Goal: Transaction & Acquisition: Purchase product/service

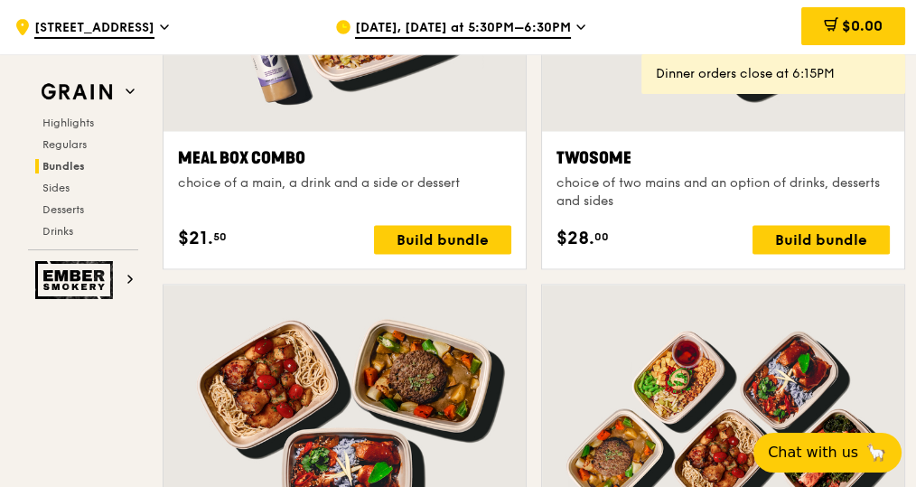
scroll to position [2732, 0]
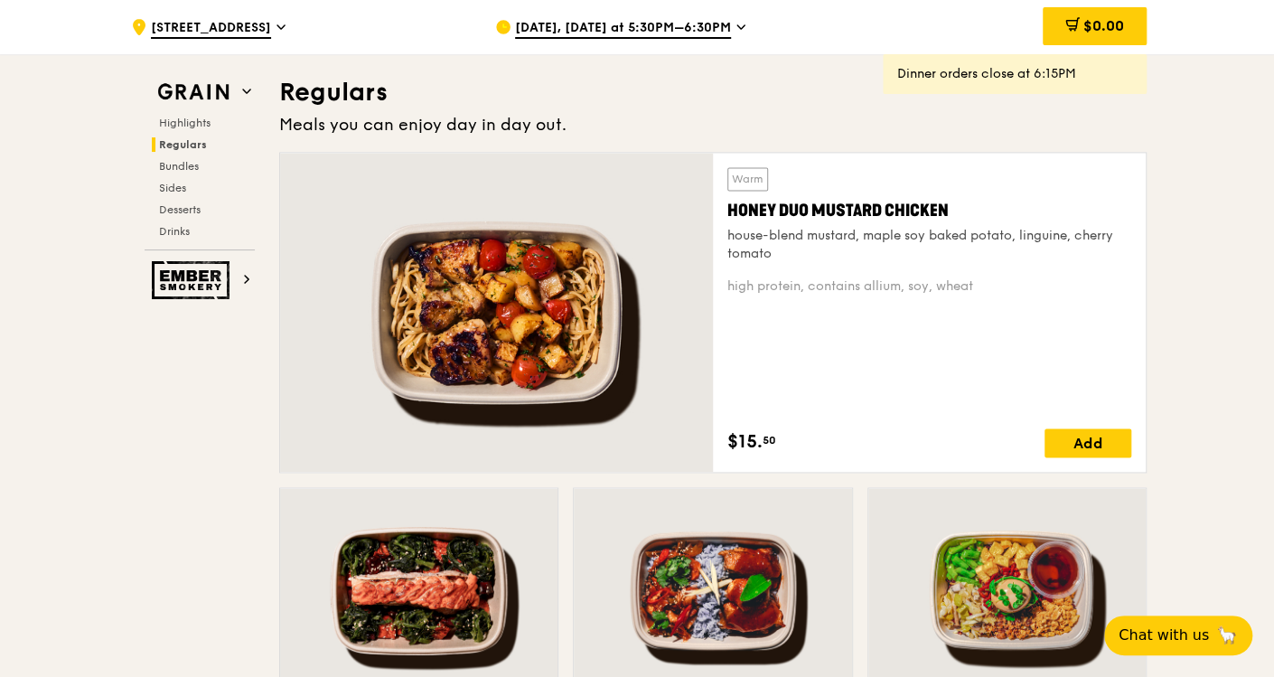
scroll to position [2368, 0]
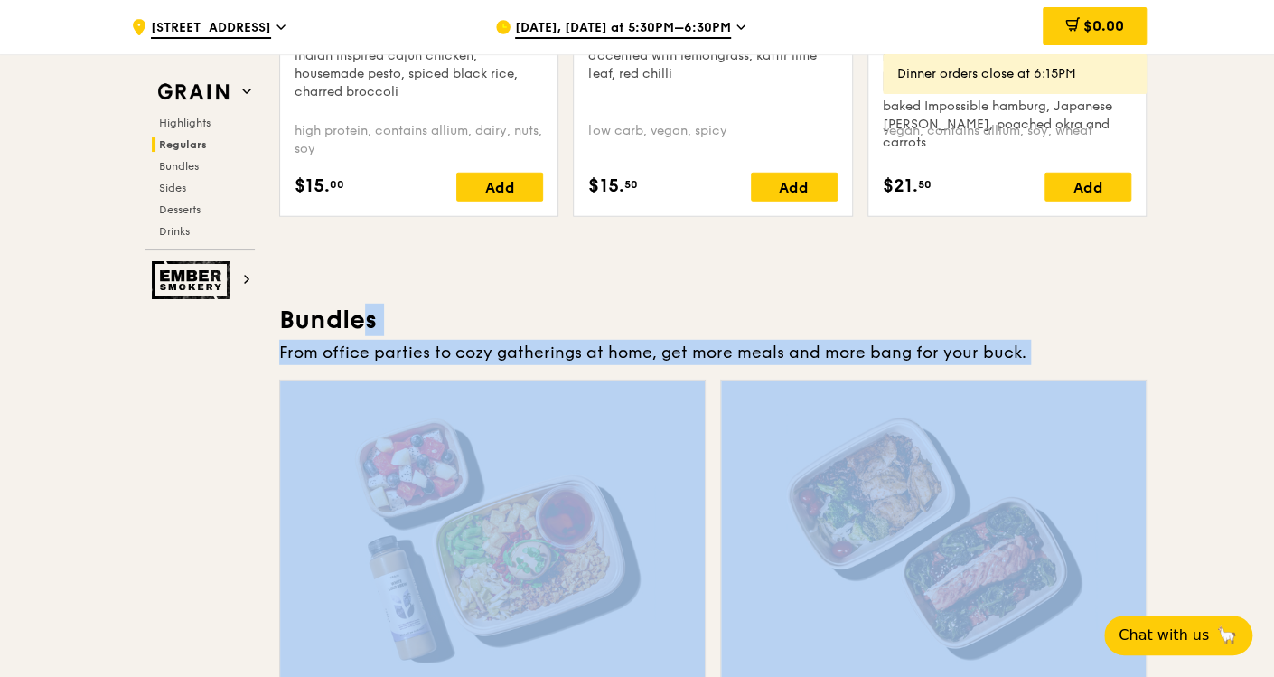
drag, startPoint x: 286, startPoint y: 305, endPoint x: 1151, endPoint y: 369, distance: 866.9
drag, startPoint x: 1151, startPoint y: 369, endPoint x: 1099, endPoint y: 356, distance: 53.2
click at [915, 356] on div "From office parties to cozy gatherings at home, get more meals and more bang fo…" at bounding box center [712, 352] width 867 height 25
click at [915, 351] on div "From office parties to cozy gatherings at home, get more meals and more bang fo…" at bounding box center [712, 352] width 867 height 25
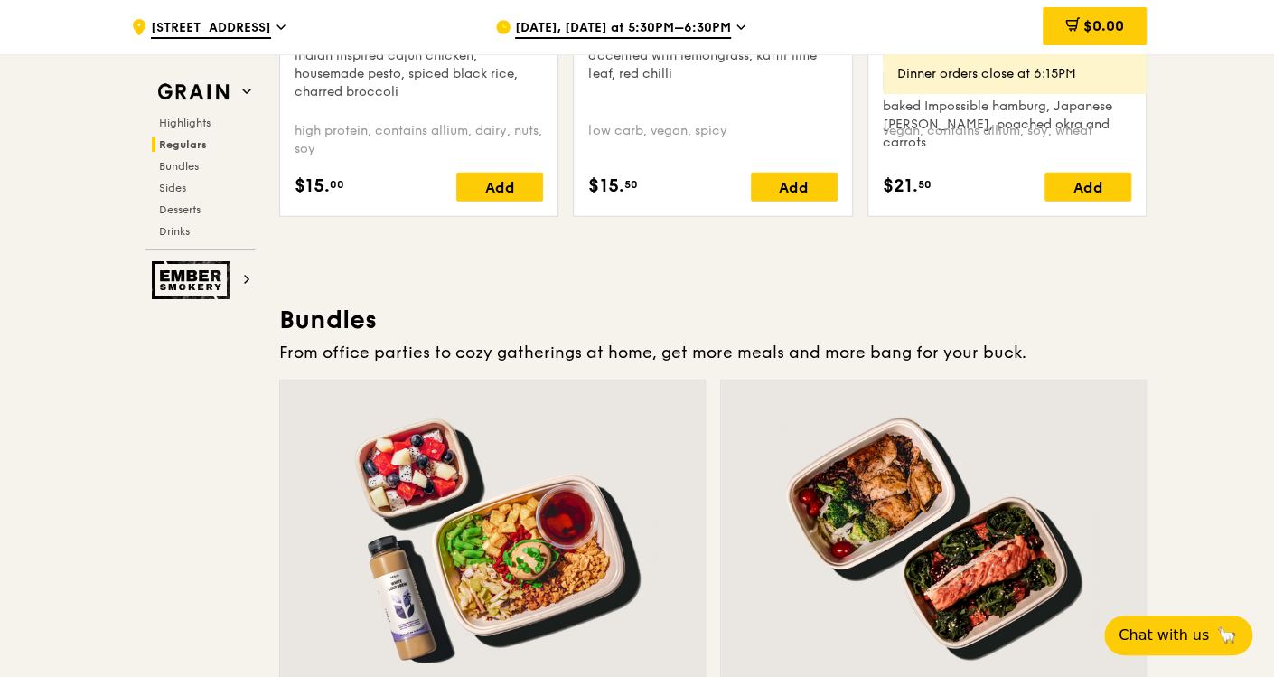
drag, startPoint x: 1028, startPoint y: 353, endPoint x: 281, endPoint y: 306, distance: 748.6
click at [284, 312] on h3 "Bundles" at bounding box center [712, 320] width 867 height 33
click at [289, 314] on h3 "Bundles" at bounding box center [712, 320] width 867 height 33
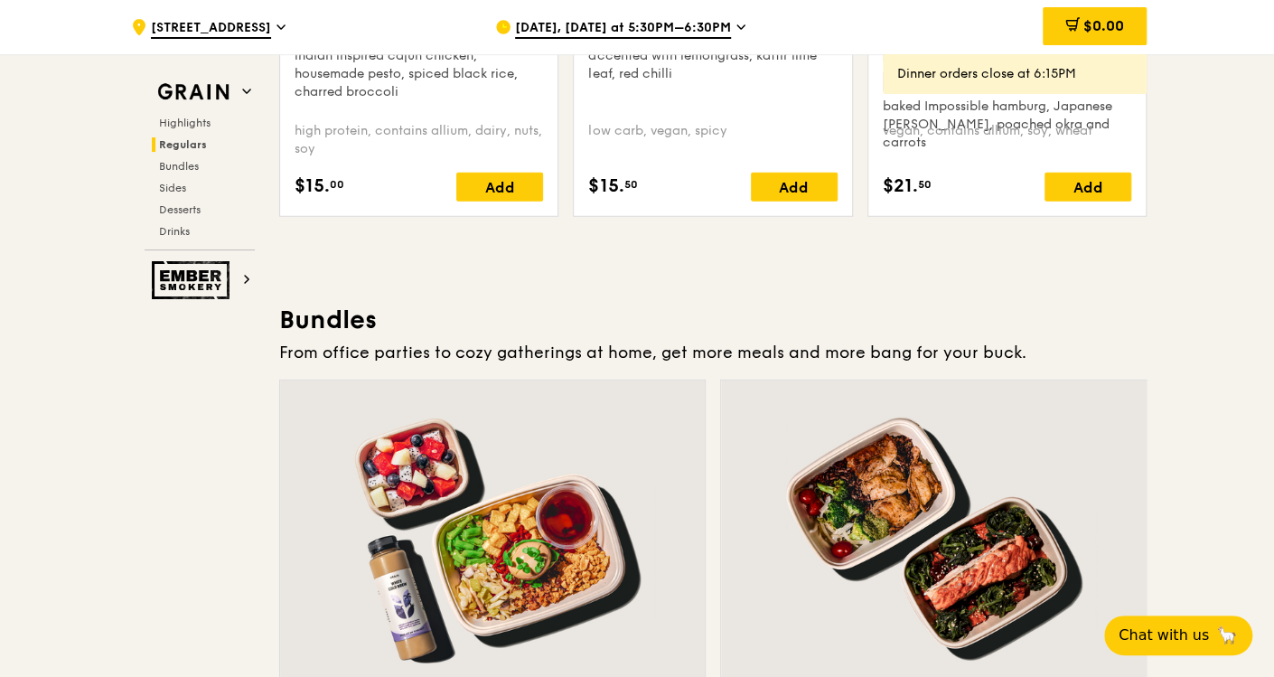
drag, startPoint x: 286, startPoint y: 310, endPoint x: 1098, endPoint y: 341, distance: 811.8
click at [915, 347] on div "From office parties to cozy gatherings at home, get more meals and more bang fo…" at bounding box center [712, 352] width 867 height 25
click at [915, 359] on div "From office parties to cozy gatherings at home, get more meals and more bang fo…" at bounding box center [712, 352] width 867 height 25
click at [915, 356] on div "From office parties to cozy gatherings at home, get more meals and more bang fo…" at bounding box center [712, 352] width 867 height 25
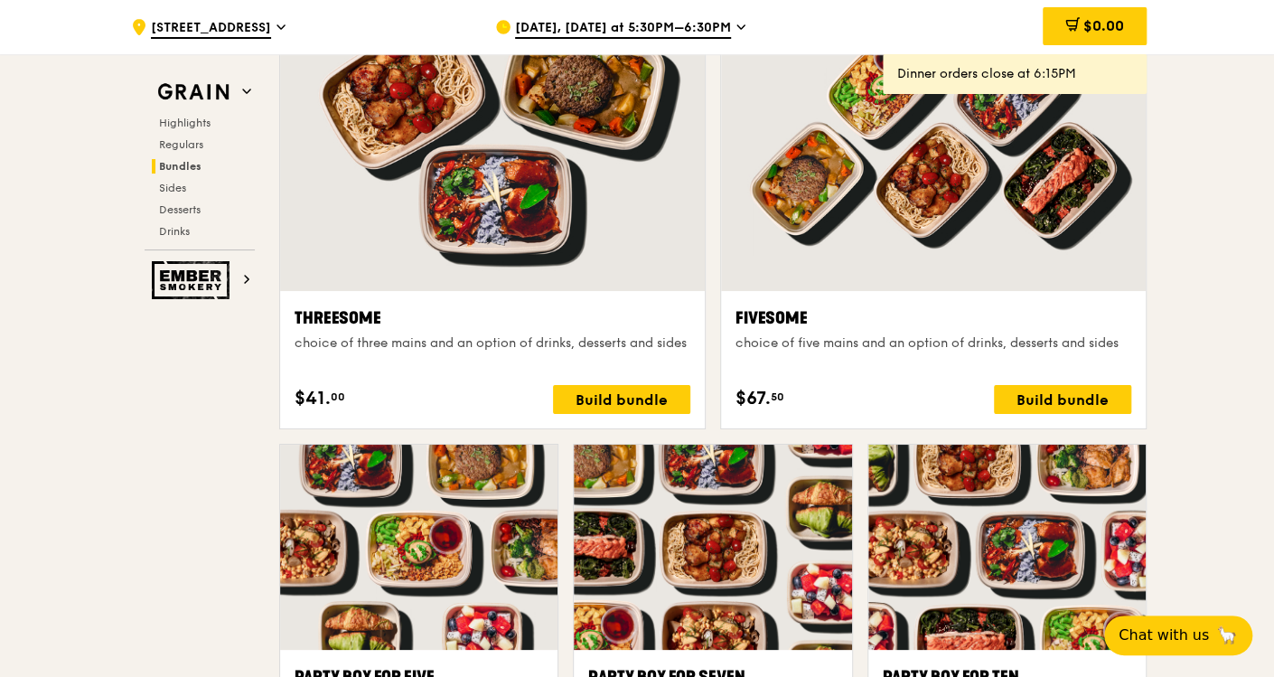
scroll to position [3110, 0]
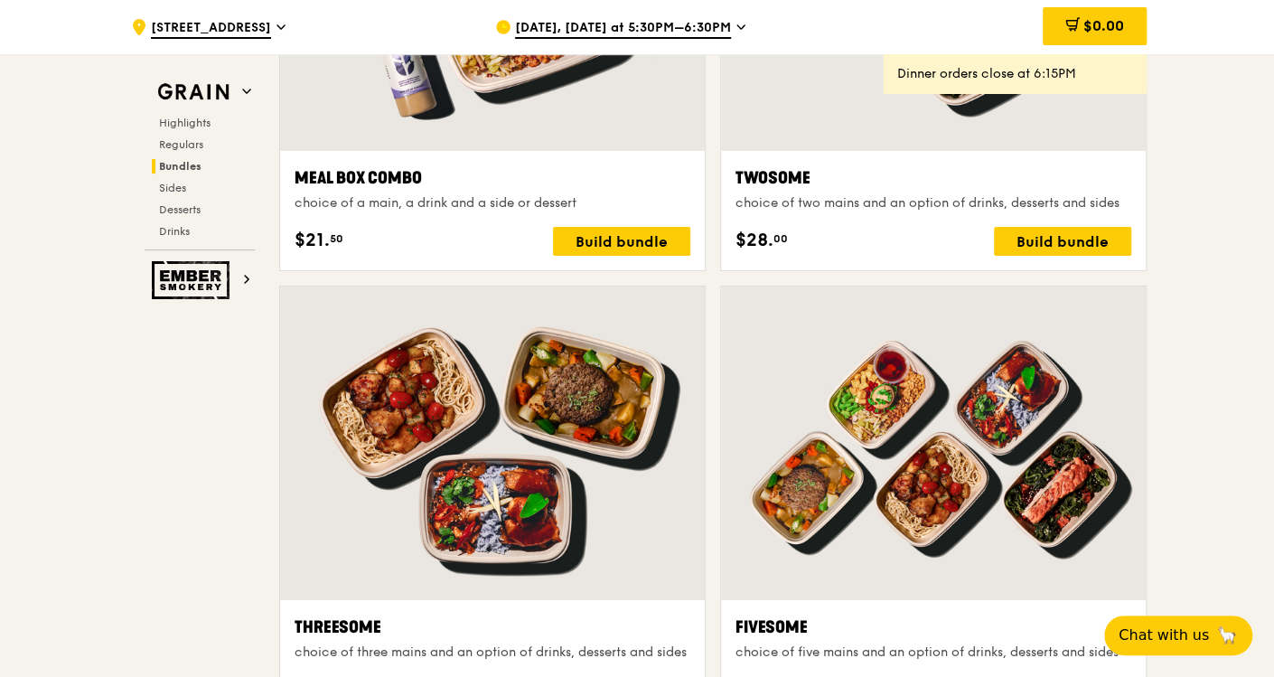
scroll to position [3010, 0]
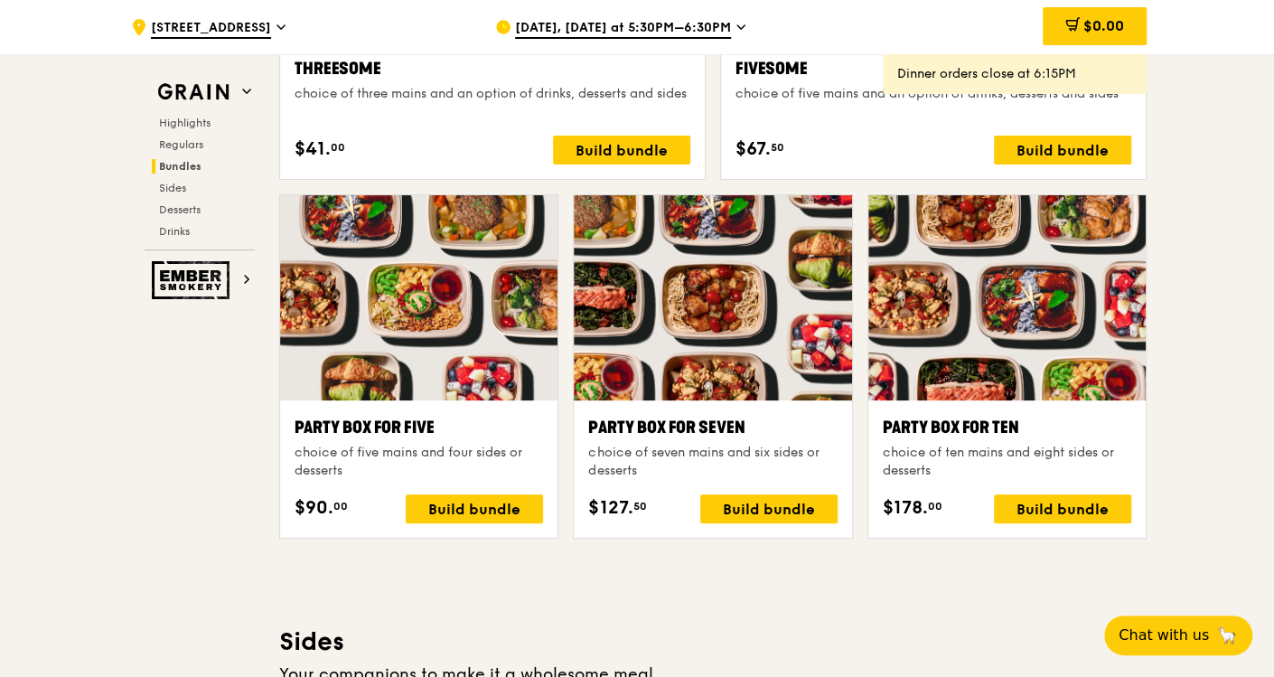
scroll to position [3412, 0]
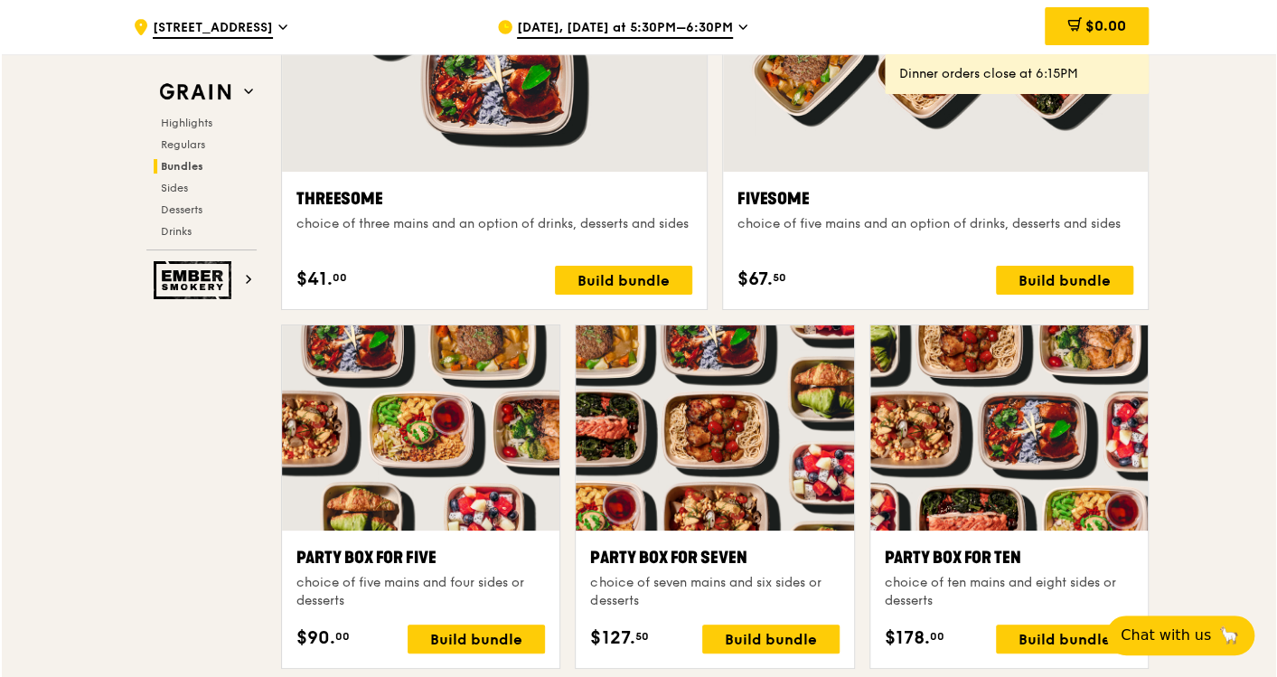
scroll to position [3311, 0]
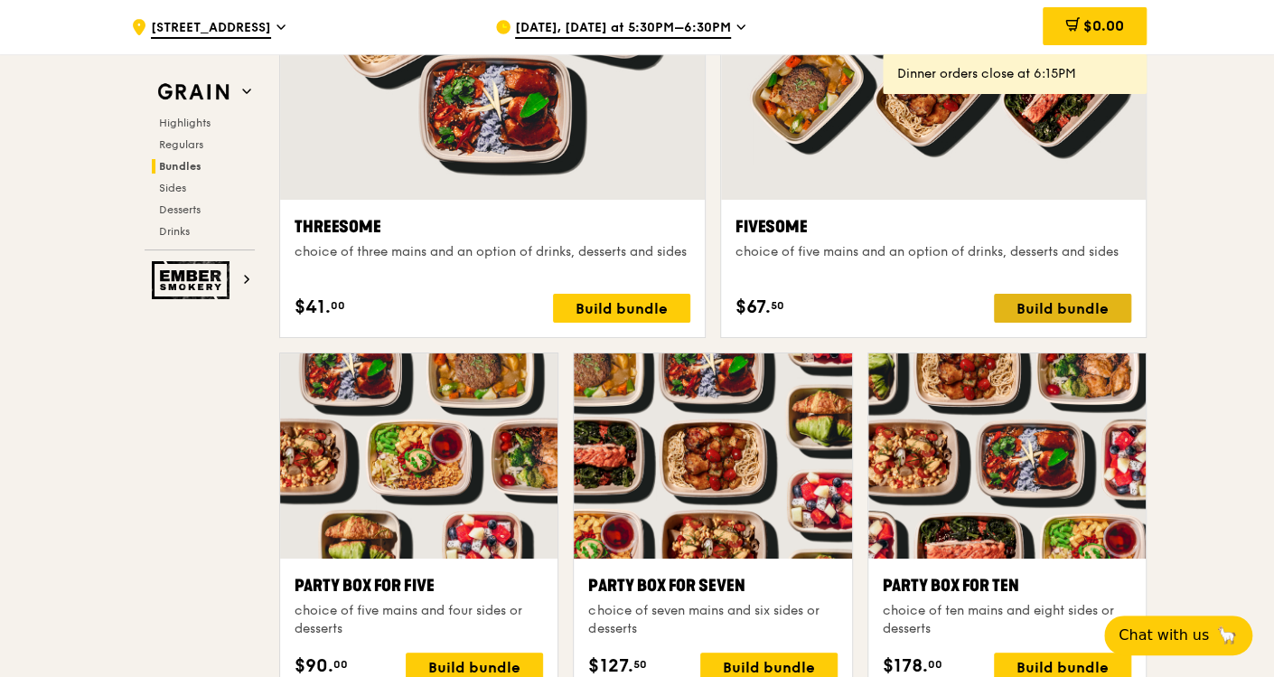
click at [915, 300] on div "Build bundle" at bounding box center [1062, 308] width 137 height 29
drag, startPoint x: 1247, startPoint y: 258, endPoint x: 1190, endPoint y: 276, distance: 59.4
click at [915, 276] on div ".cls-1 { fill: none; stroke: #fff; stroke-linecap: round; stroke-linejoin: roun…" at bounding box center [637, 552] width 1274 height 7619
click at [915, 274] on div ".cls-1 { fill: none; stroke: #fff; stroke-linecap: round; stroke-linejoin: roun…" at bounding box center [637, 552] width 1274 height 7619
click at [915, 390] on div ".cls-1 { fill: none; stroke: #fff; stroke-linecap: round; stroke-linejoin: roun…" at bounding box center [637, 552] width 1274 height 7619
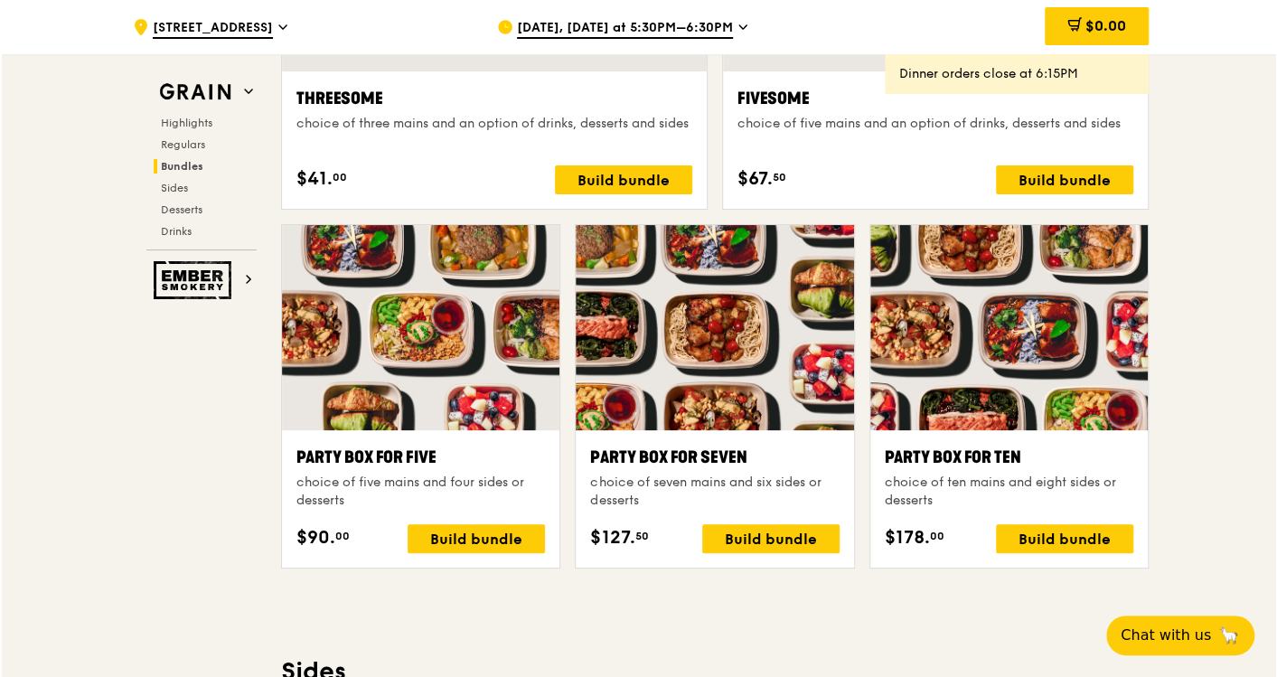
scroll to position [3512, 0]
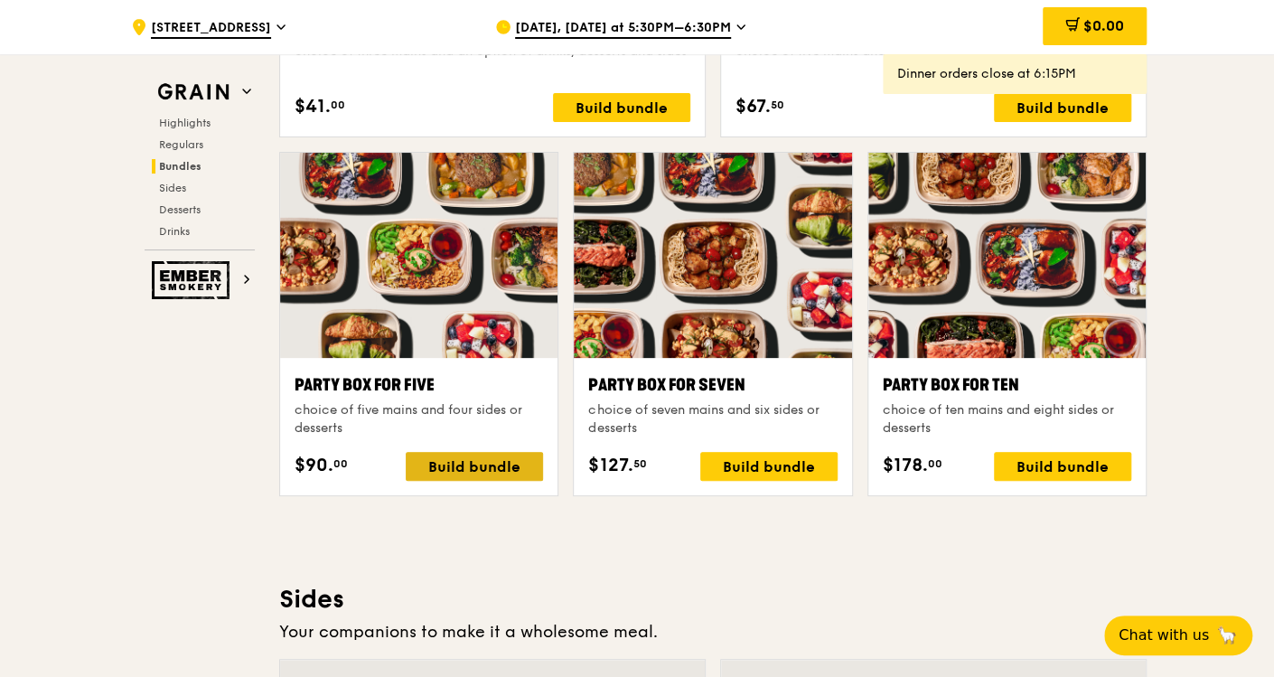
click at [441, 459] on div "Build bundle" at bounding box center [474, 466] width 137 height 29
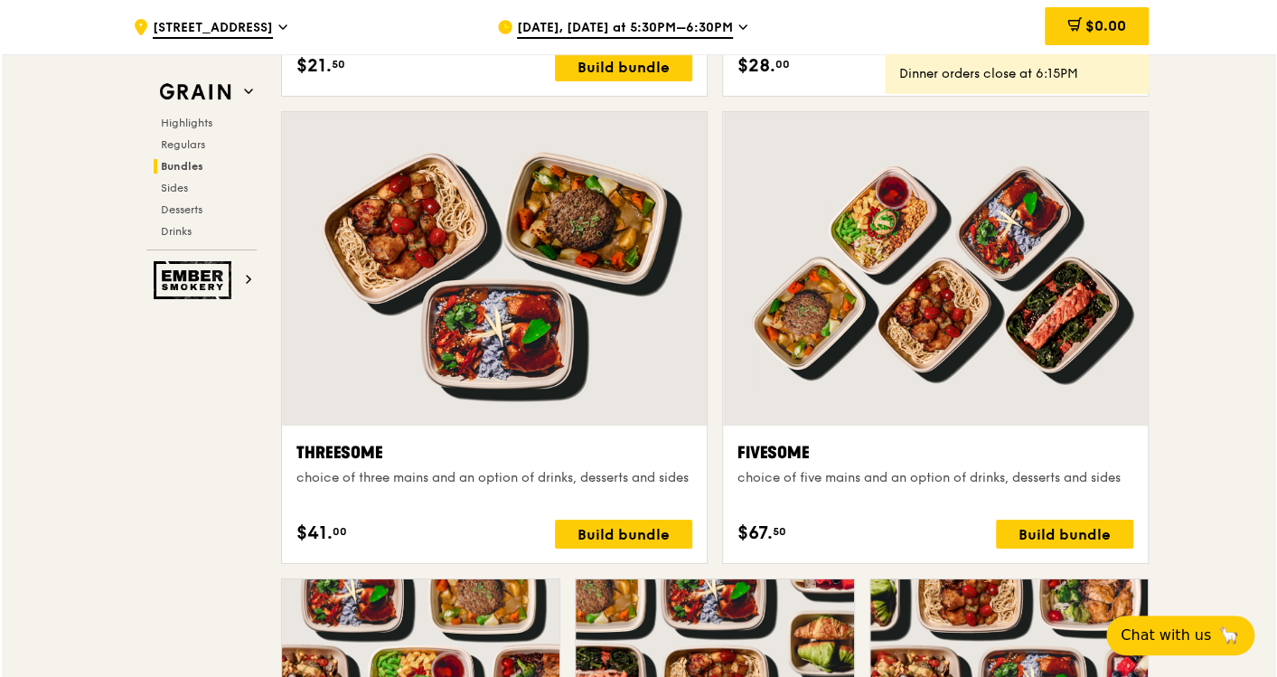
scroll to position [3009, 0]
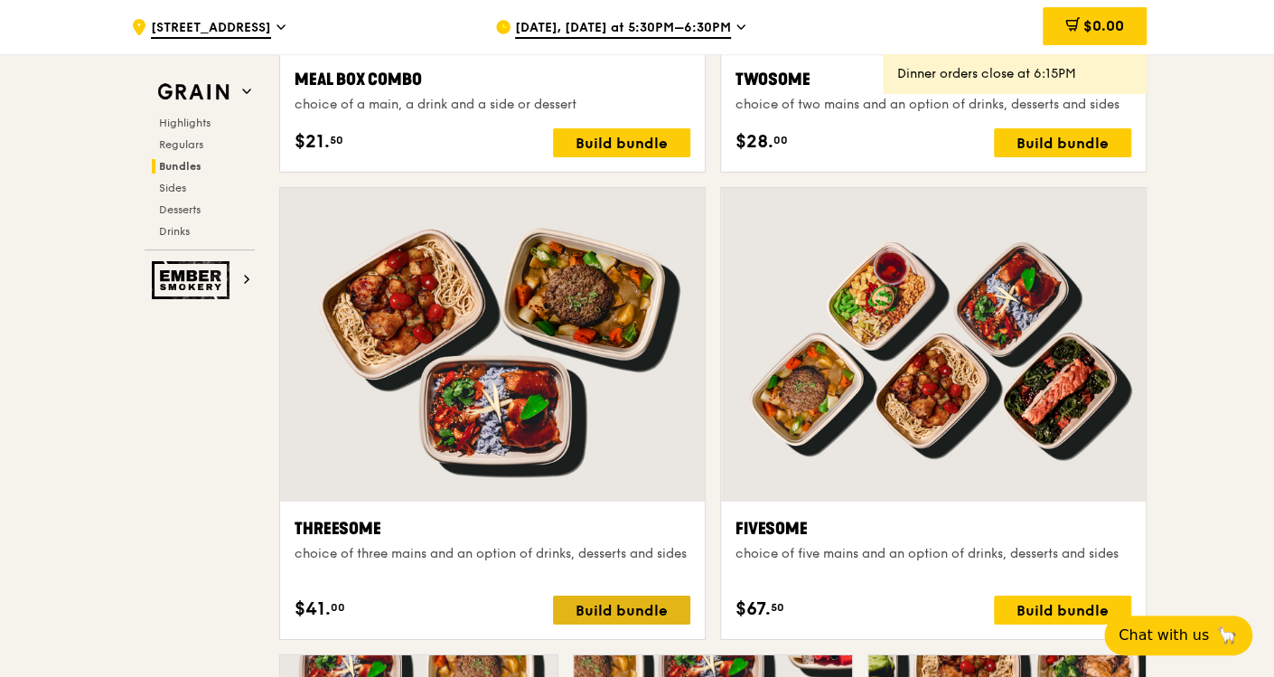
click at [609, 486] on div "Build bundle" at bounding box center [621, 609] width 137 height 29
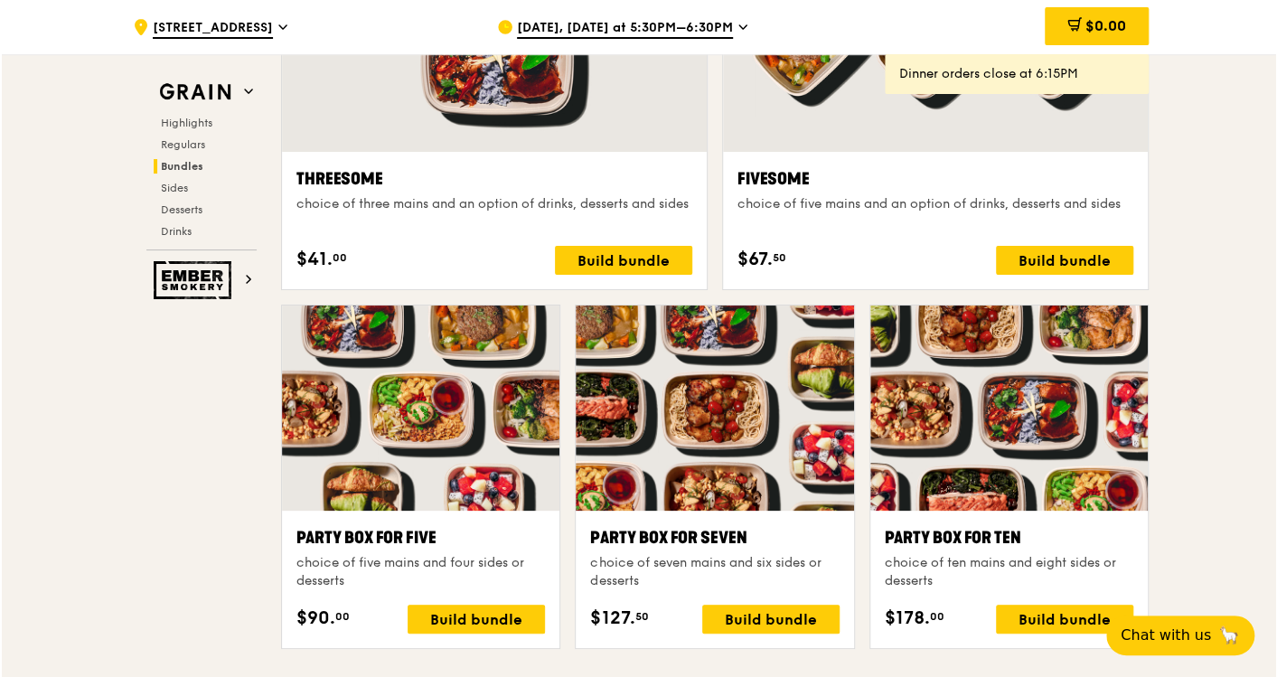
scroll to position [3611, 0]
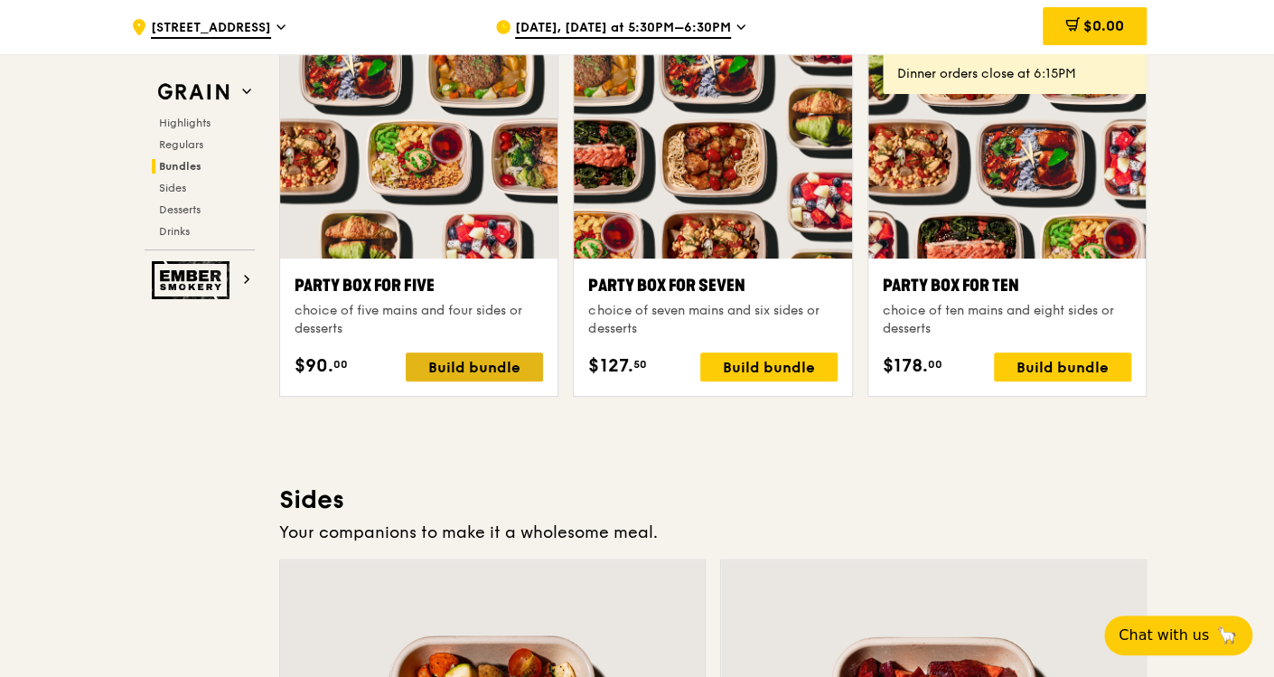
click at [484, 356] on div "Build bundle" at bounding box center [474, 366] width 137 height 29
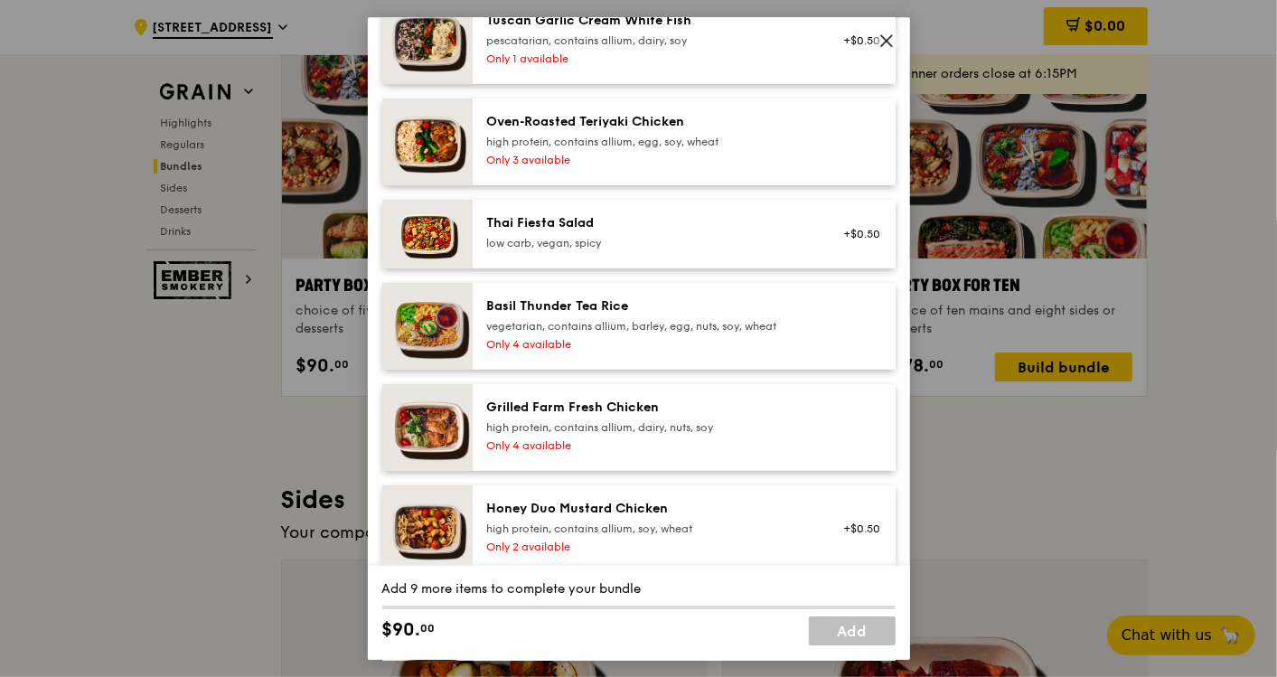
scroll to position [0, 0]
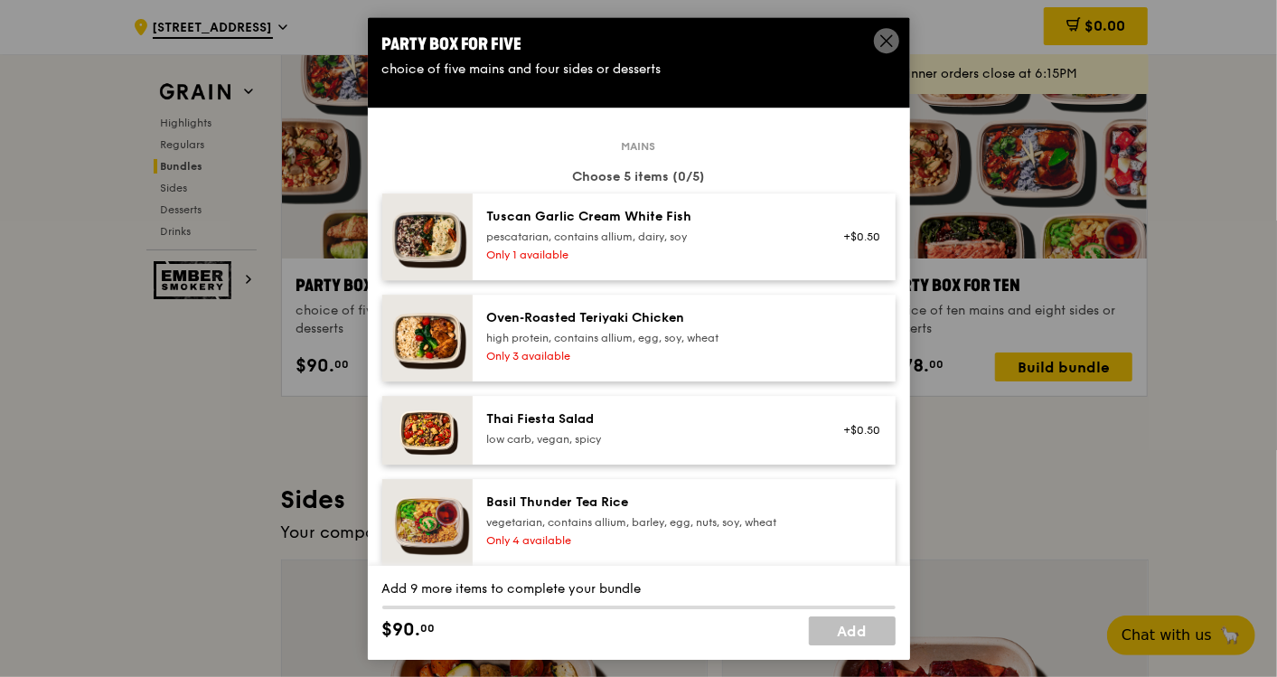
click at [658, 350] on div "Only 3 available" at bounding box center [649, 356] width 324 height 14
click at [652, 332] on div "high protein, contains allium, egg, soy, wheat" at bounding box center [649, 338] width 324 height 14
click at [838, 345] on link "Remove" at bounding box center [859, 345] width 42 height 13
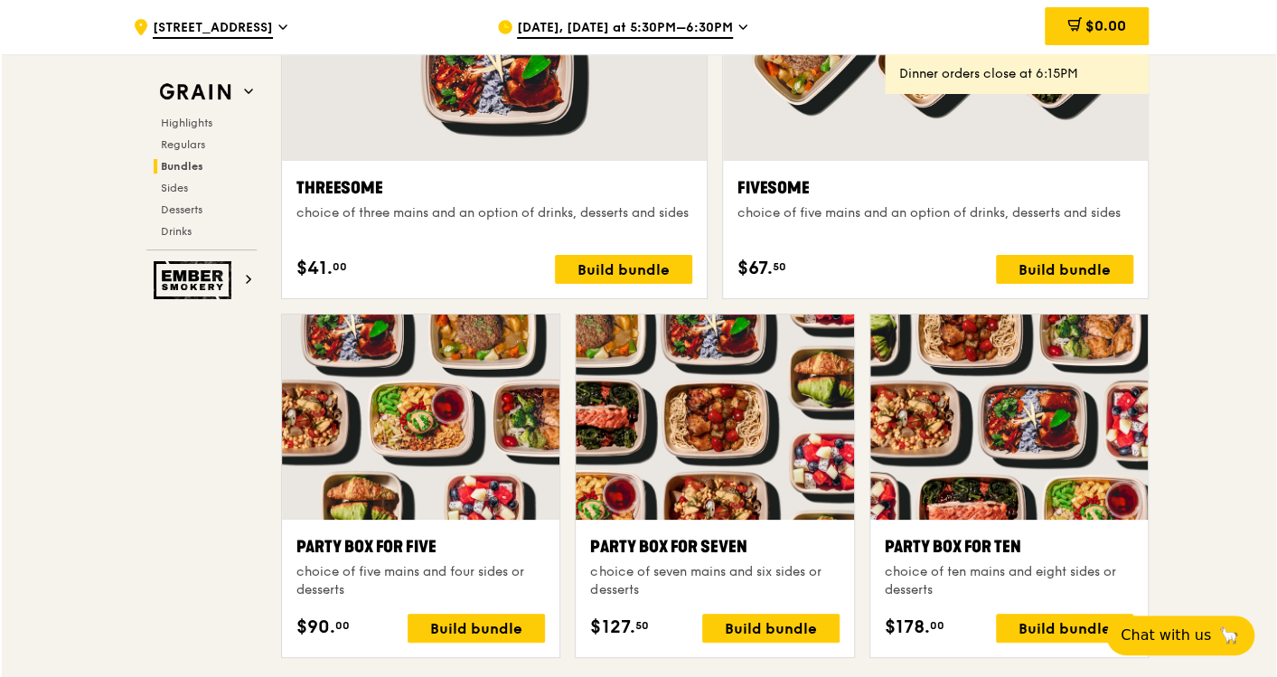
scroll to position [3510, 0]
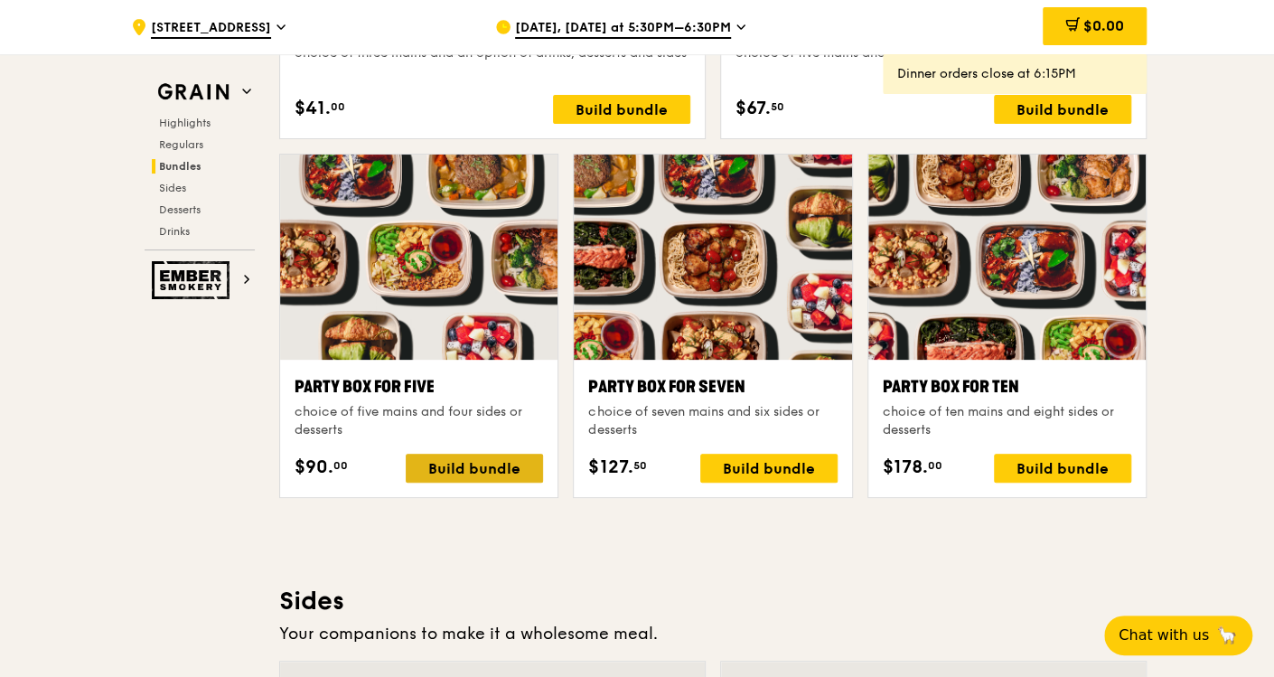
click at [498, 463] on div "Build bundle" at bounding box center [474, 468] width 137 height 29
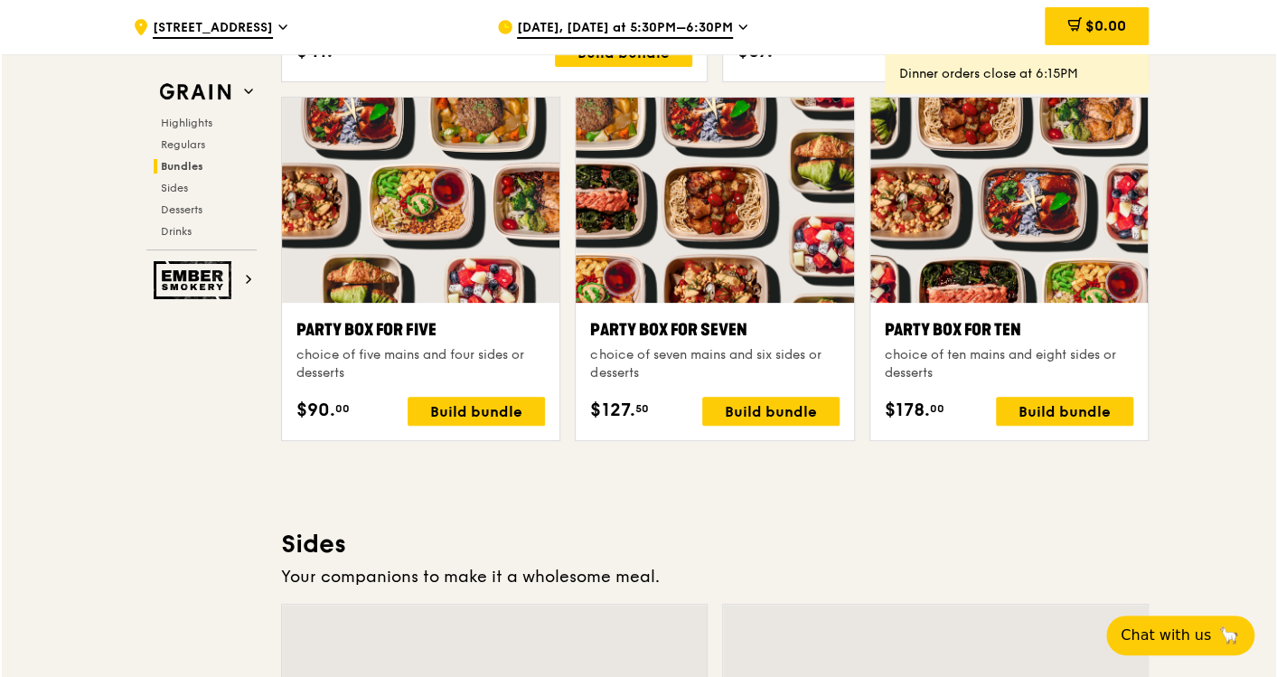
scroll to position [3610, 0]
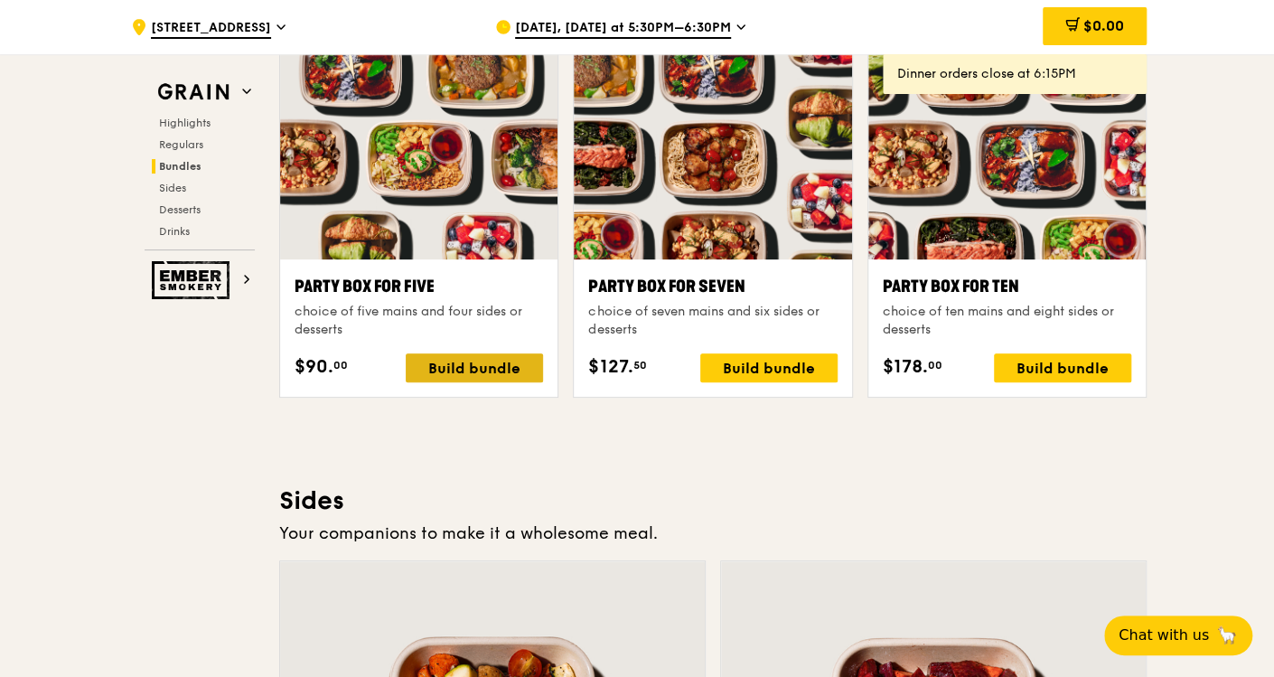
click at [519, 371] on div "Build bundle" at bounding box center [474, 367] width 137 height 29
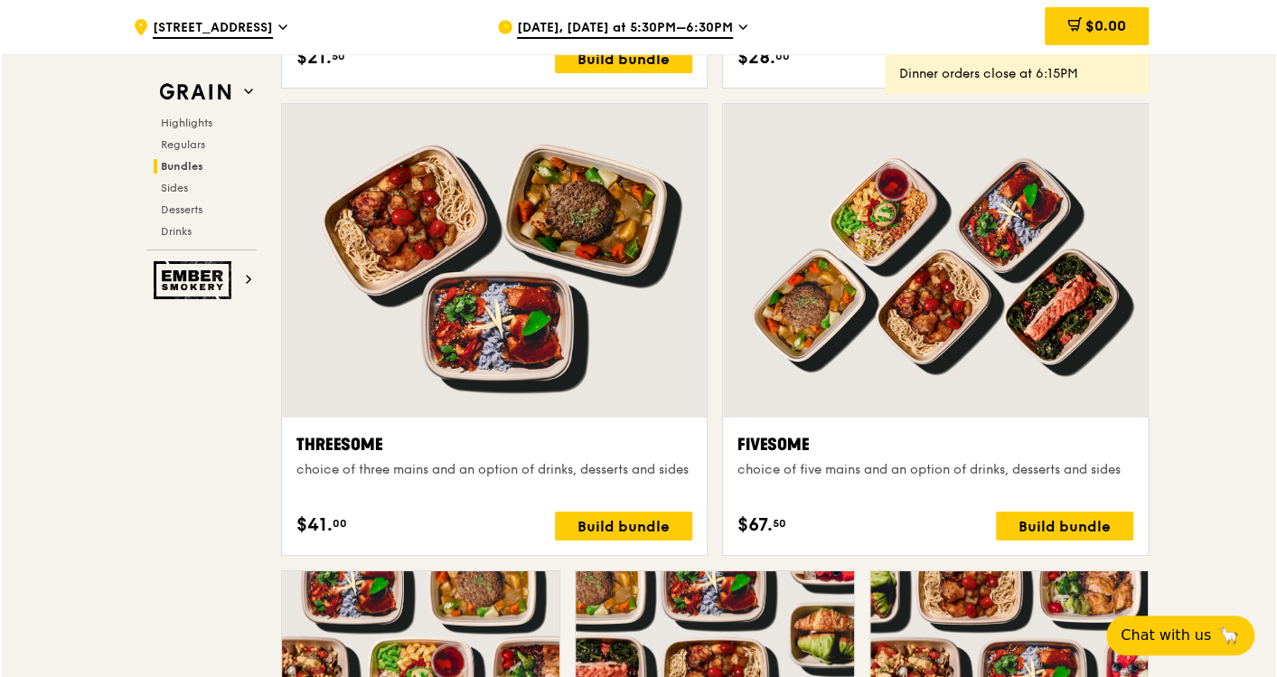
scroll to position [3111, 0]
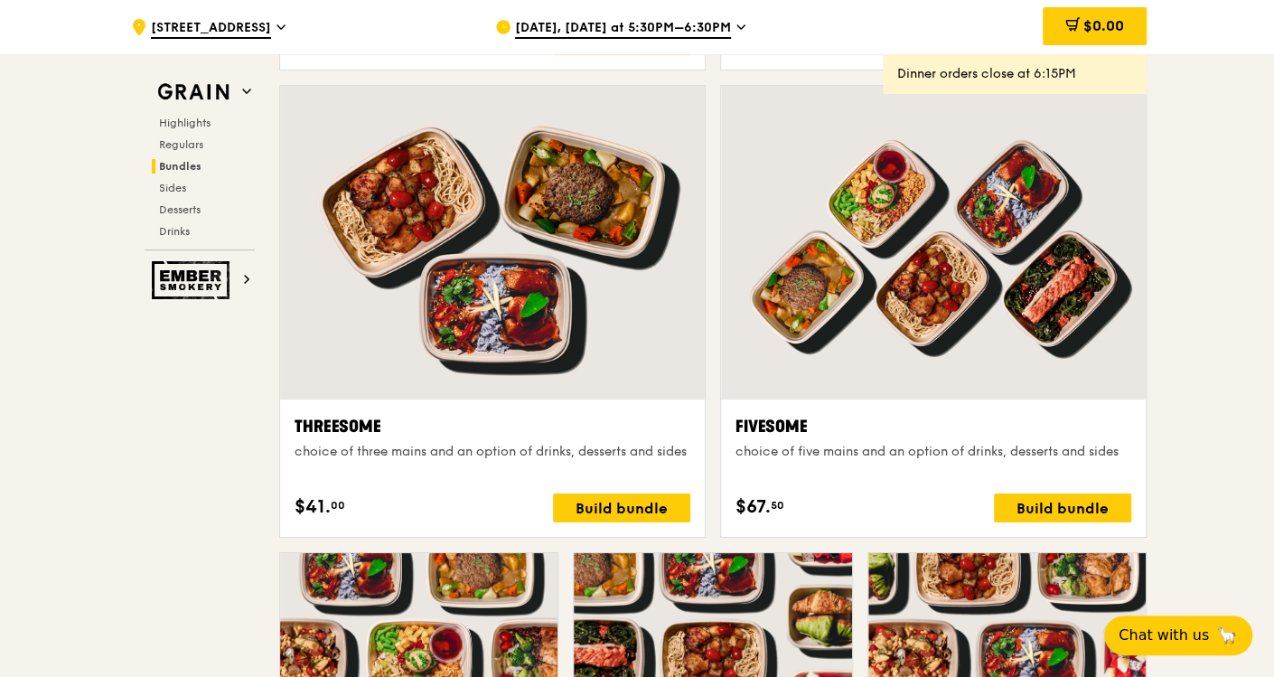
click at [627, 478] on div "Threesome choice of three mains and an option of drinks, desserts and sides $41…" at bounding box center [493, 468] width 396 height 108
click at [624, 486] on div "Build bundle" at bounding box center [621, 507] width 137 height 29
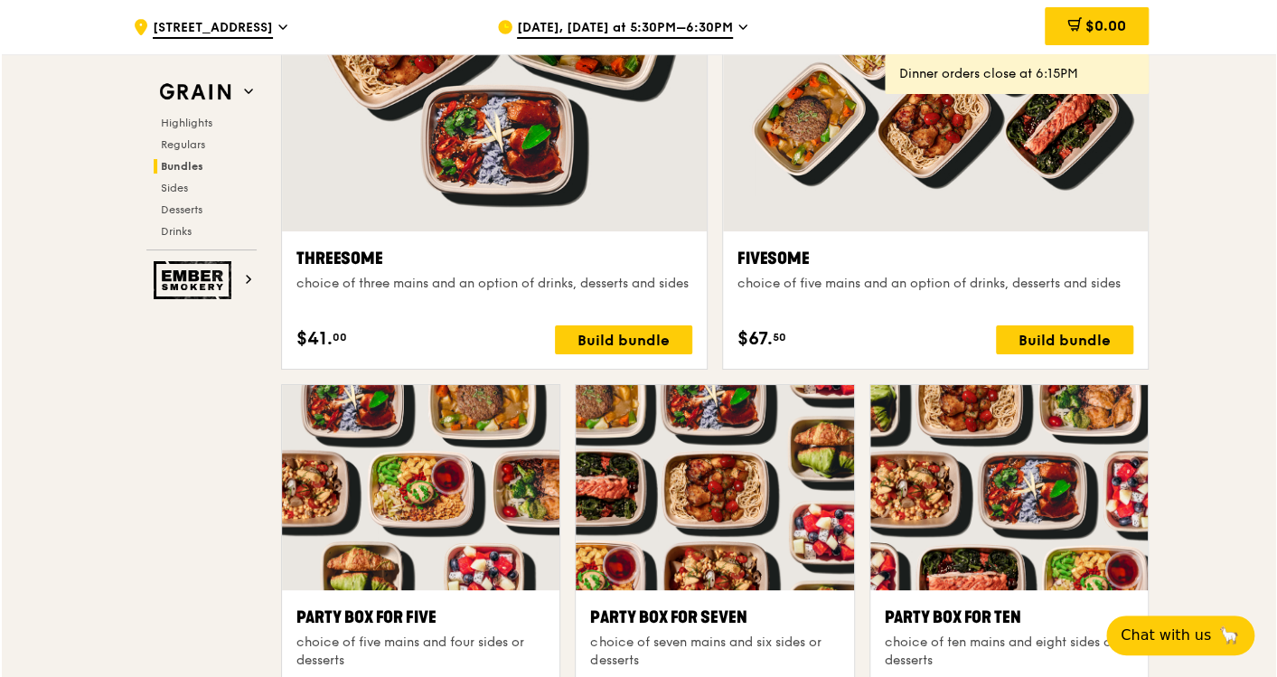
scroll to position [3312, 0]
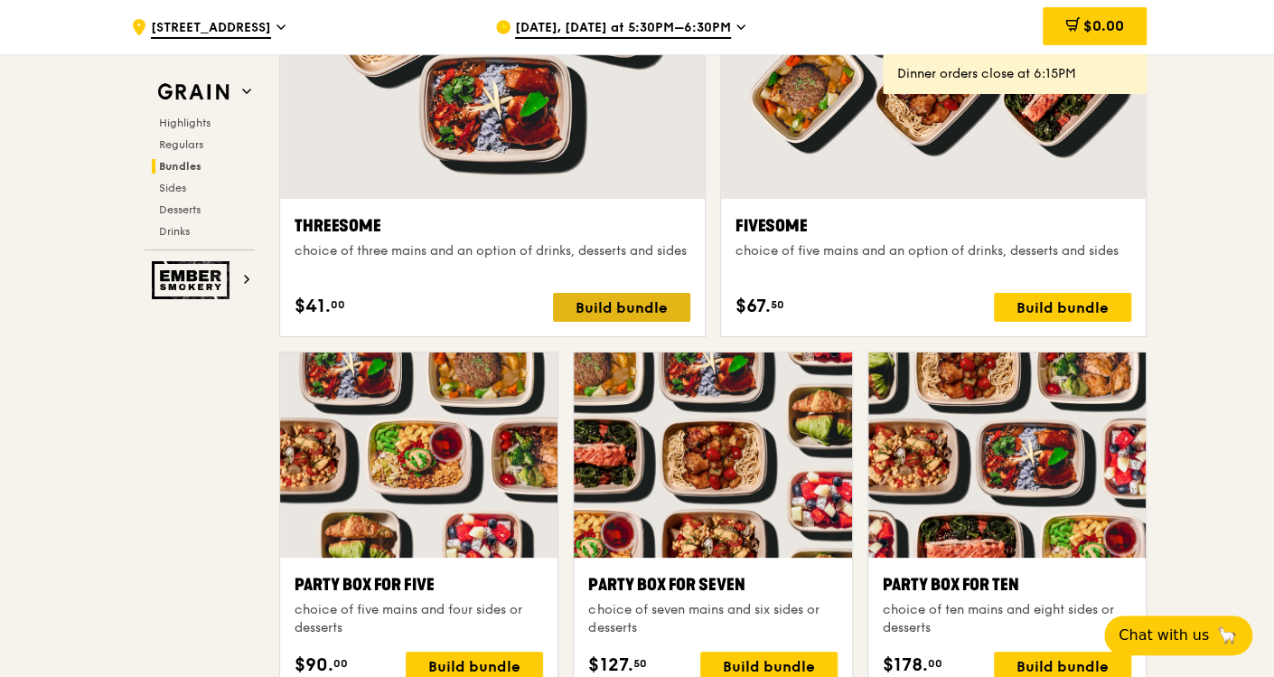
click at [622, 303] on div "Build bundle" at bounding box center [621, 307] width 137 height 29
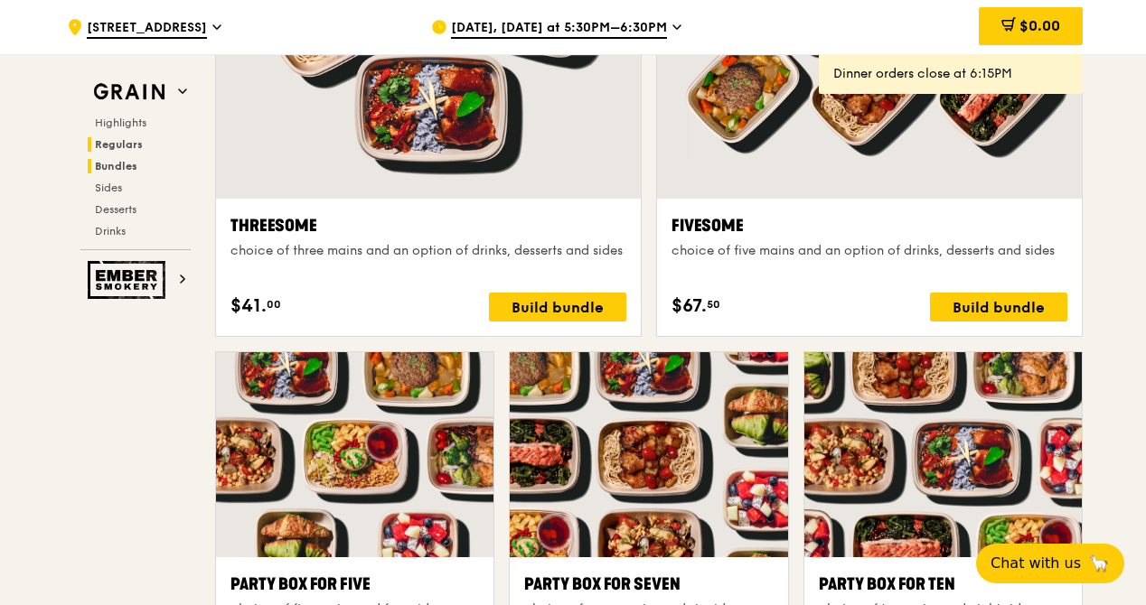
click at [105, 138] on span "Regulars" at bounding box center [119, 144] width 48 height 13
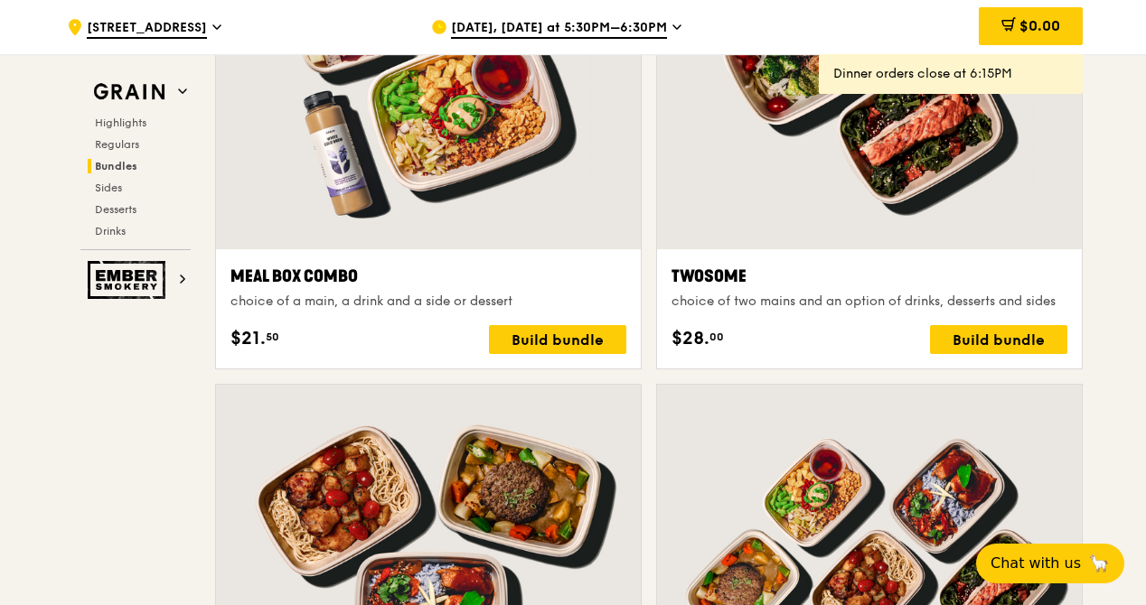
scroll to position [2090, 0]
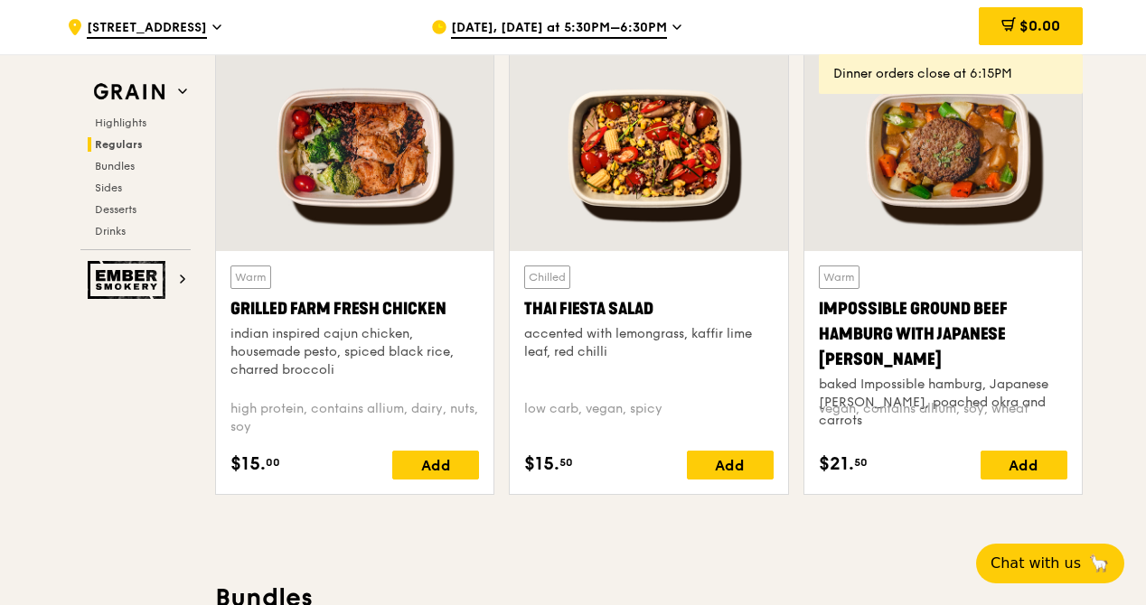
click at [103, 108] on div "Grain Highlights Regulars Bundles Sides Desserts Drinks" at bounding box center [135, 163] width 110 height 174
click at [102, 110] on div "Grain Highlights Regulars Bundles Sides Desserts Drinks" at bounding box center [135, 163] width 110 height 174
click at [115, 120] on span "Highlights" at bounding box center [124, 123] width 58 height 13
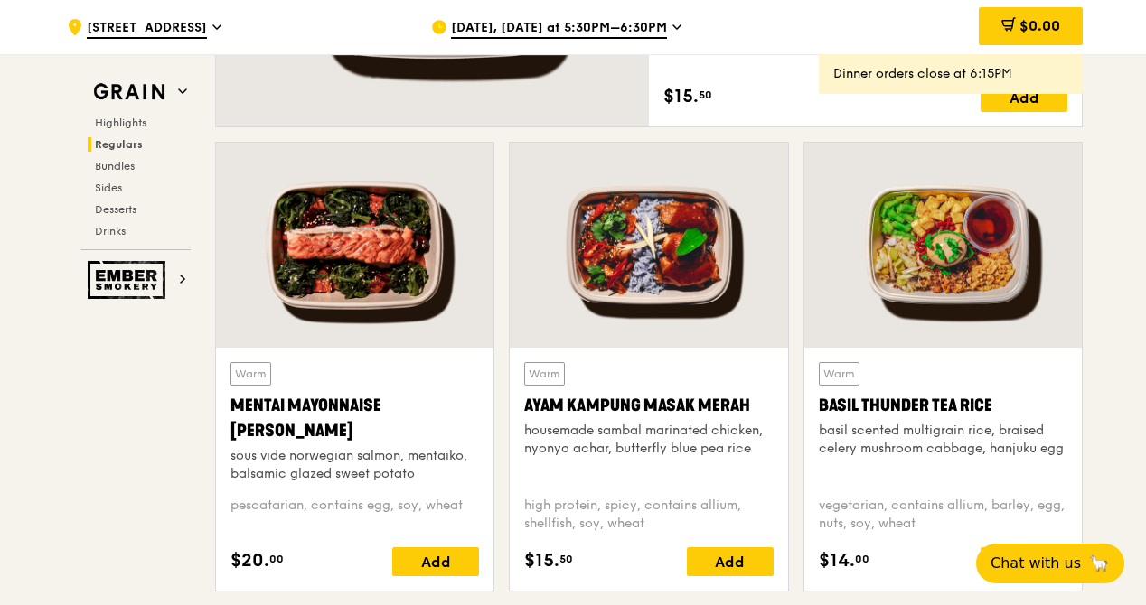
scroll to position [1594, 0]
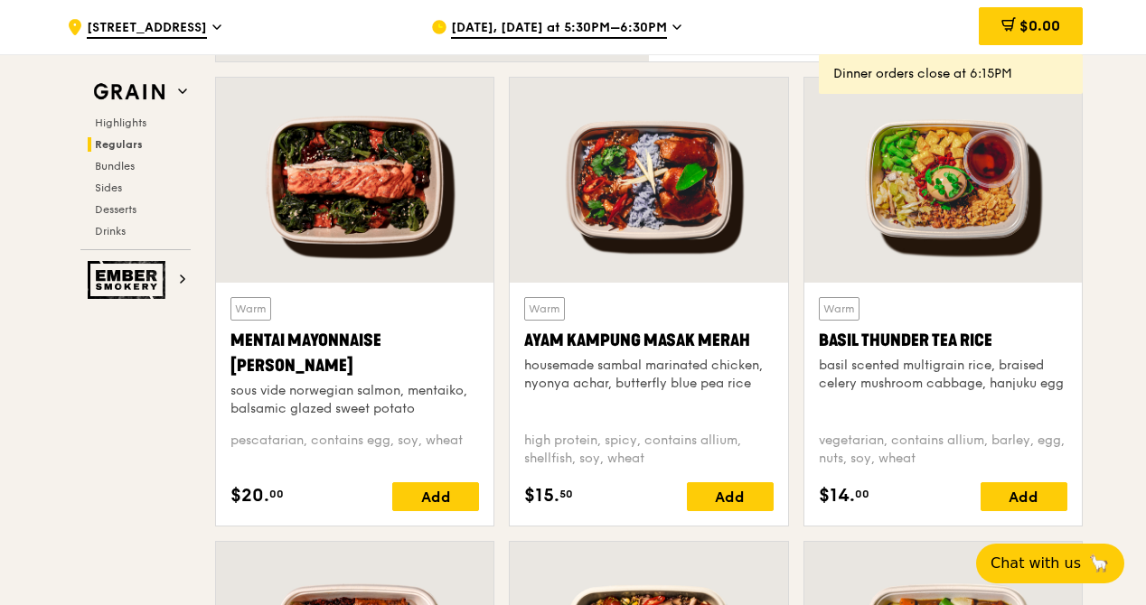
click at [329, 160] on div at bounding box center [354, 180] width 277 height 205
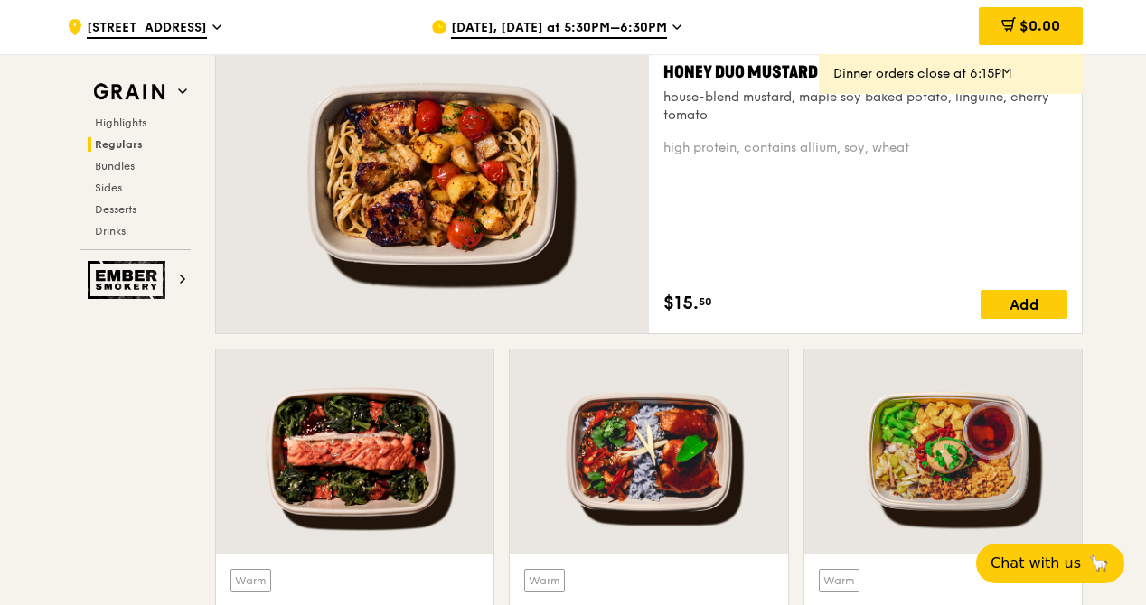
scroll to position [1232, 0]
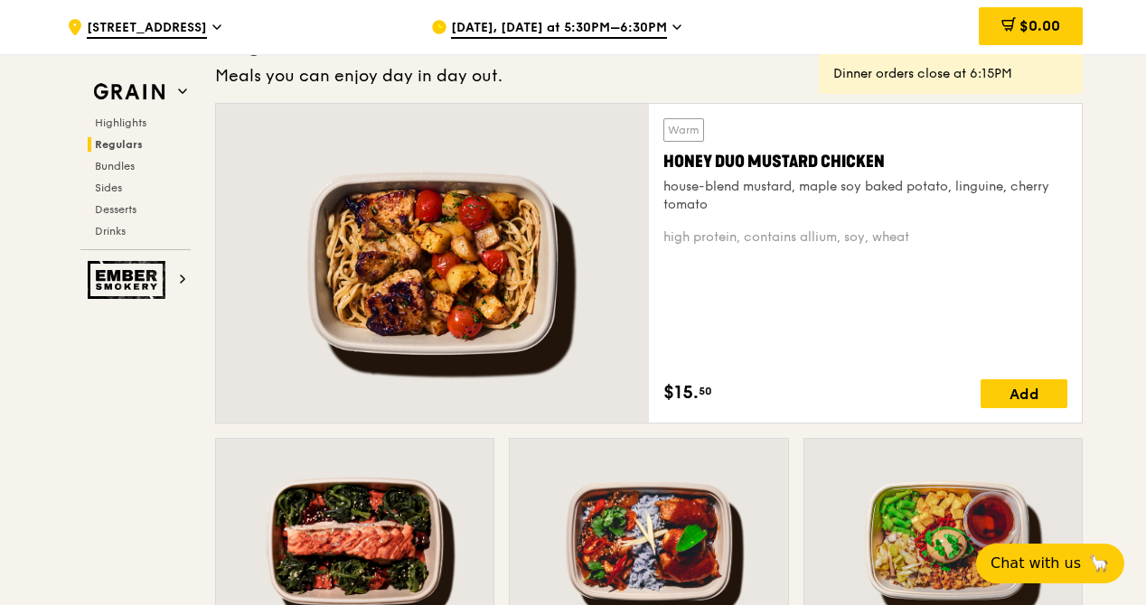
click at [470, 261] on div at bounding box center [432, 263] width 433 height 319
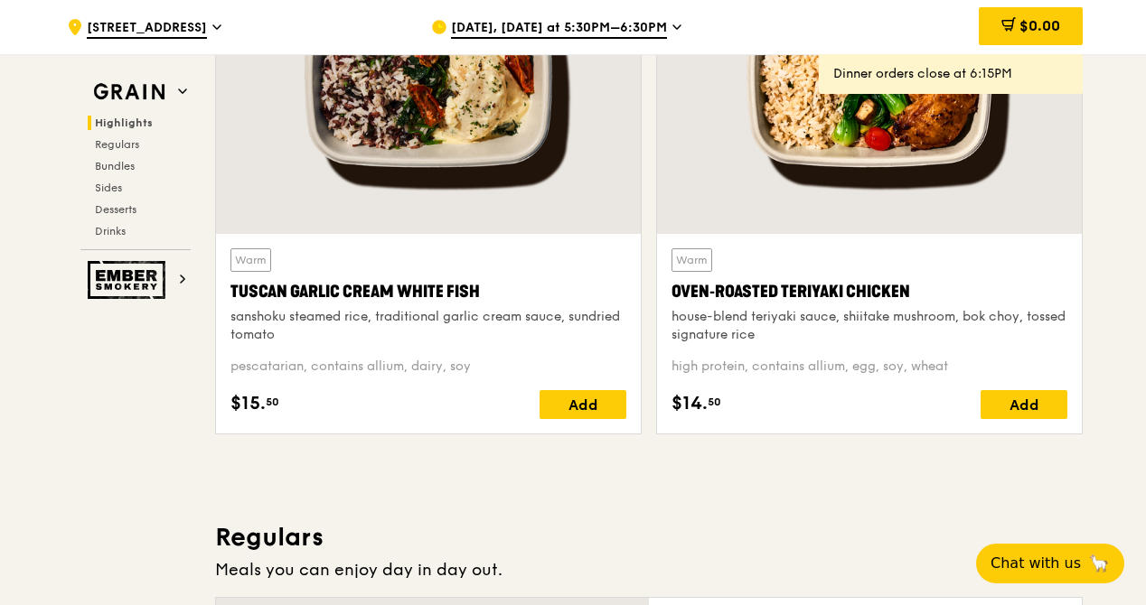
scroll to position [600, 0]
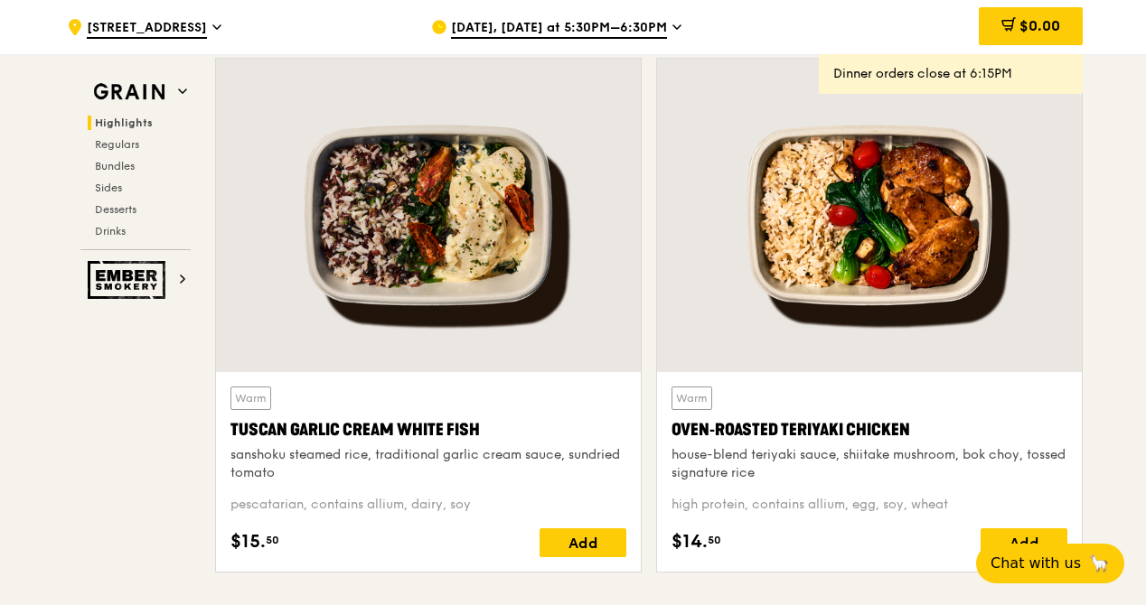
click at [454, 202] on div at bounding box center [428, 215] width 425 height 313
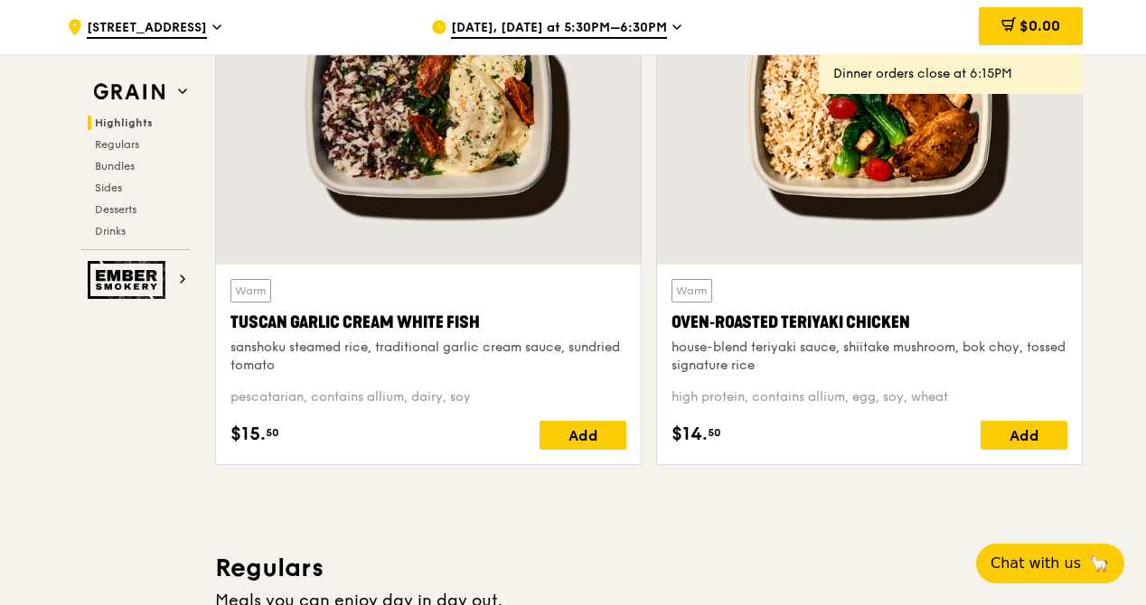
scroll to position [690, 0]
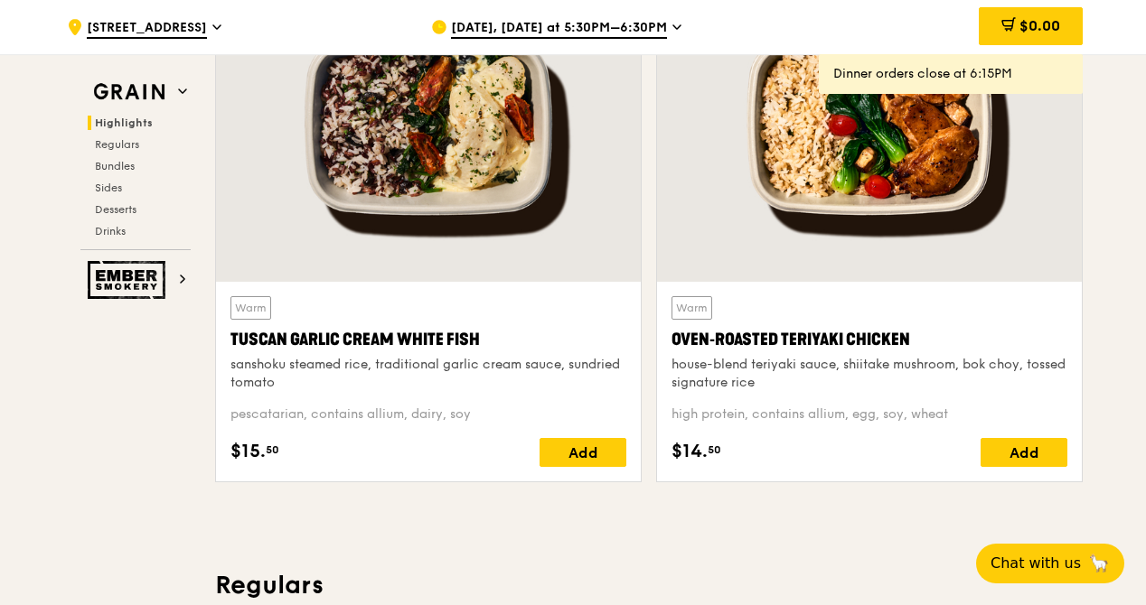
click at [777, 169] on div at bounding box center [869, 124] width 425 height 313
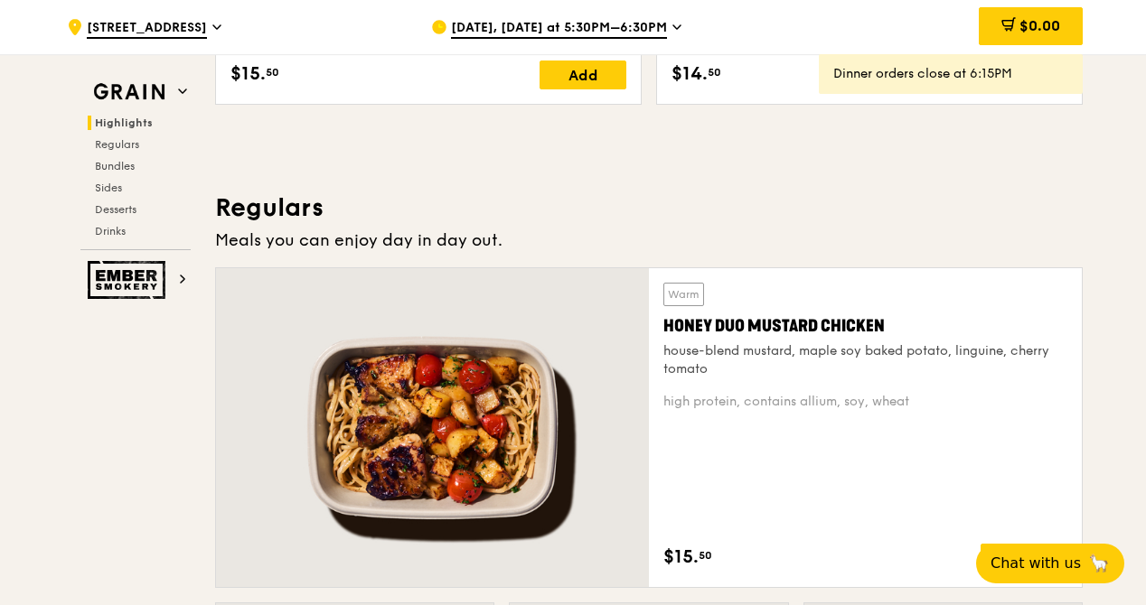
scroll to position [1413, 0]
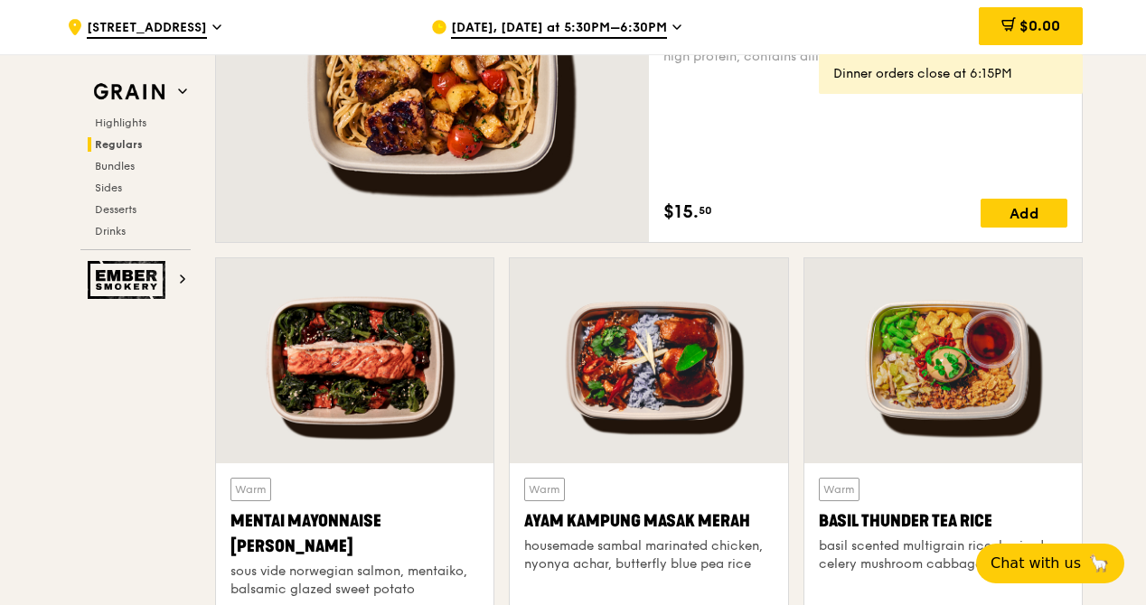
click at [310, 327] on div at bounding box center [354, 360] width 277 height 205
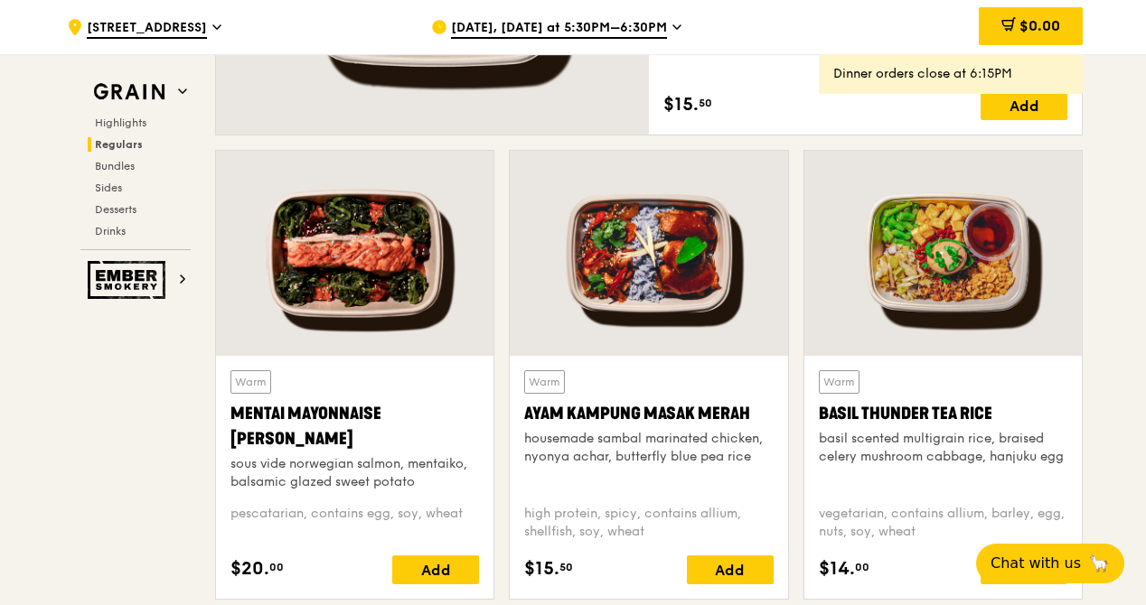
scroll to position [1503, 0]
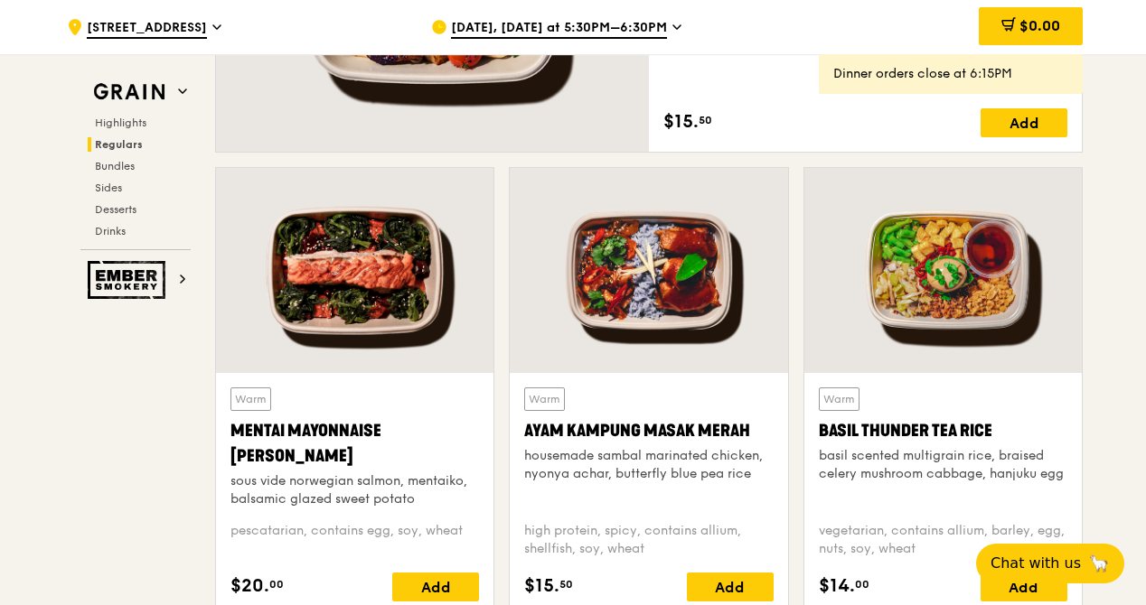
click at [644, 271] on div at bounding box center [648, 270] width 277 height 205
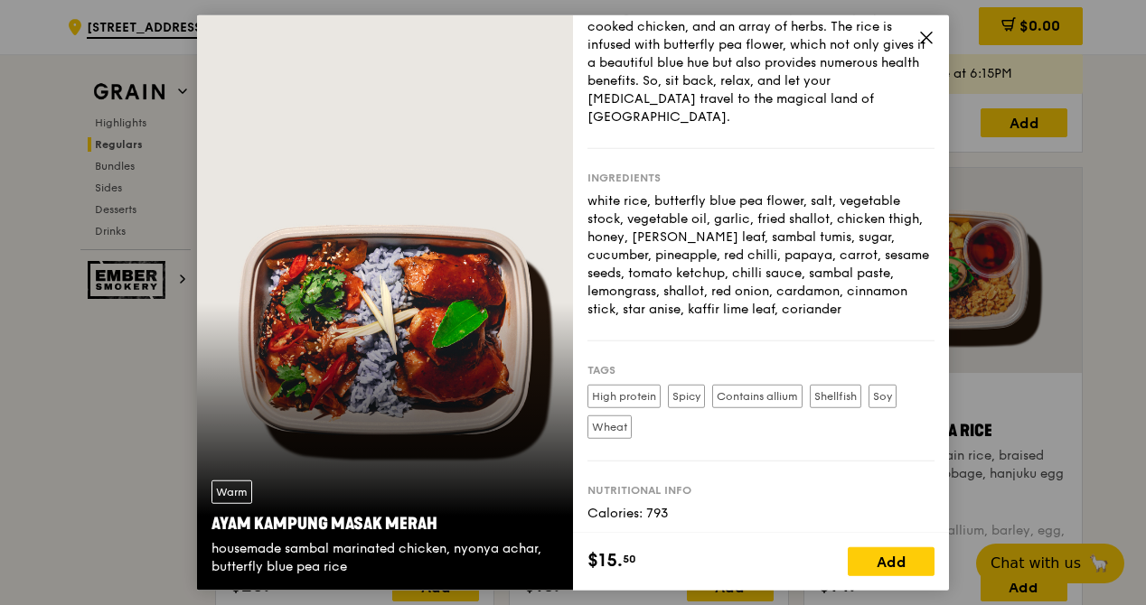
scroll to position [132, 0]
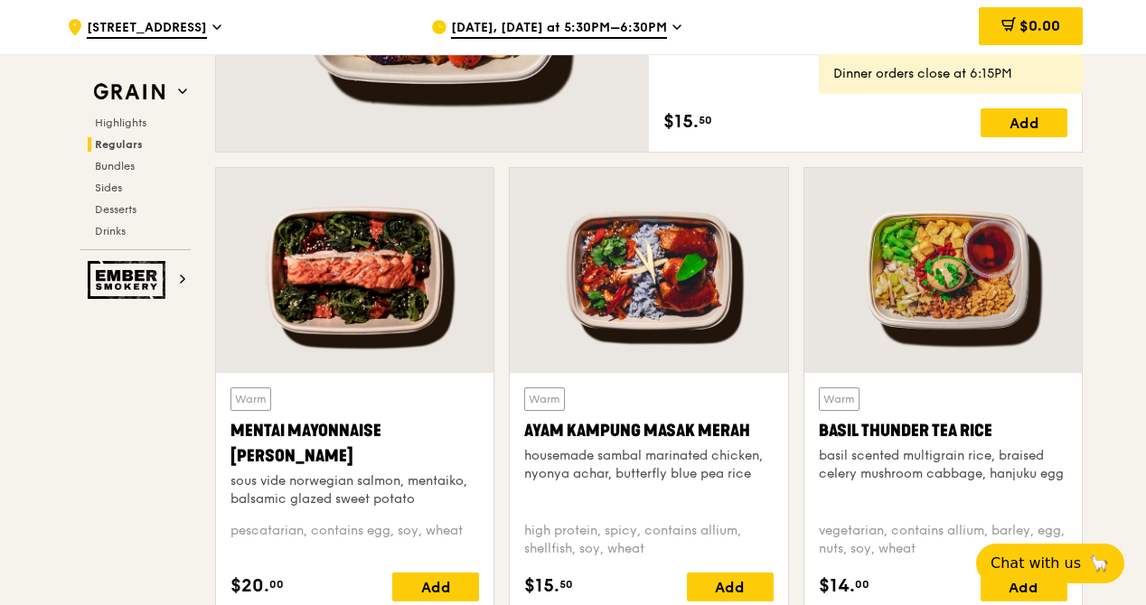
click at [915, 276] on div at bounding box center [942, 270] width 277 height 205
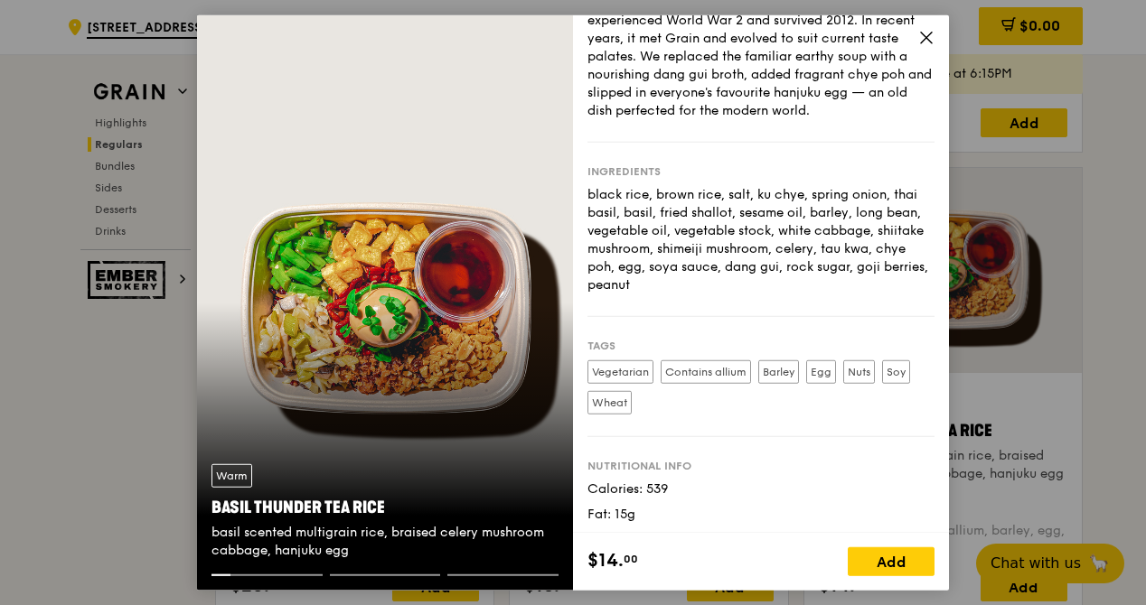
scroll to position [150, 0]
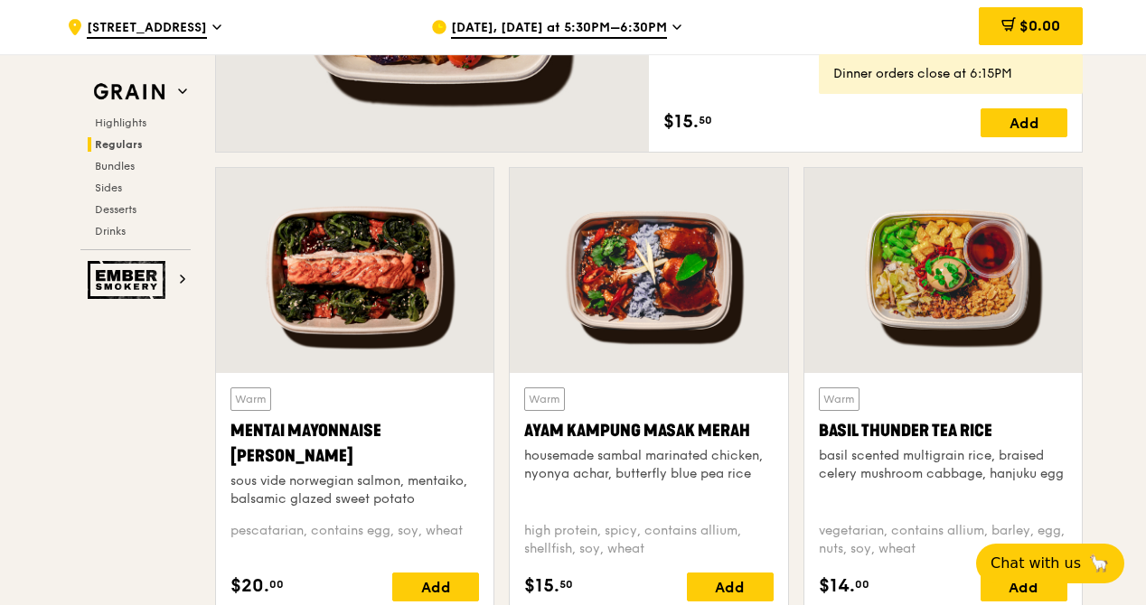
click at [915, 248] on div at bounding box center [942, 270] width 277 height 205
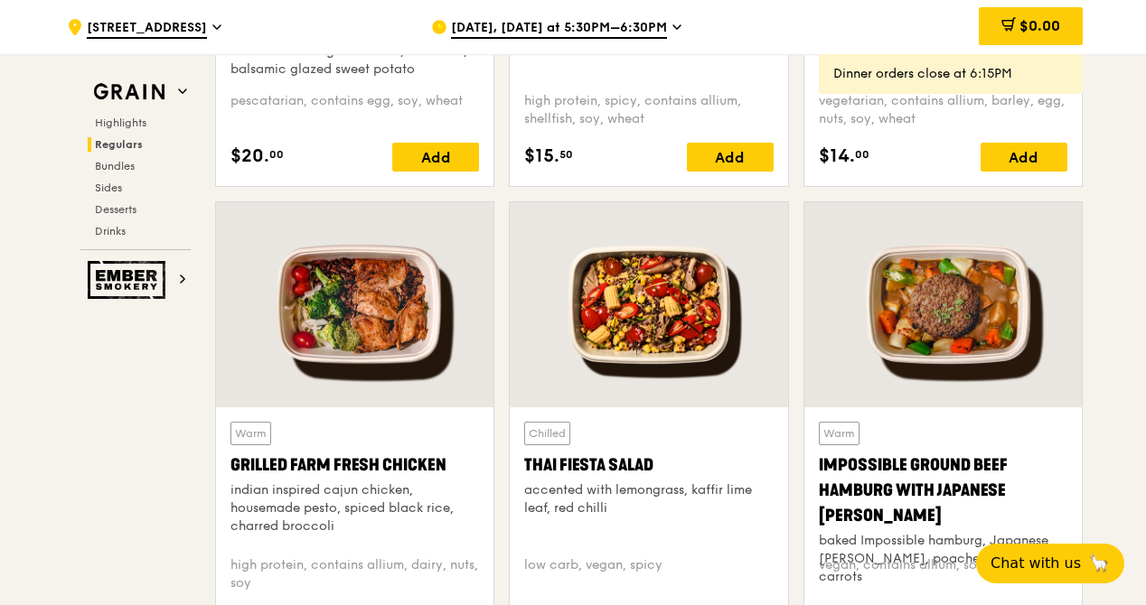
scroll to position [1955, 0]
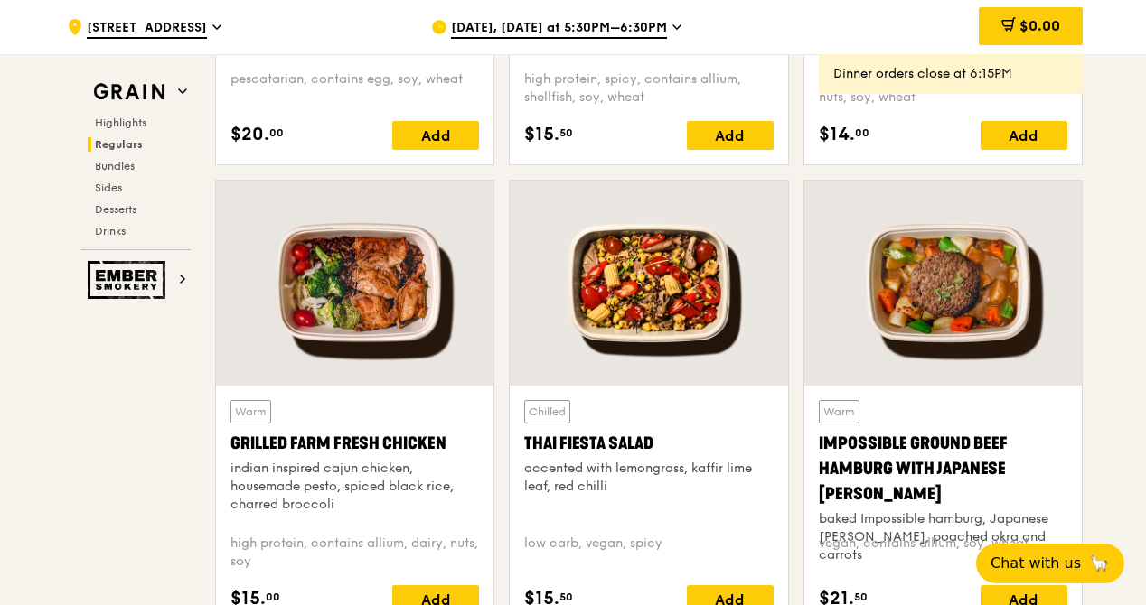
click at [421, 289] on div at bounding box center [354, 283] width 277 height 205
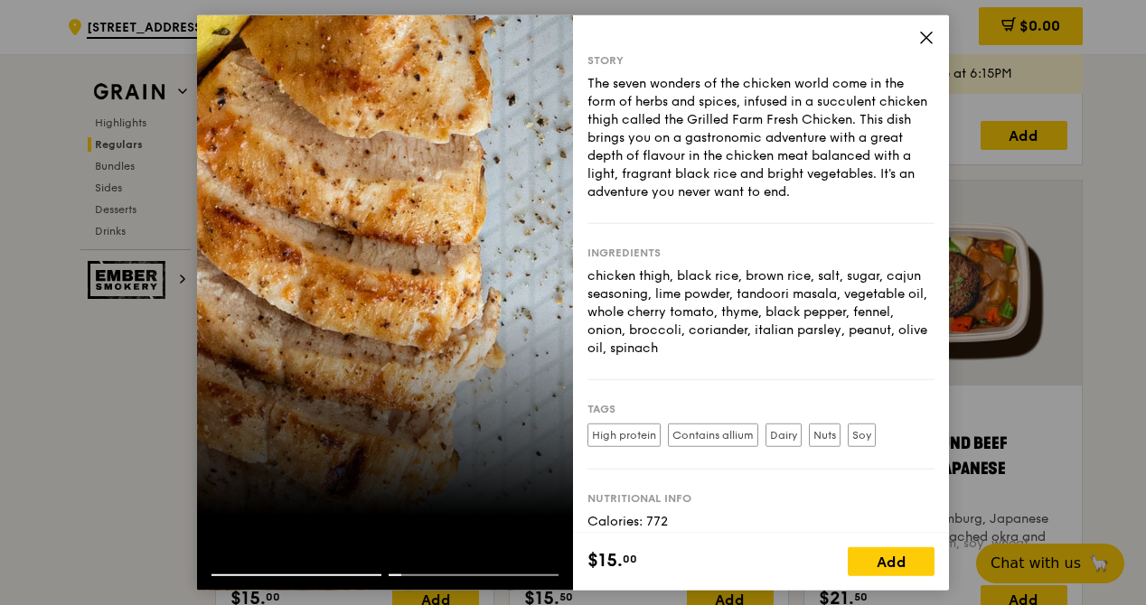
scroll to position [84, 0]
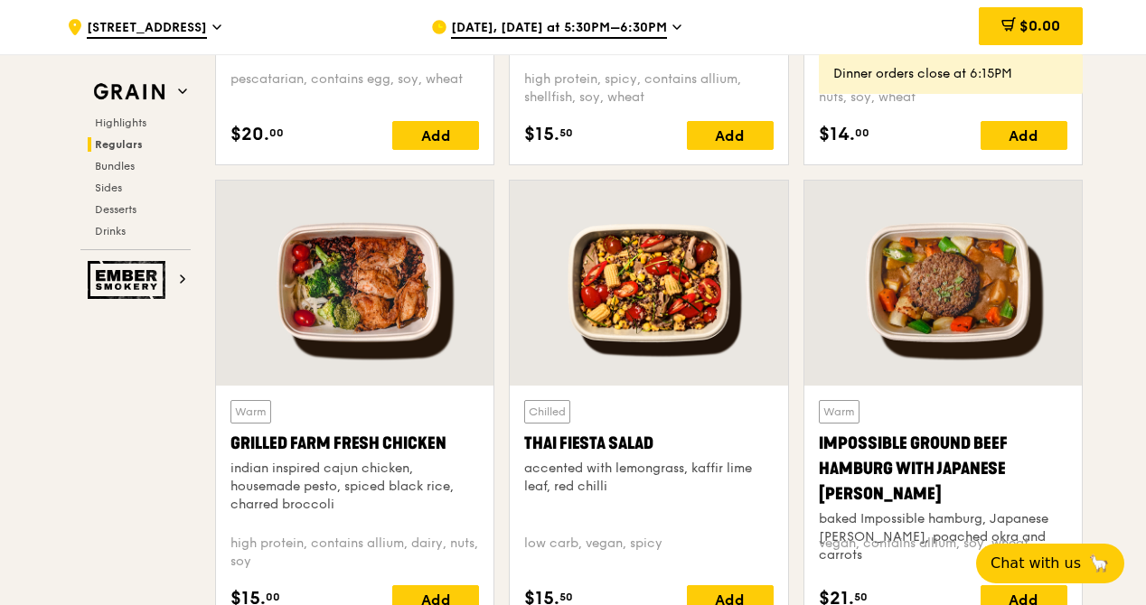
click at [650, 284] on div at bounding box center [648, 283] width 277 height 205
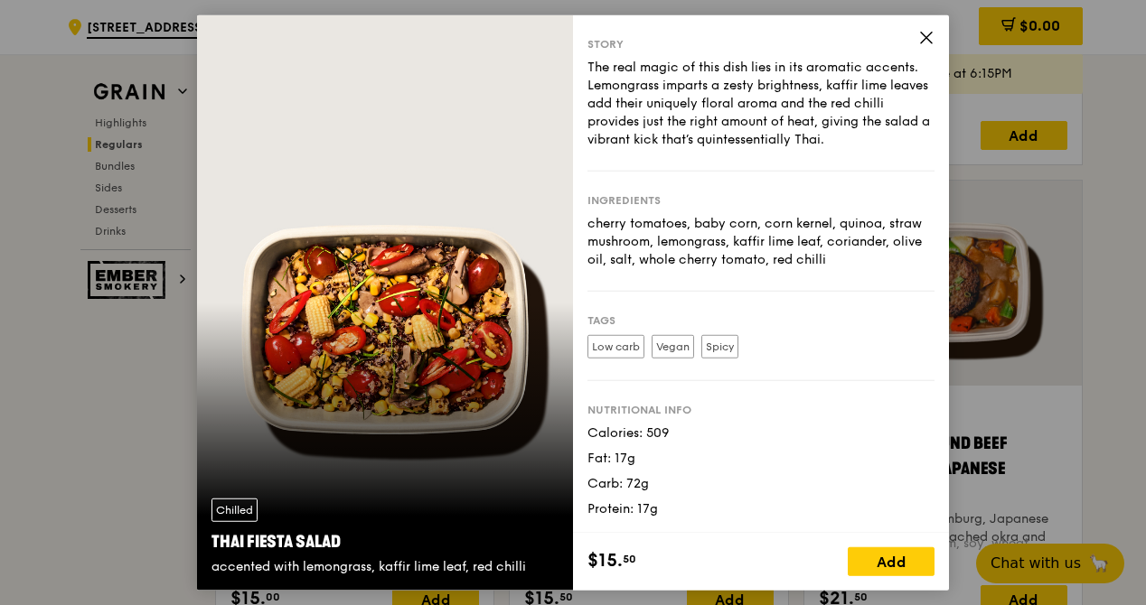
scroll to position [30, 0]
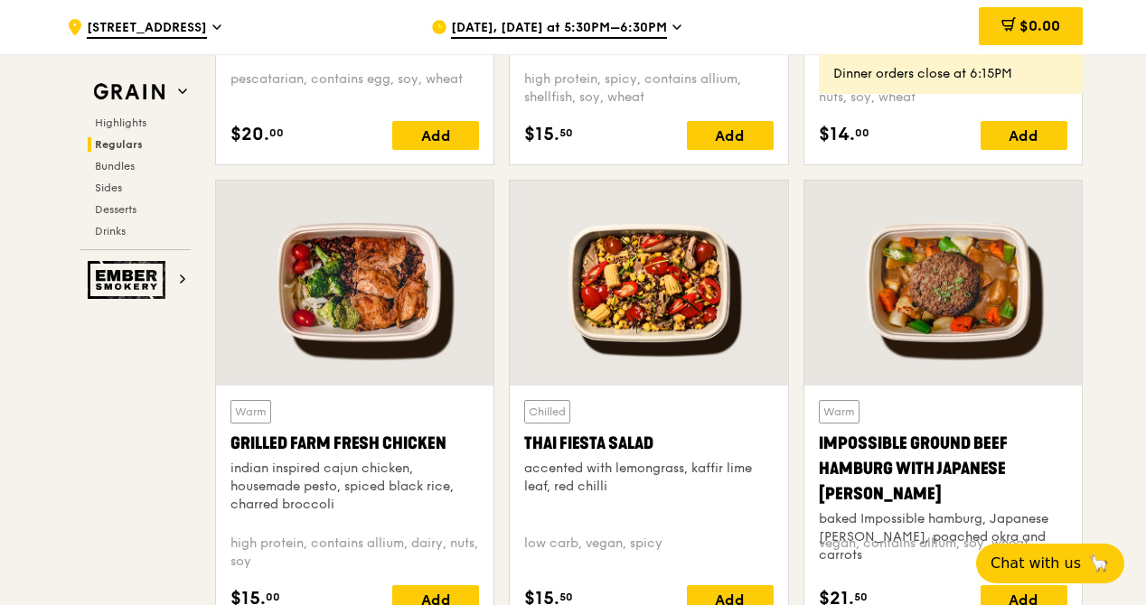
click at [915, 291] on div at bounding box center [942, 283] width 277 height 205
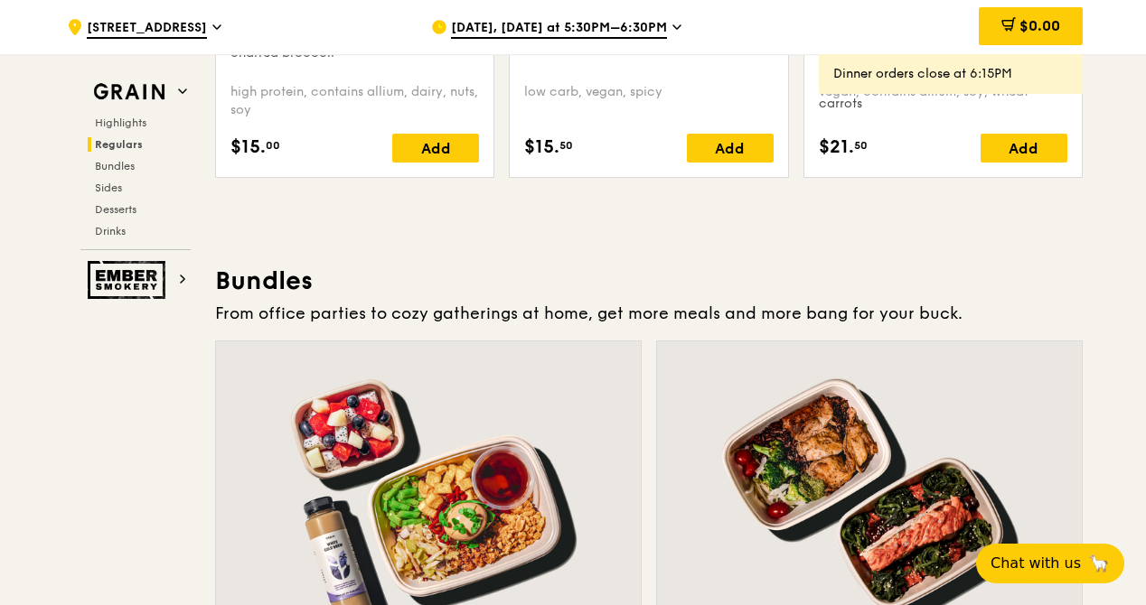
scroll to position [1955, 0]
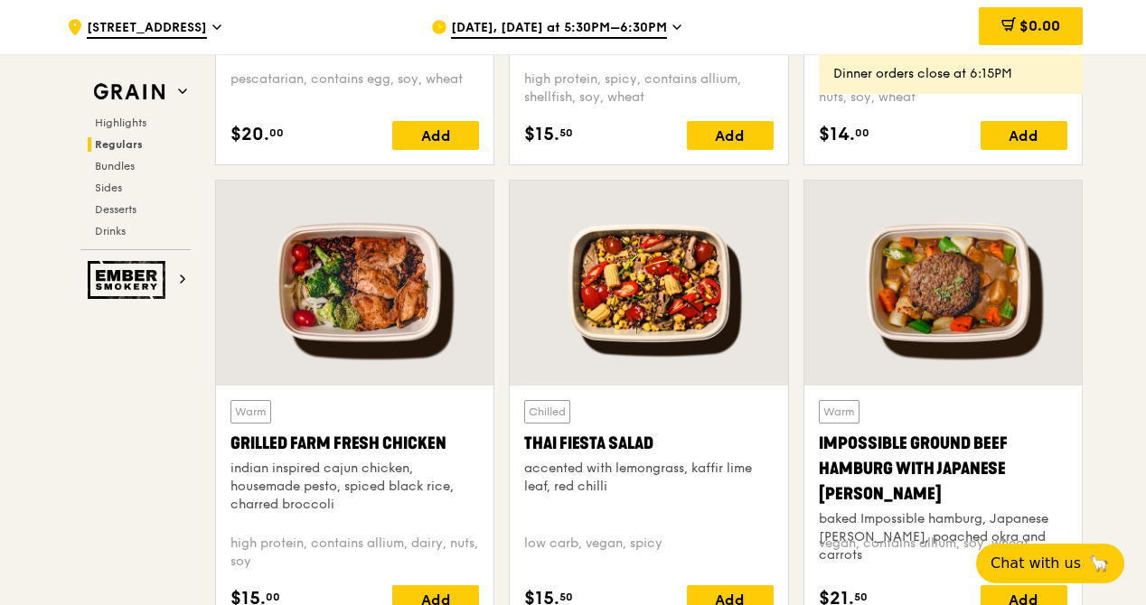
click at [650, 287] on div at bounding box center [648, 283] width 277 height 205
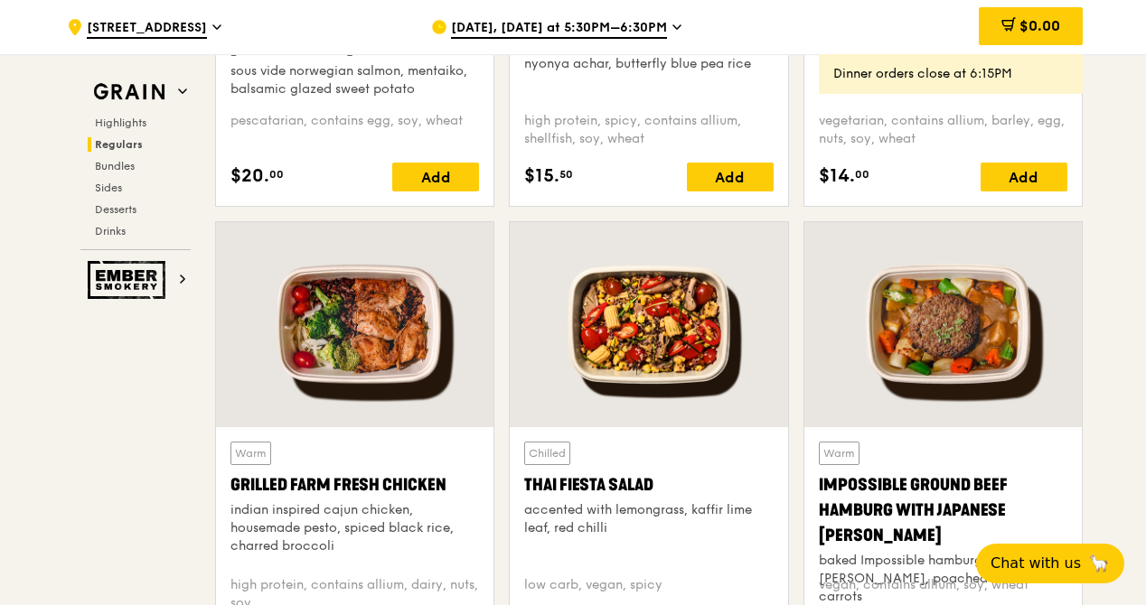
scroll to position [1865, 0]
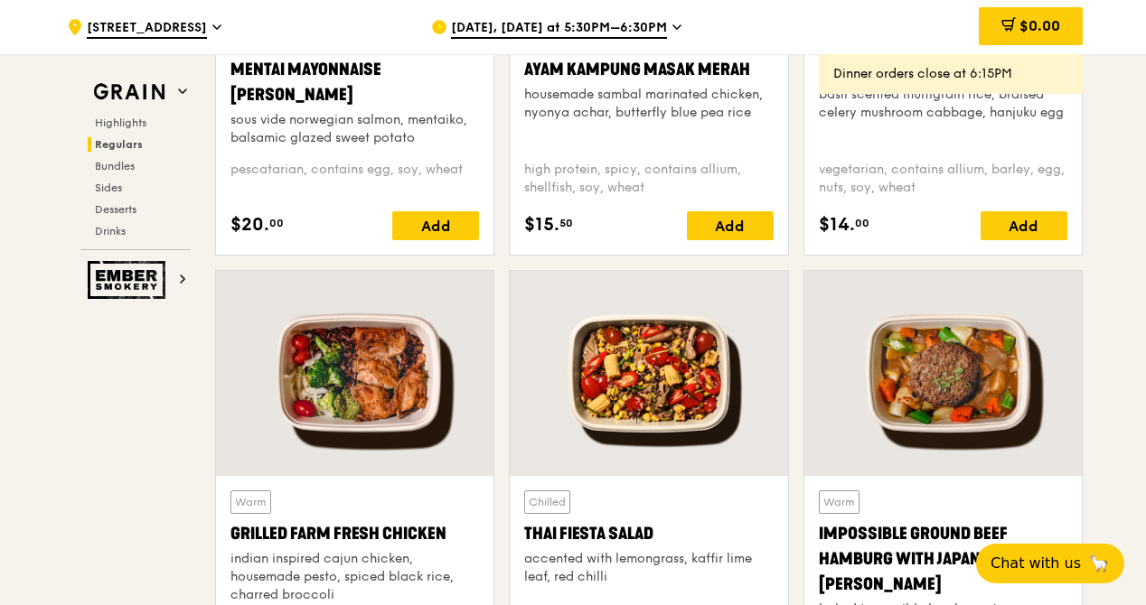
click at [386, 351] on div at bounding box center [354, 373] width 277 height 205
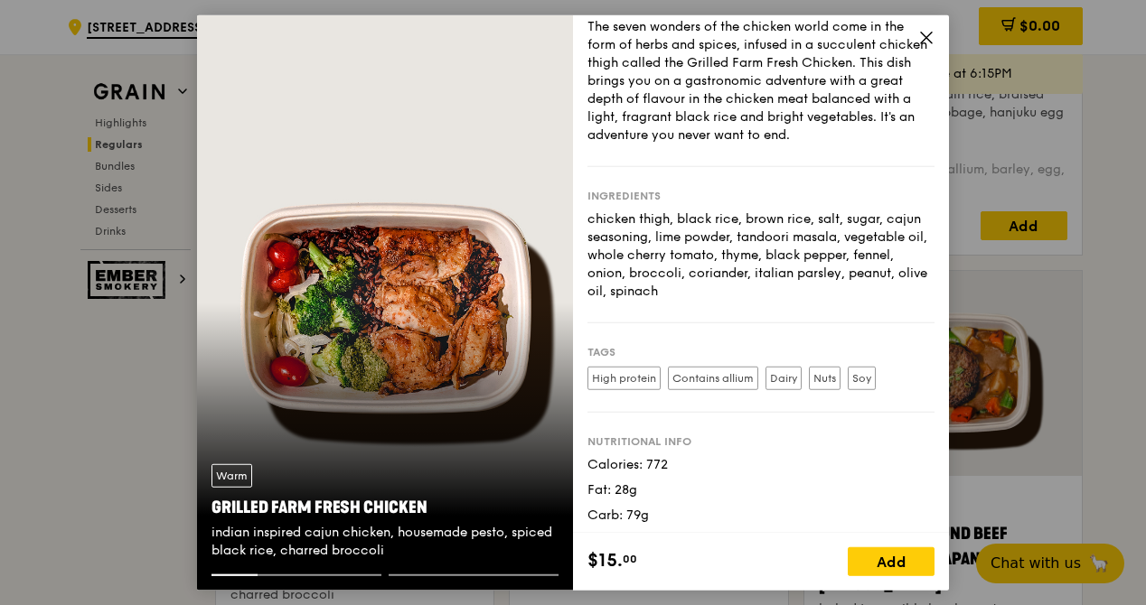
scroll to position [84, 0]
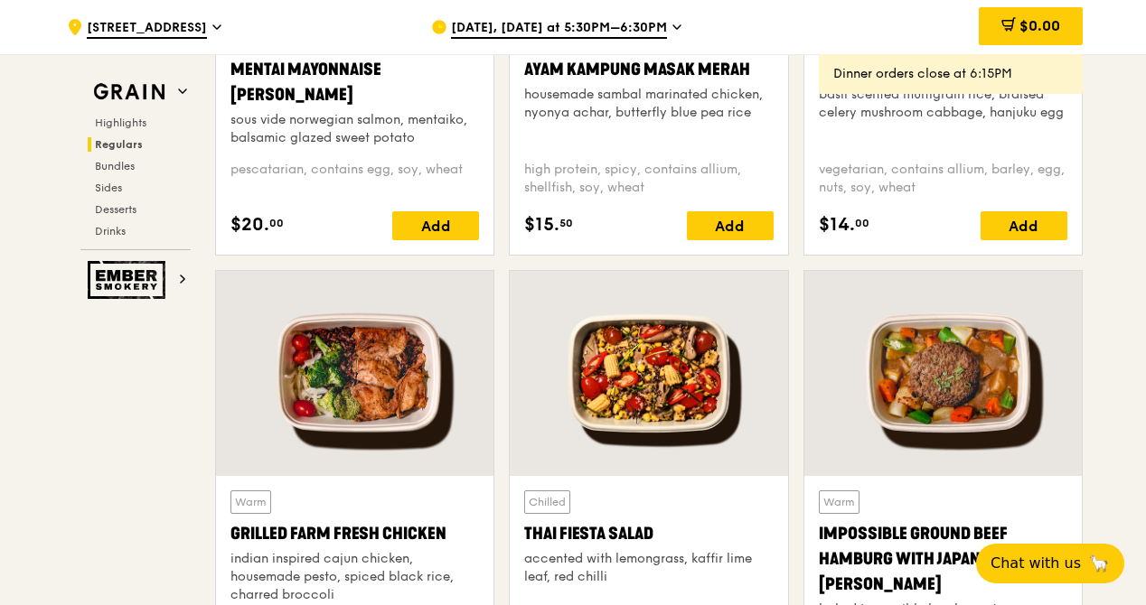
click at [362, 367] on div at bounding box center [354, 373] width 277 height 205
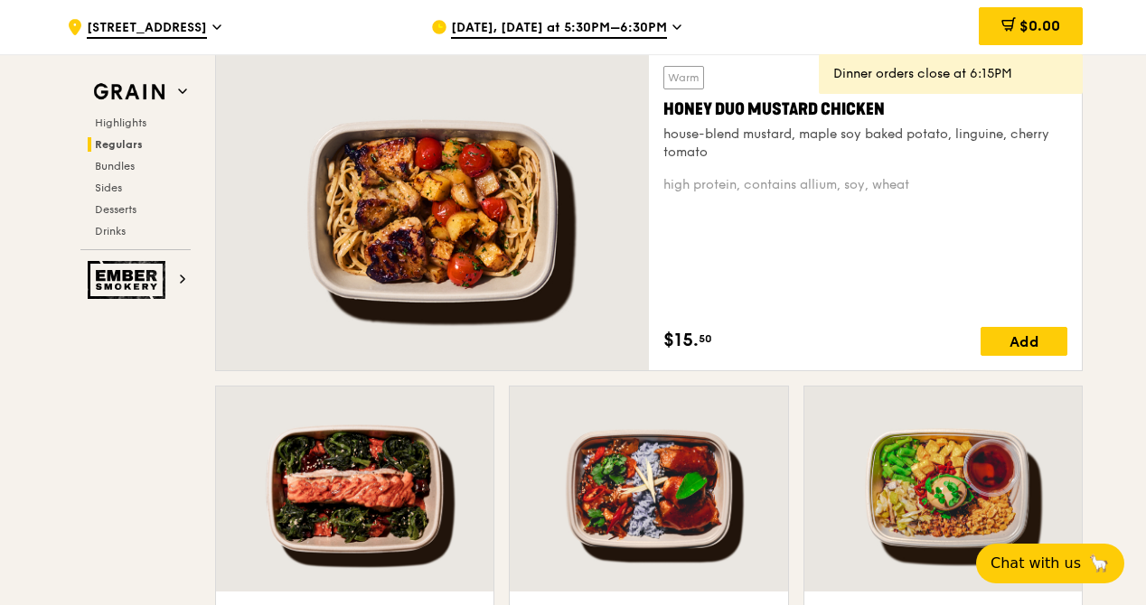
scroll to position [1413, 0]
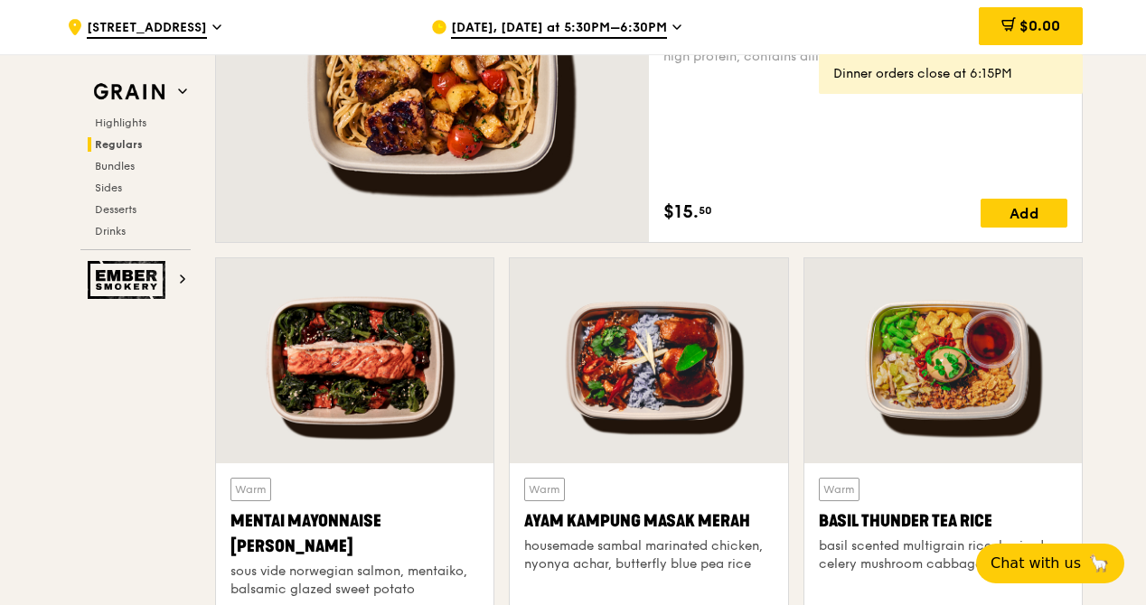
click at [904, 350] on div at bounding box center [942, 360] width 277 height 205
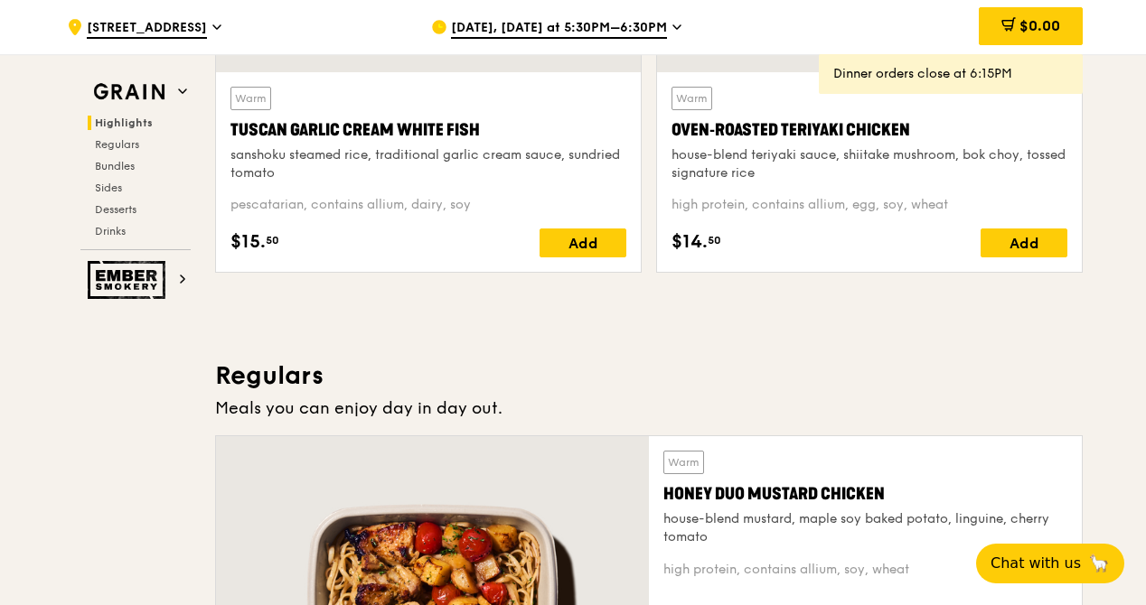
scroll to position [1052, 0]
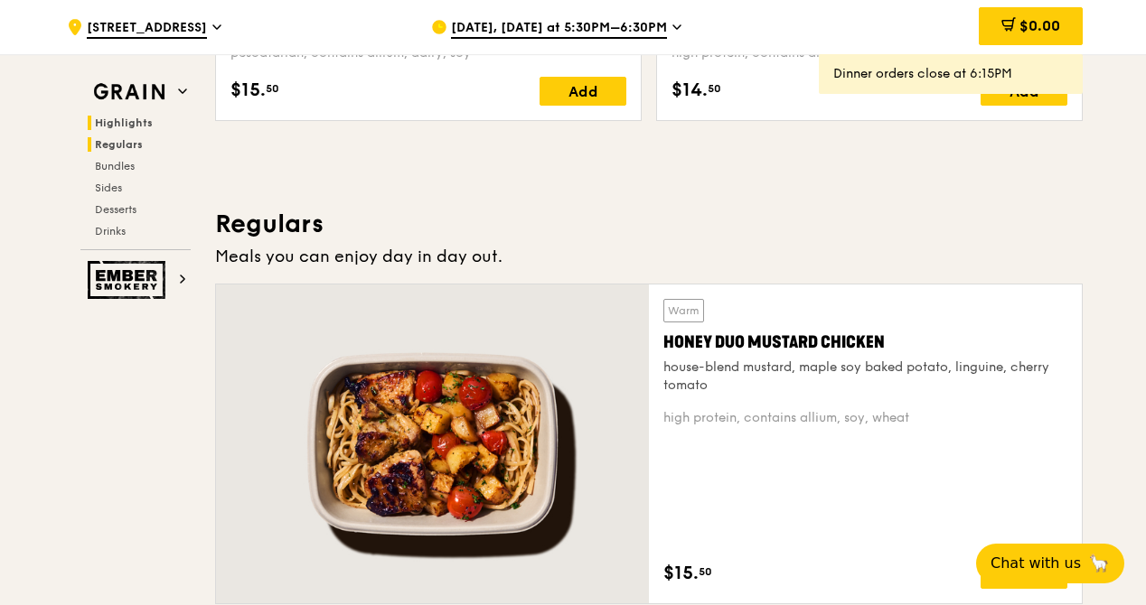
click at [108, 138] on span "Regulars" at bounding box center [119, 144] width 48 height 13
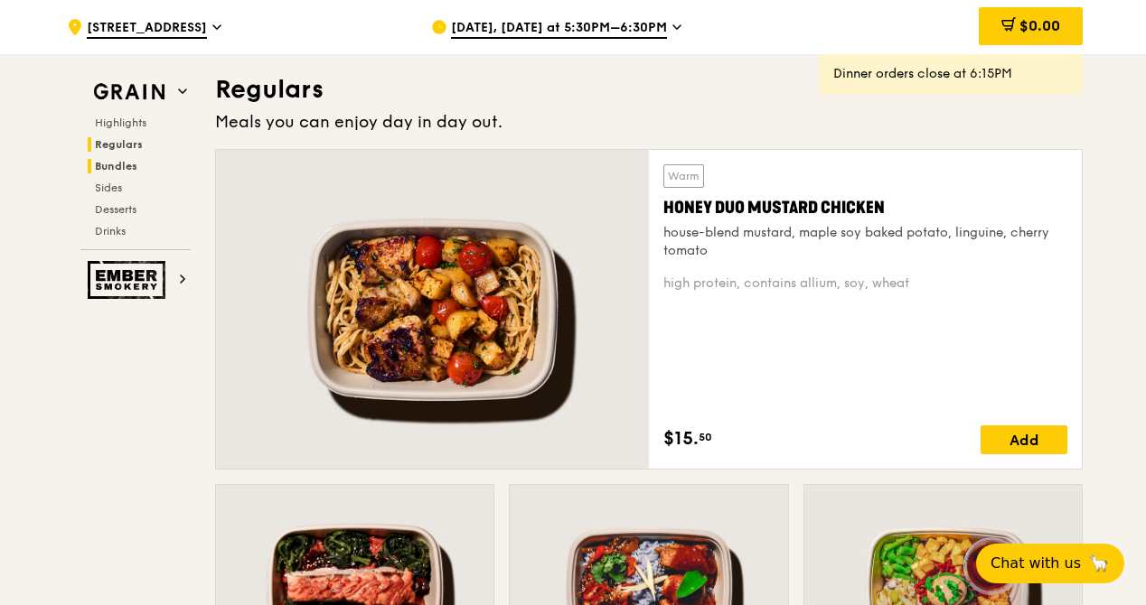
click at [112, 163] on span "Bundles" at bounding box center [116, 166] width 42 height 13
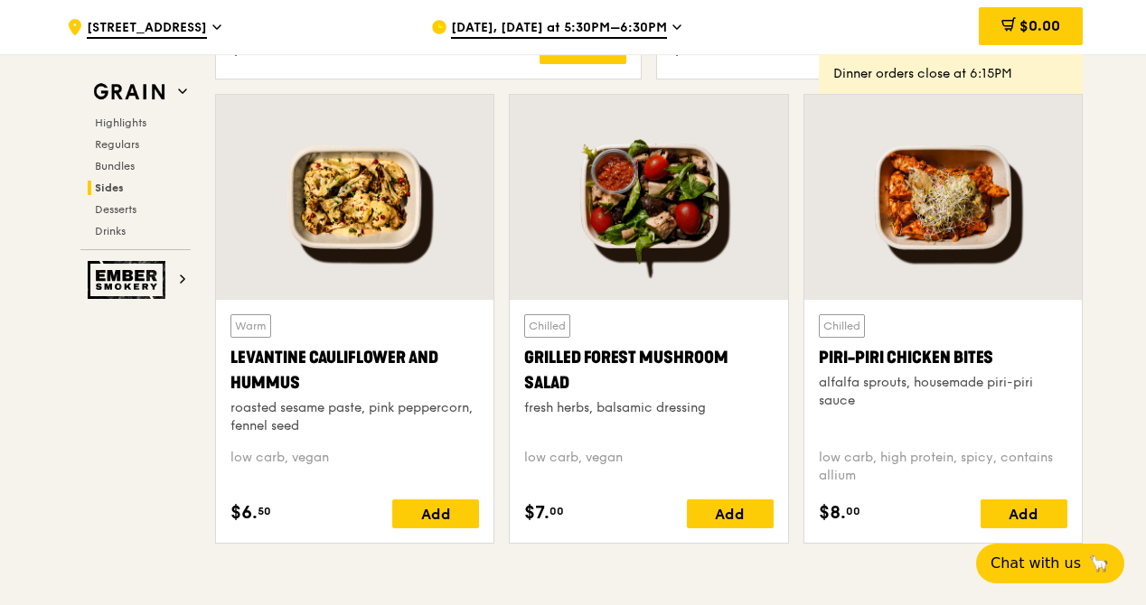
scroll to position [4585, 0]
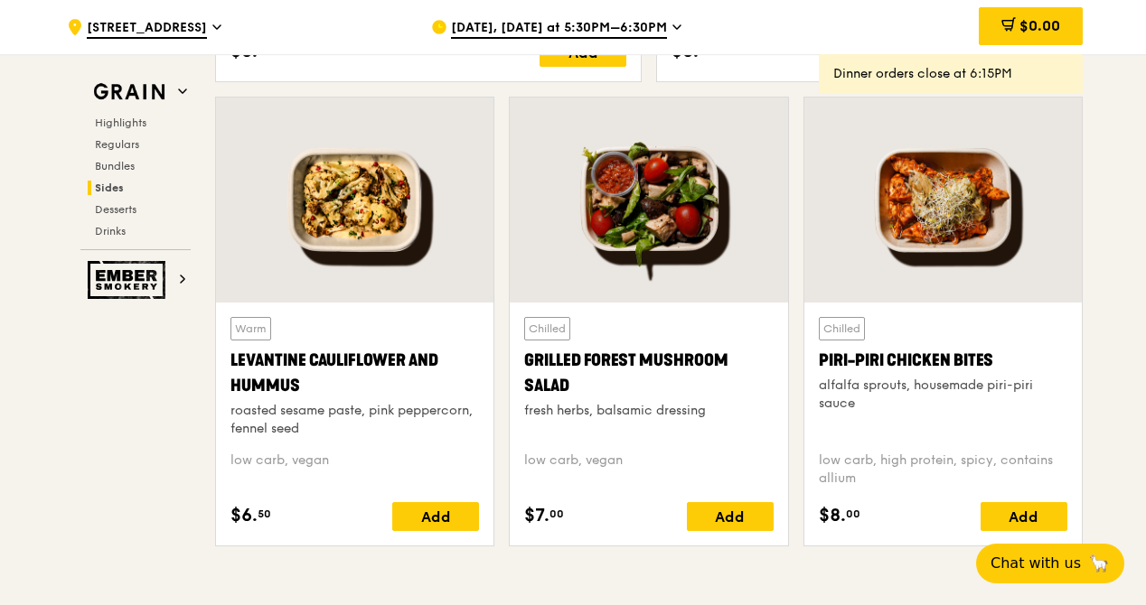
click at [385, 231] on div at bounding box center [354, 200] width 277 height 205
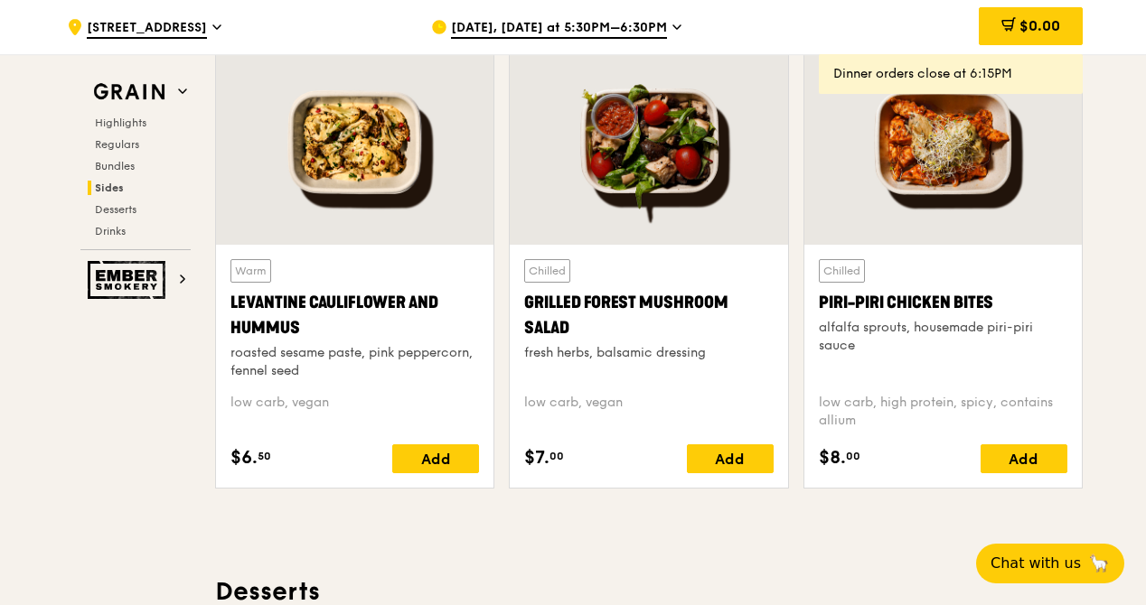
scroll to position [4494, 0]
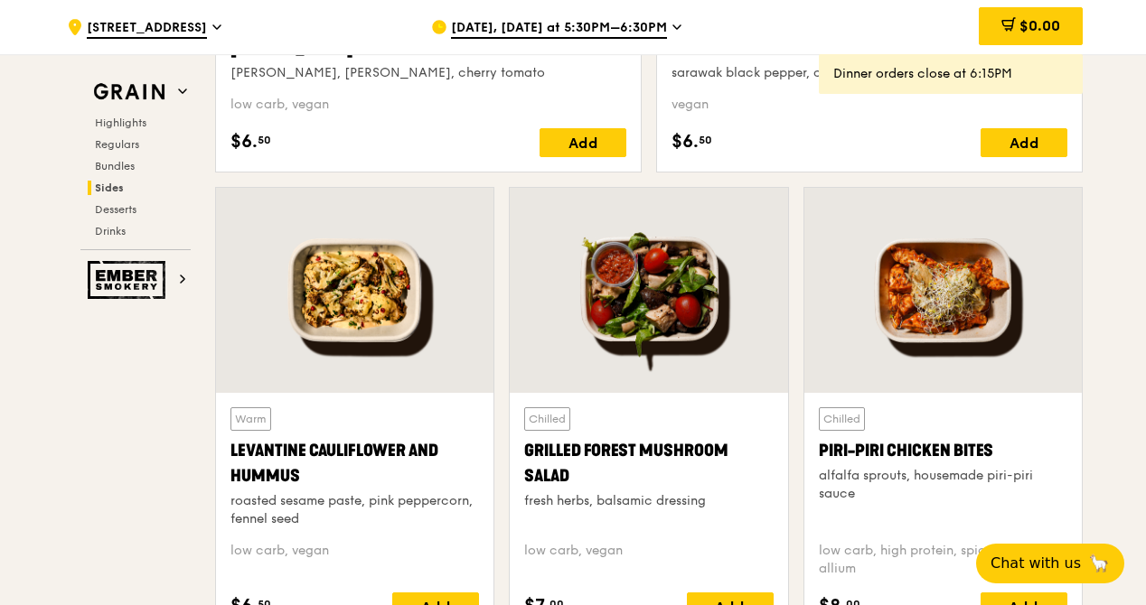
click at [716, 304] on div at bounding box center [648, 290] width 277 height 205
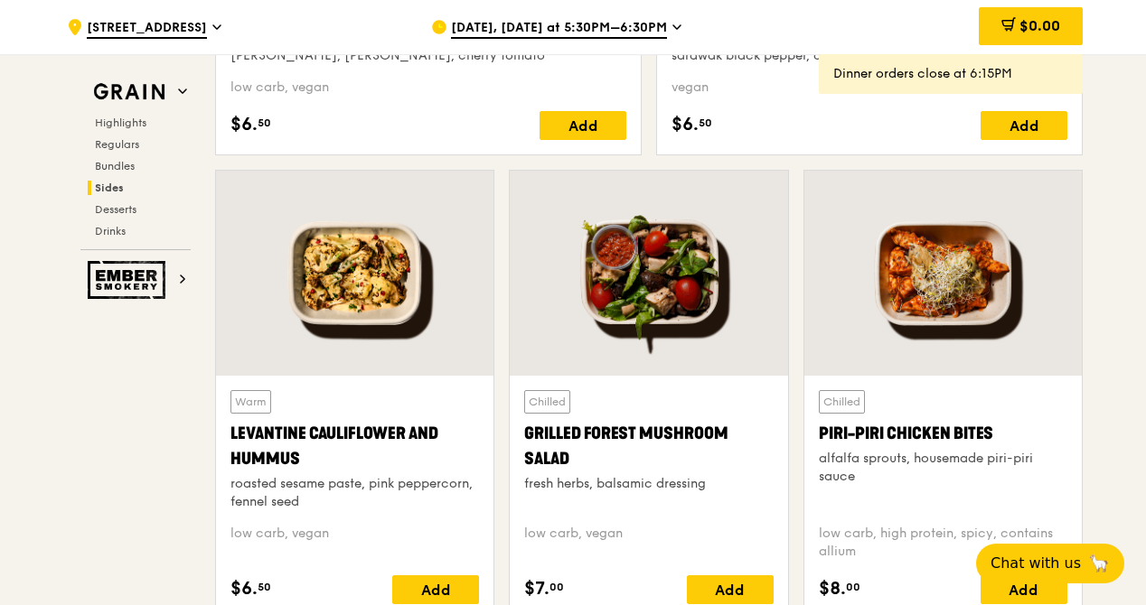
scroll to position [4404, 0]
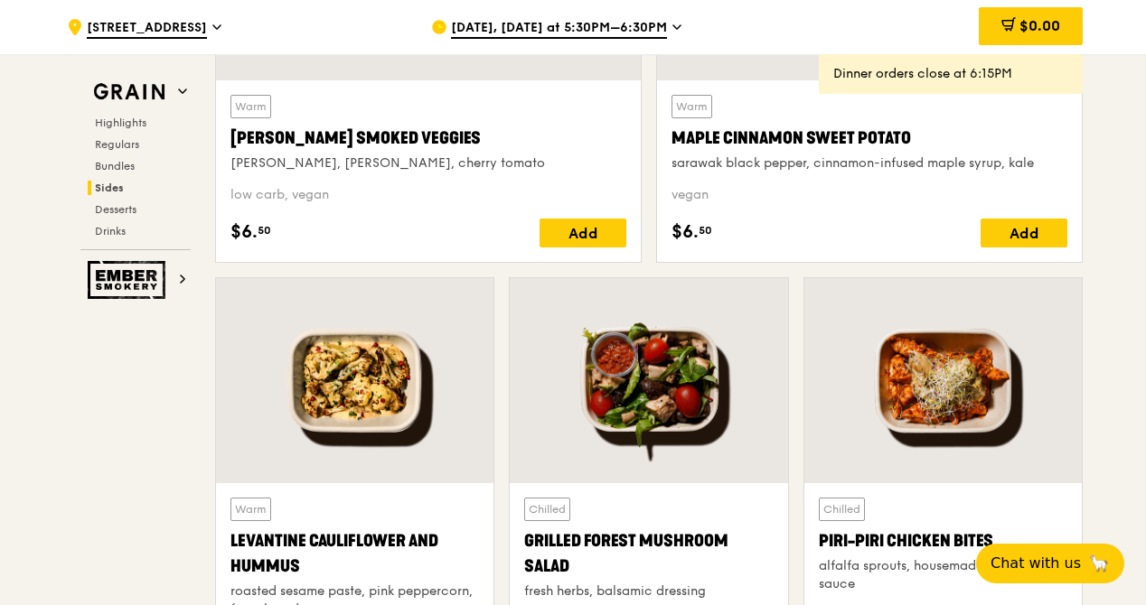
click at [915, 351] on div at bounding box center [942, 380] width 277 height 205
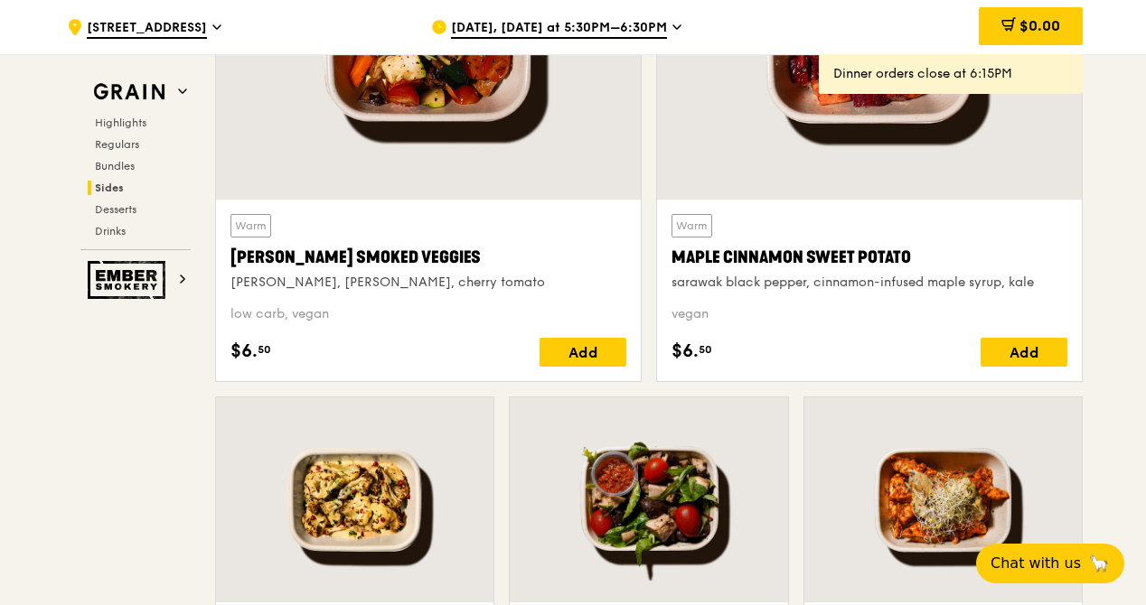
scroll to position [4494, 0]
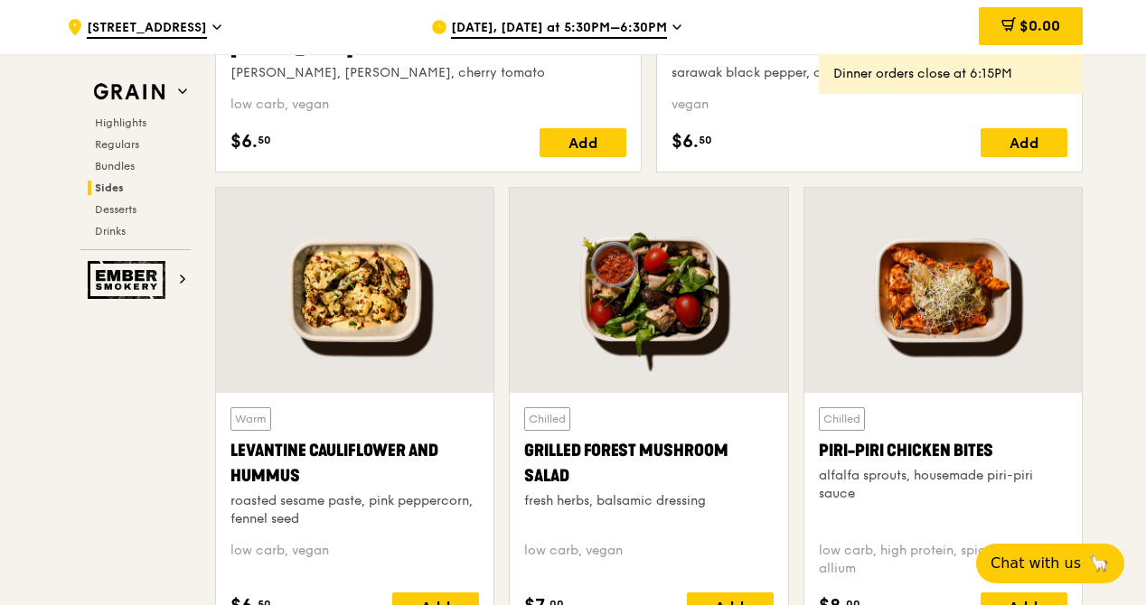
click at [381, 293] on div at bounding box center [354, 290] width 277 height 205
click at [653, 281] on div at bounding box center [648, 290] width 277 height 205
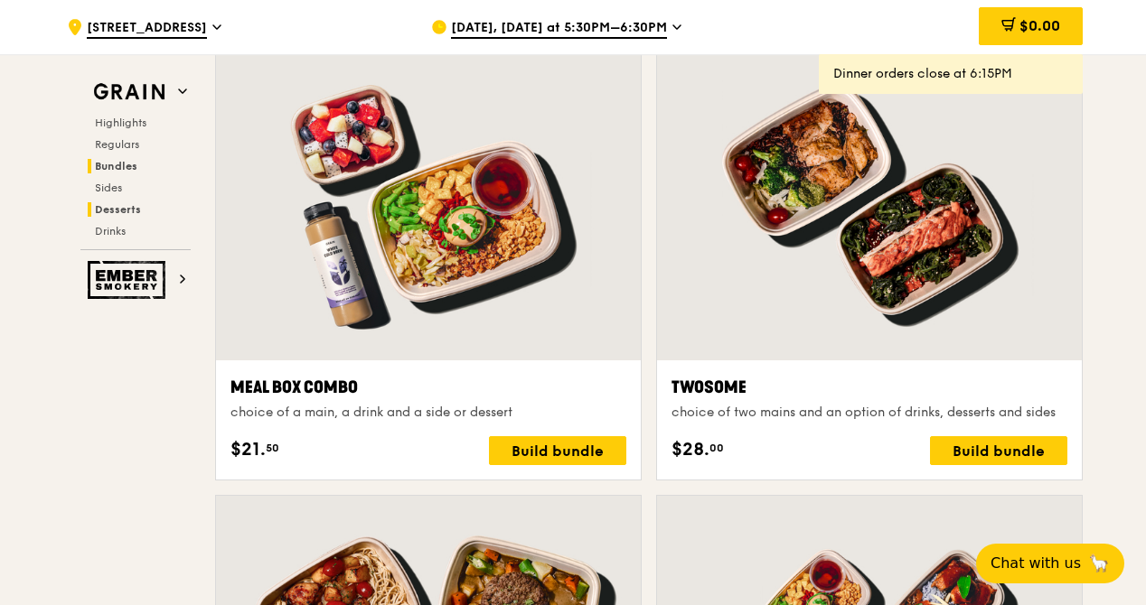
scroll to position [2507, 0]
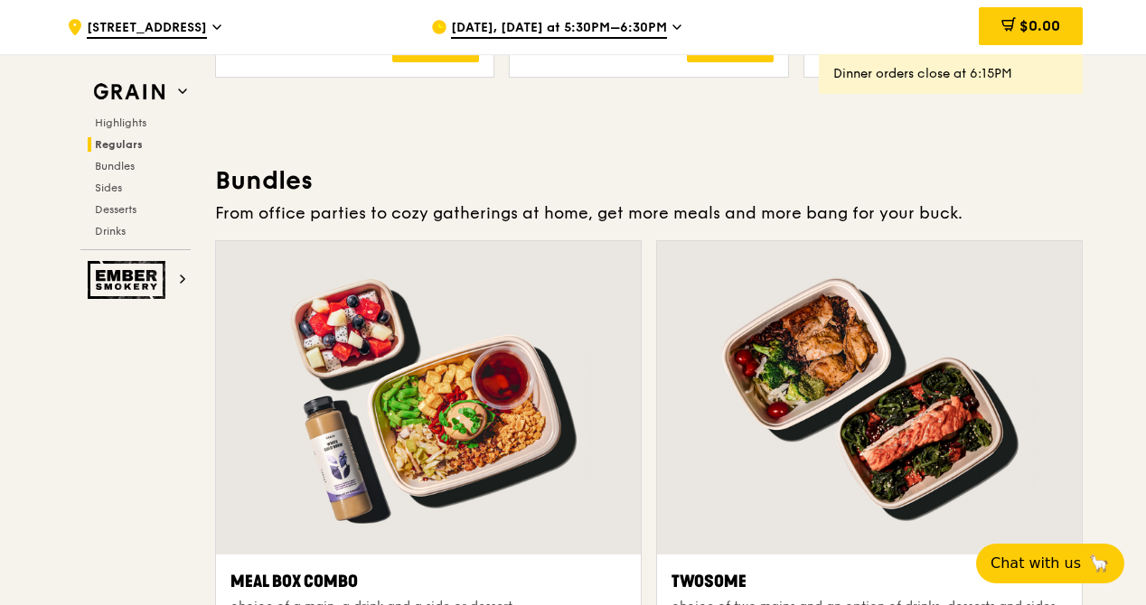
click at [128, 139] on span "Regulars" at bounding box center [119, 144] width 48 height 13
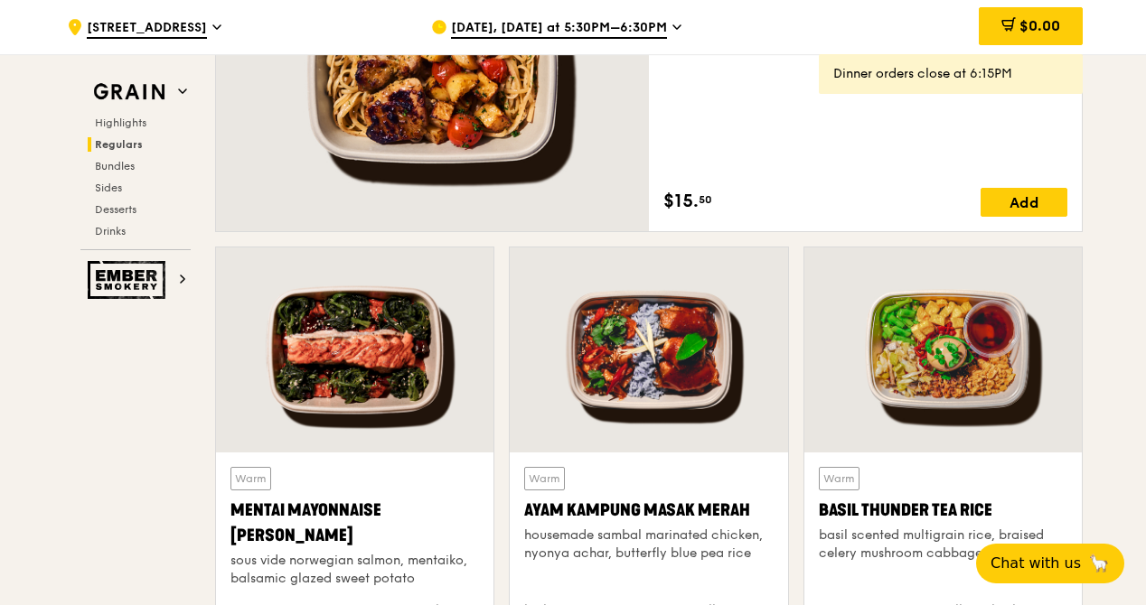
scroll to position [1457, 0]
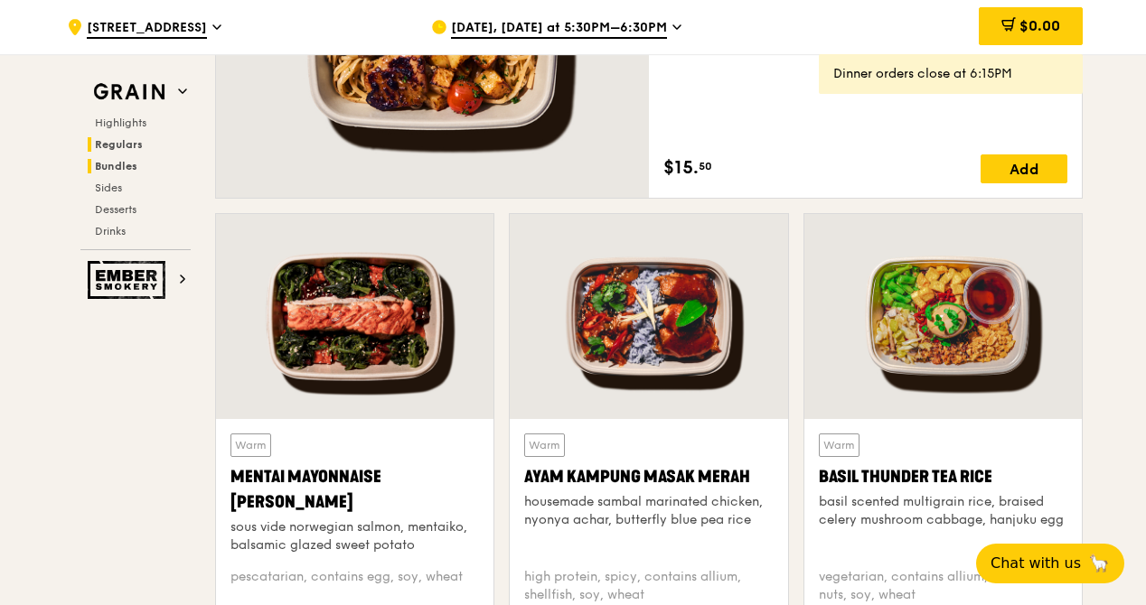
click at [123, 166] on span "Bundles" at bounding box center [116, 166] width 42 height 13
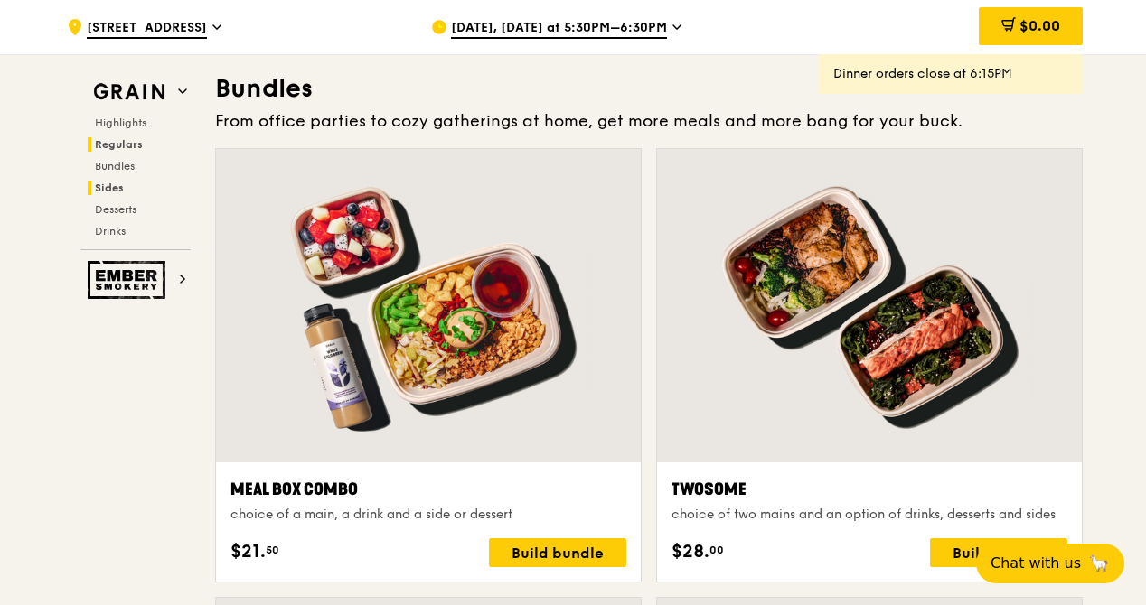
click at [108, 190] on span "Sides" at bounding box center [109, 188] width 29 height 13
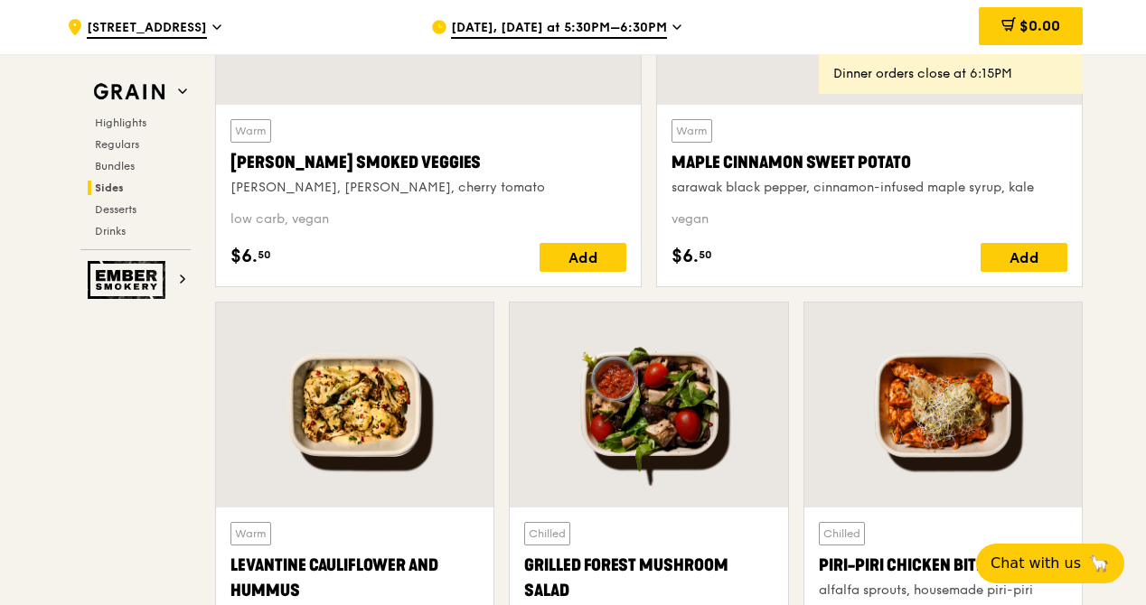
scroll to position [4109, 0]
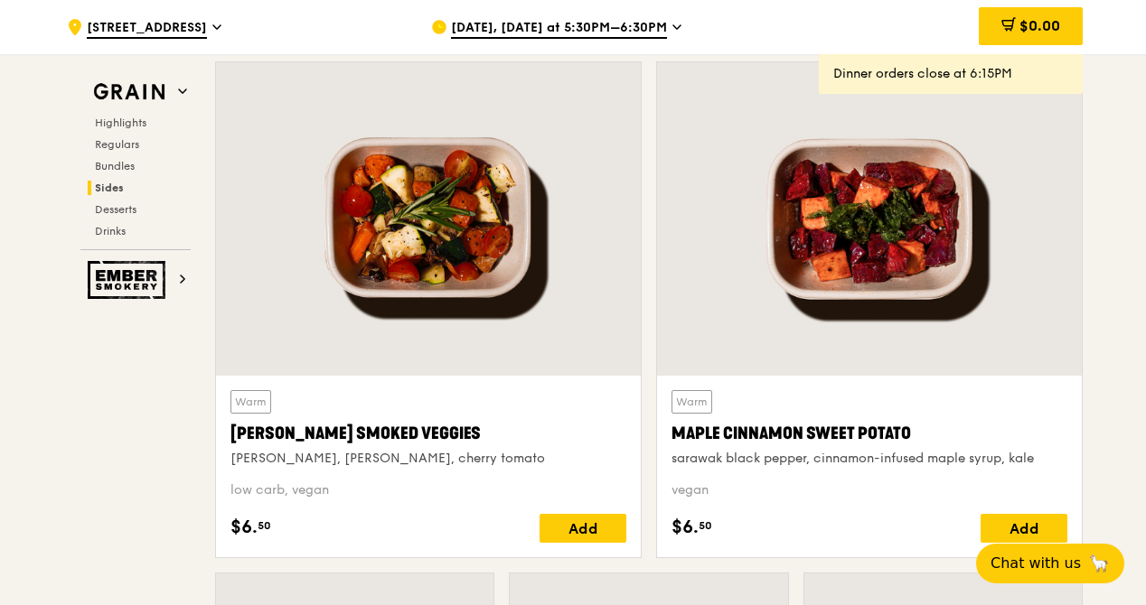
click at [454, 247] on div at bounding box center [428, 218] width 425 height 313
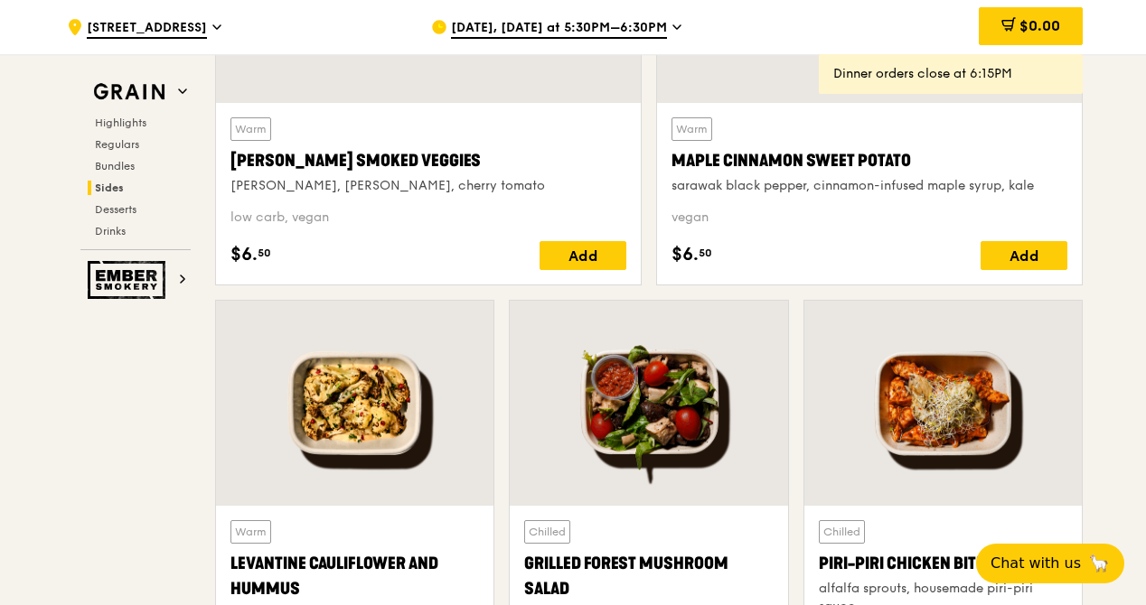
scroll to position [4470, 0]
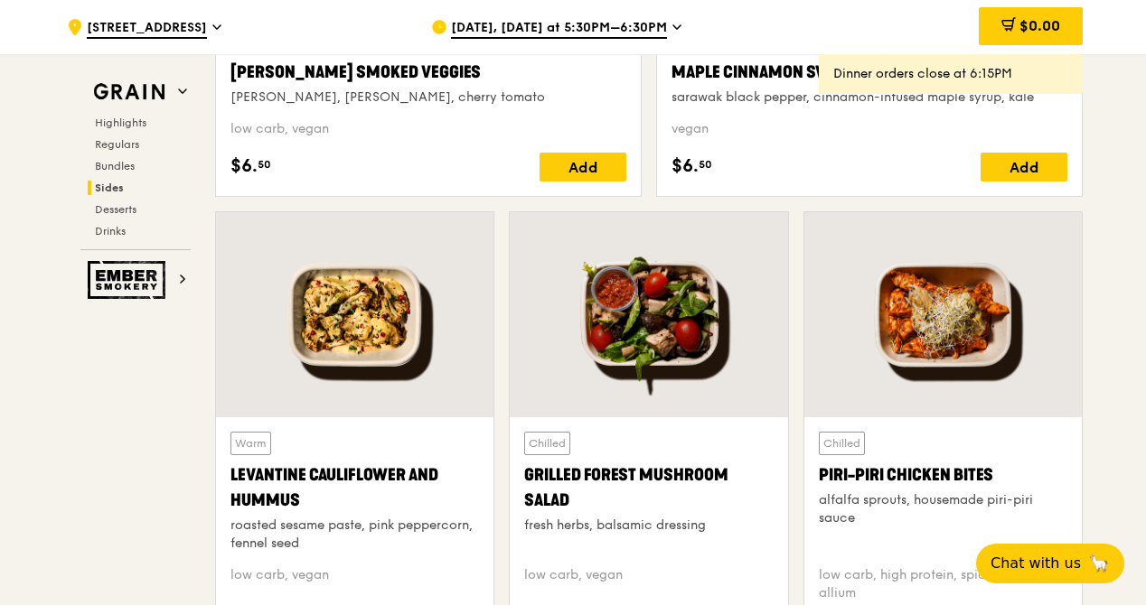
click at [366, 332] on div at bounding box center [354, 314] width 277 height 205
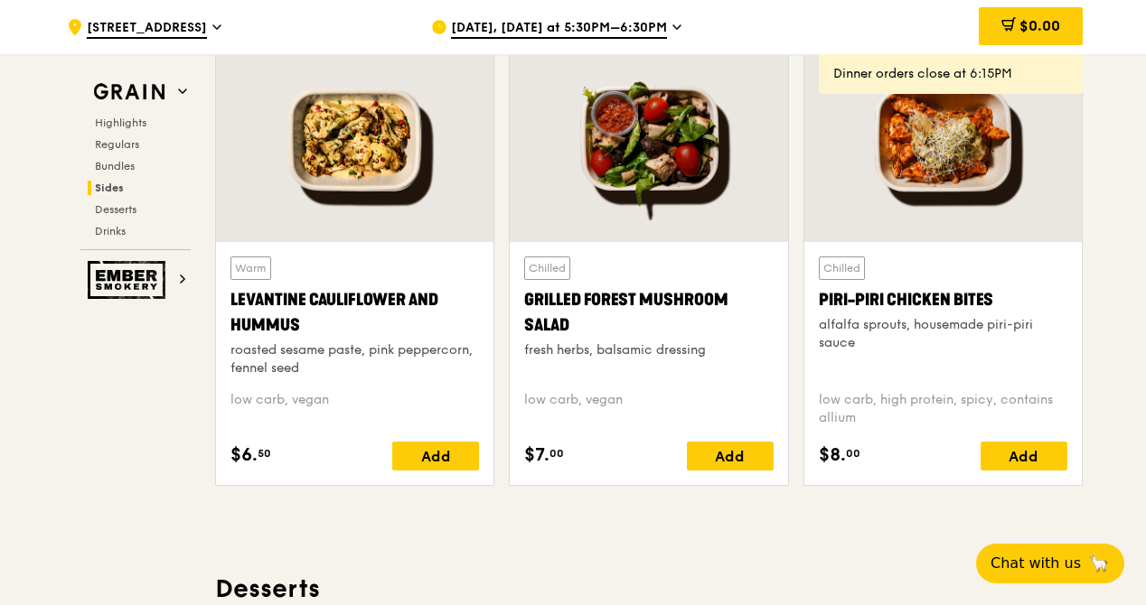
scroll to position [4651, 0]
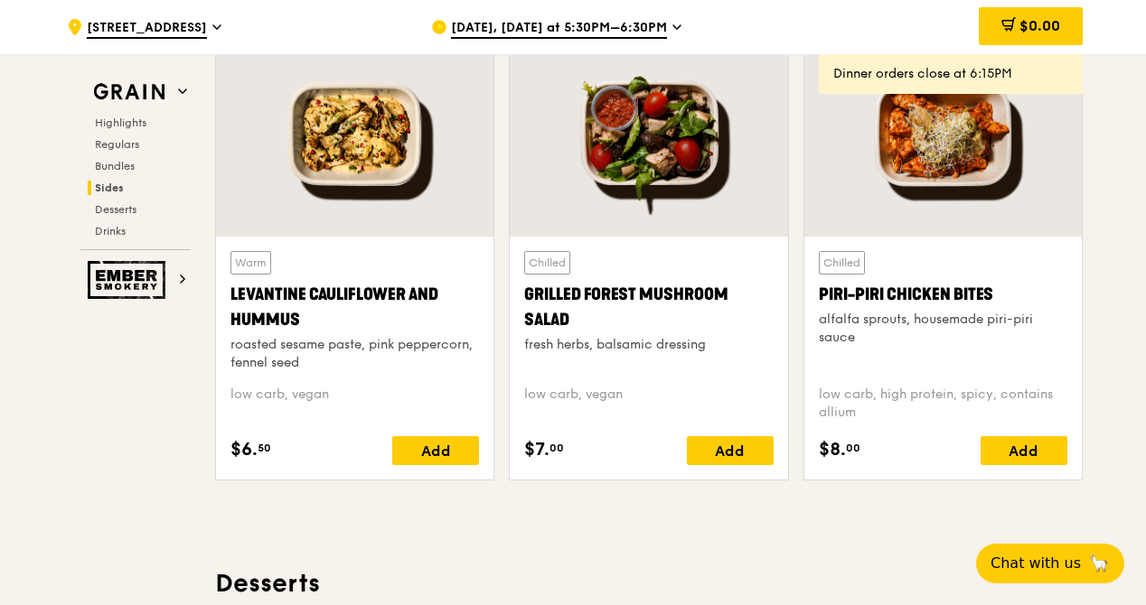
click at [409, 184] on div at bounding box center [354, 134] width 277 height 205
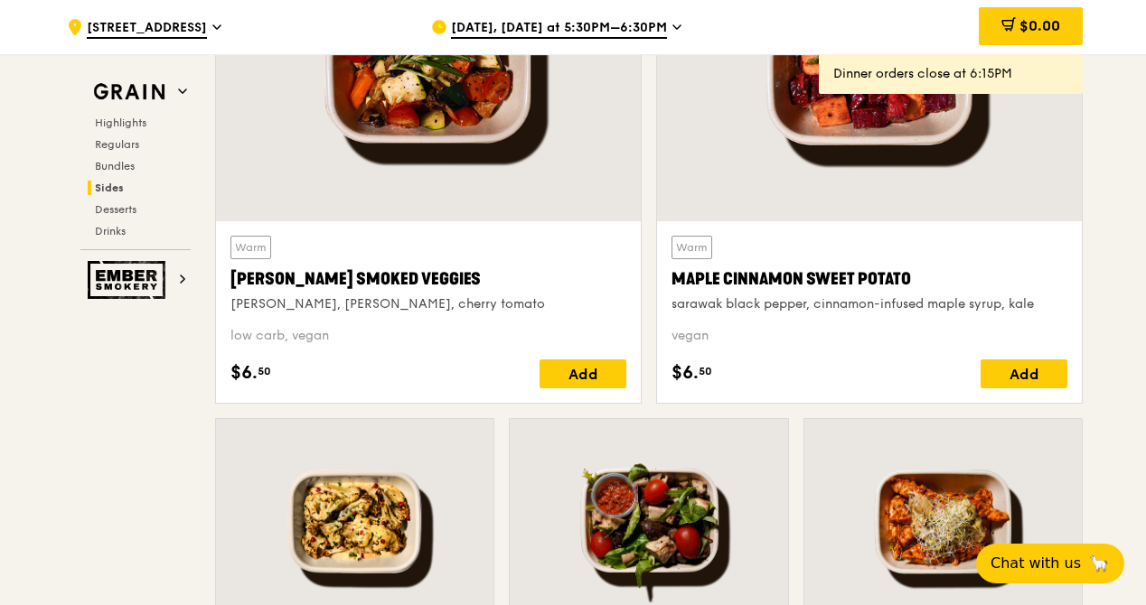
scroll to position [4199, 0]
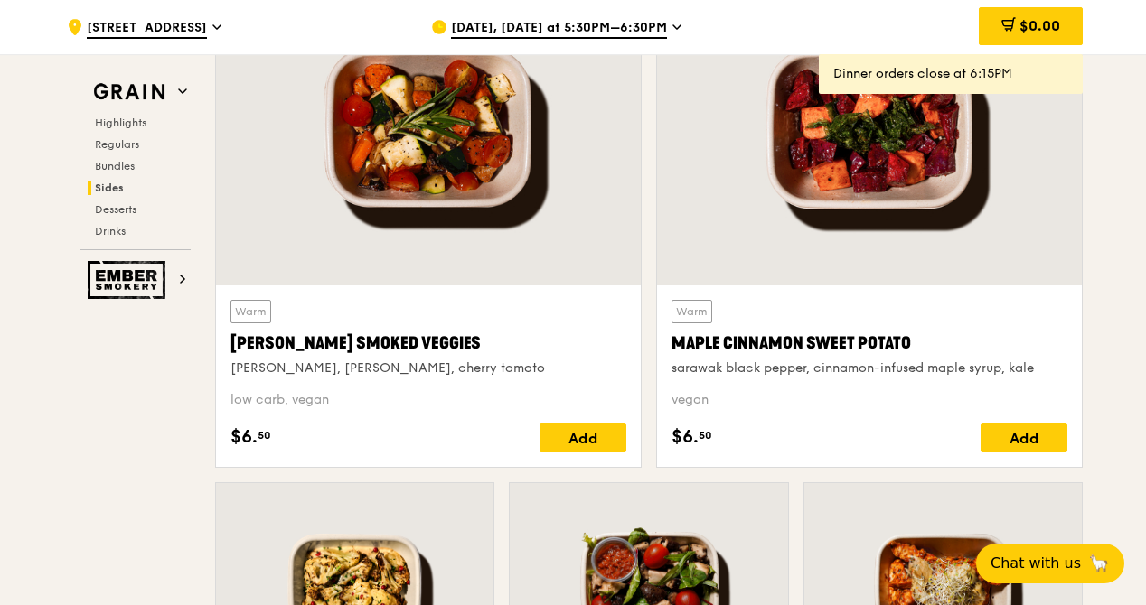
click at [452, 134] on div at bounding box center [428, 128] width 425 height 313
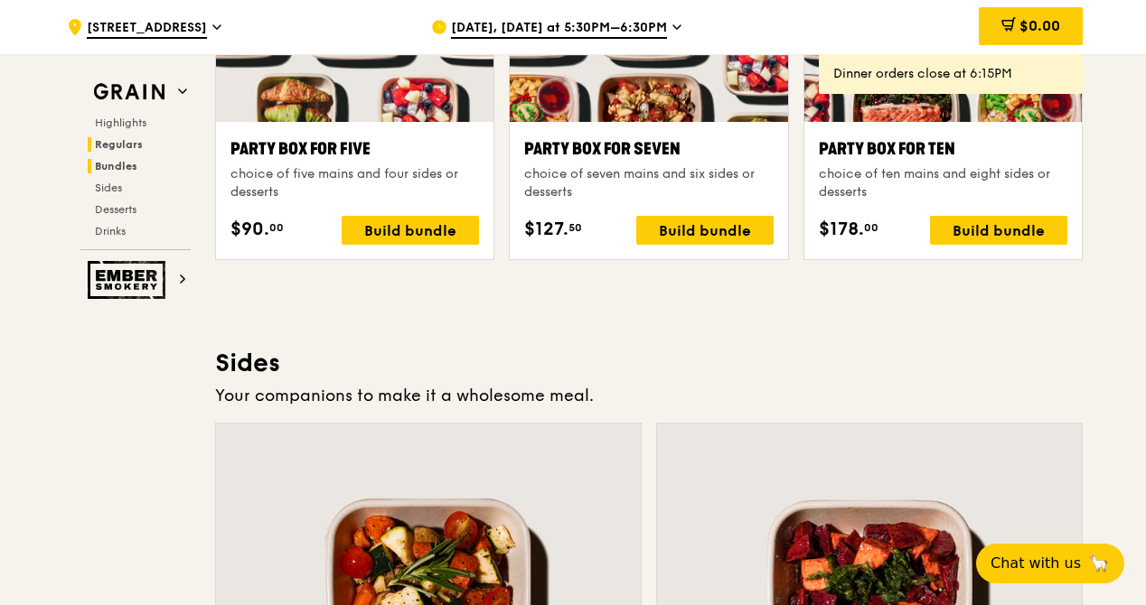
click at [130, 142] on span "Regulars" at bounding box center [119, 144] width 48 height 13
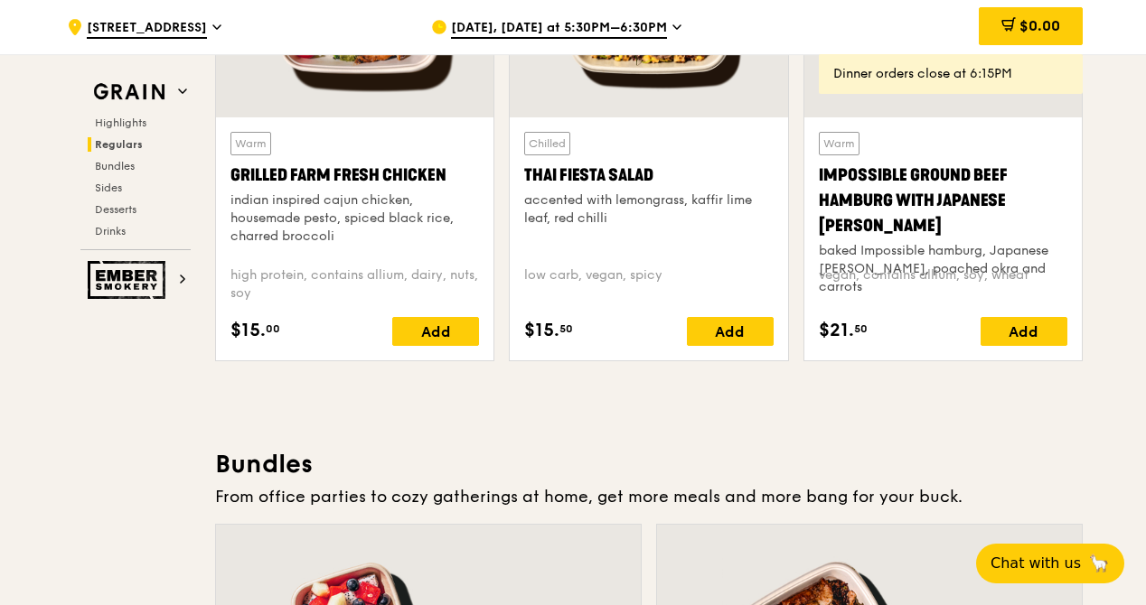
scroll to position [1999, 0]
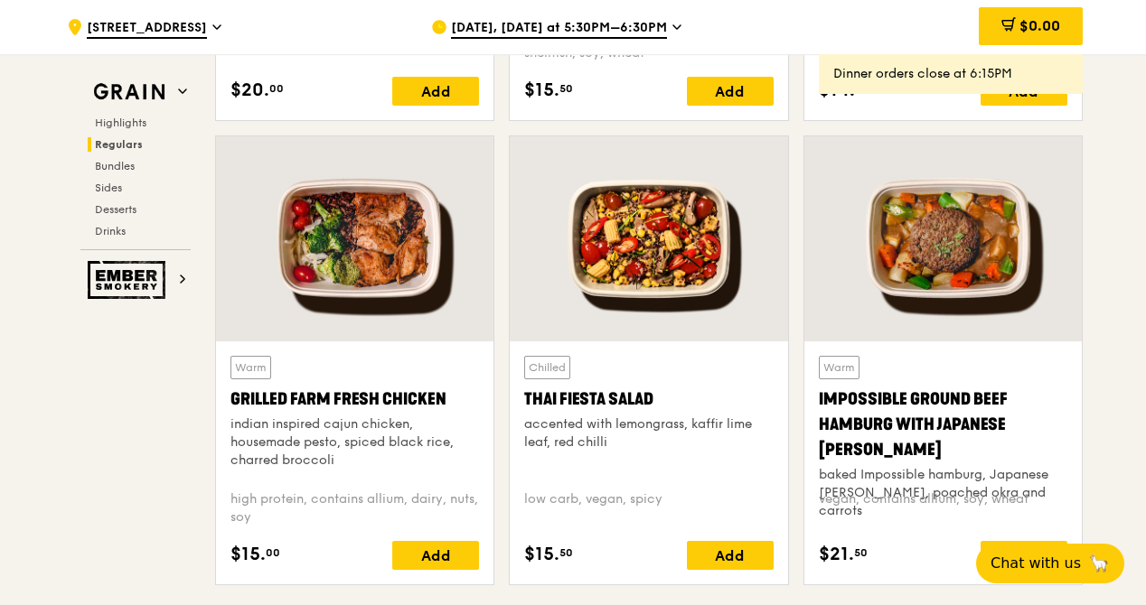
click at [425, 243] on div at bounding box center [354, 238] width 277 height 205
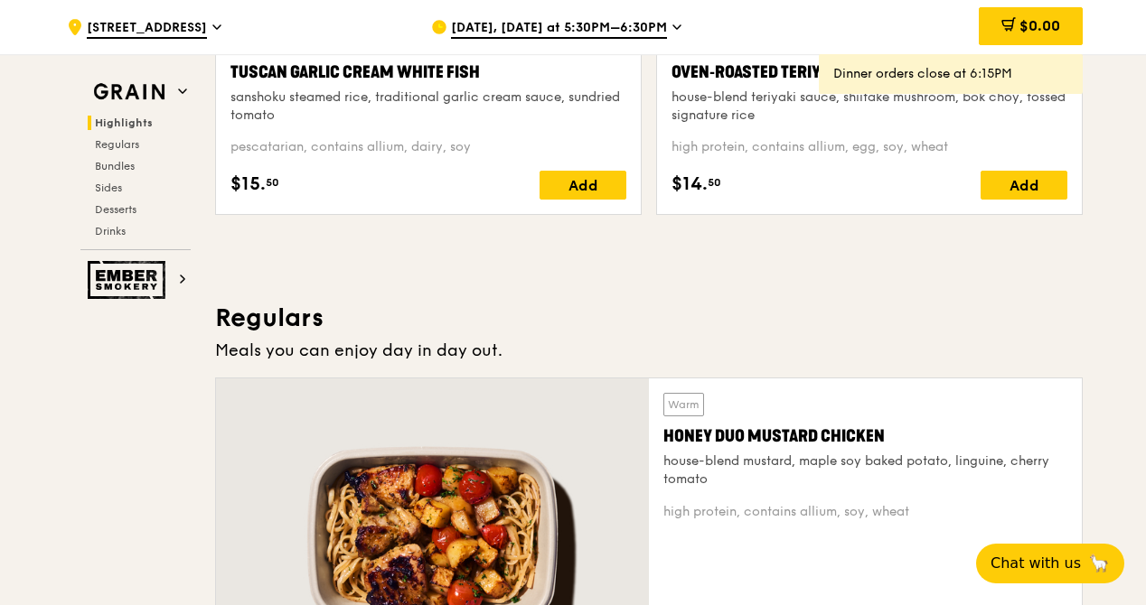
scroll to position [734, 0]
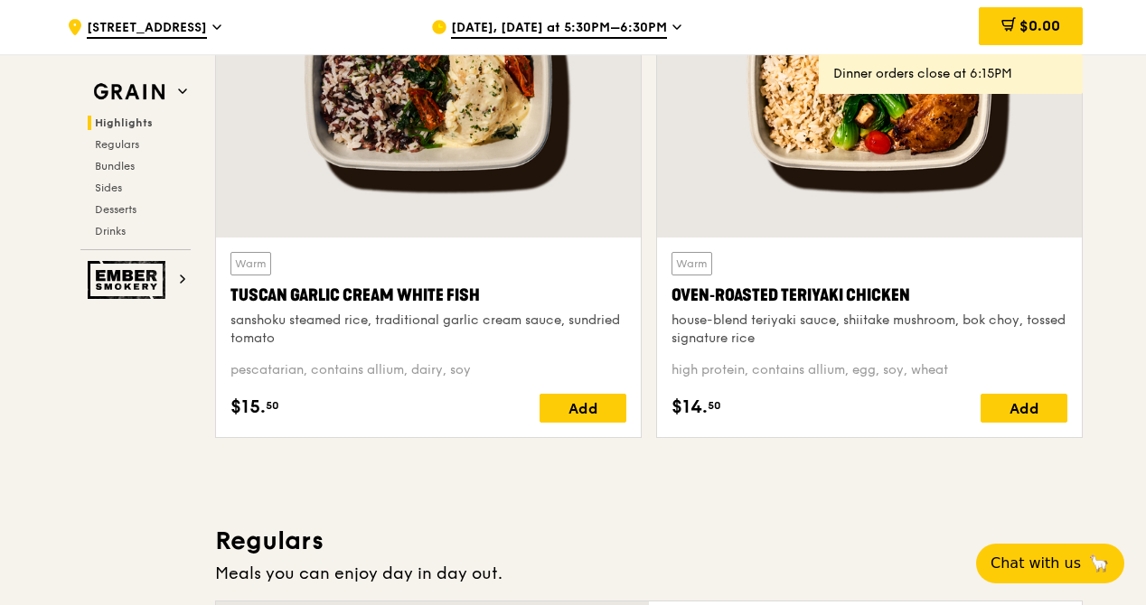
click at [417, 130] on div at bounding box center [428, 80] width 425 height 313
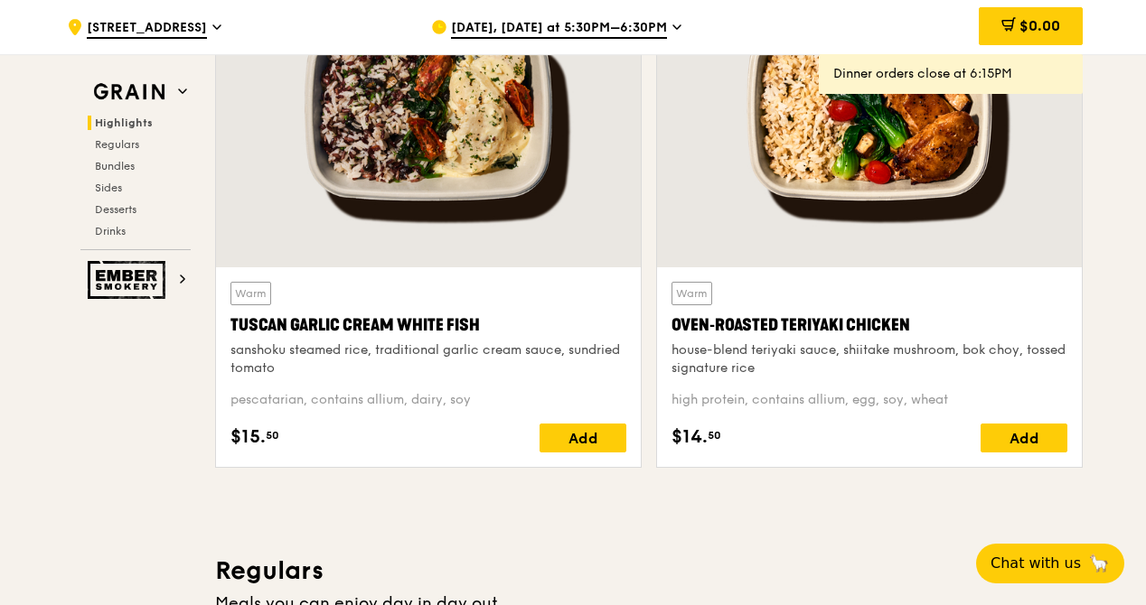
scroll to position [580, 0]
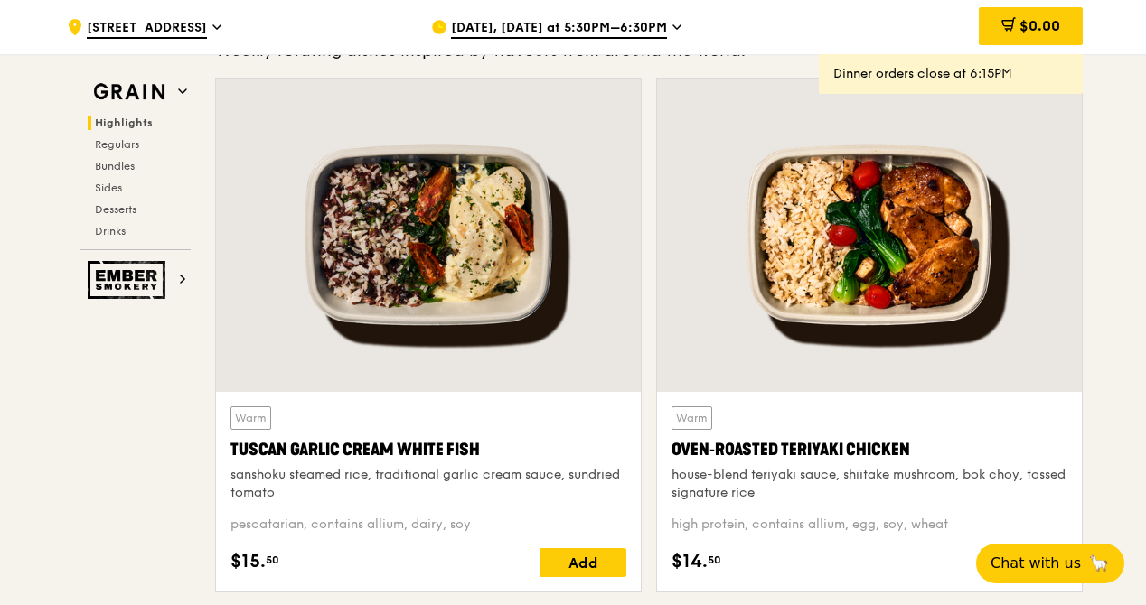
click at [484, 258] on div at bounding box center [428, 235] width 425 height 313
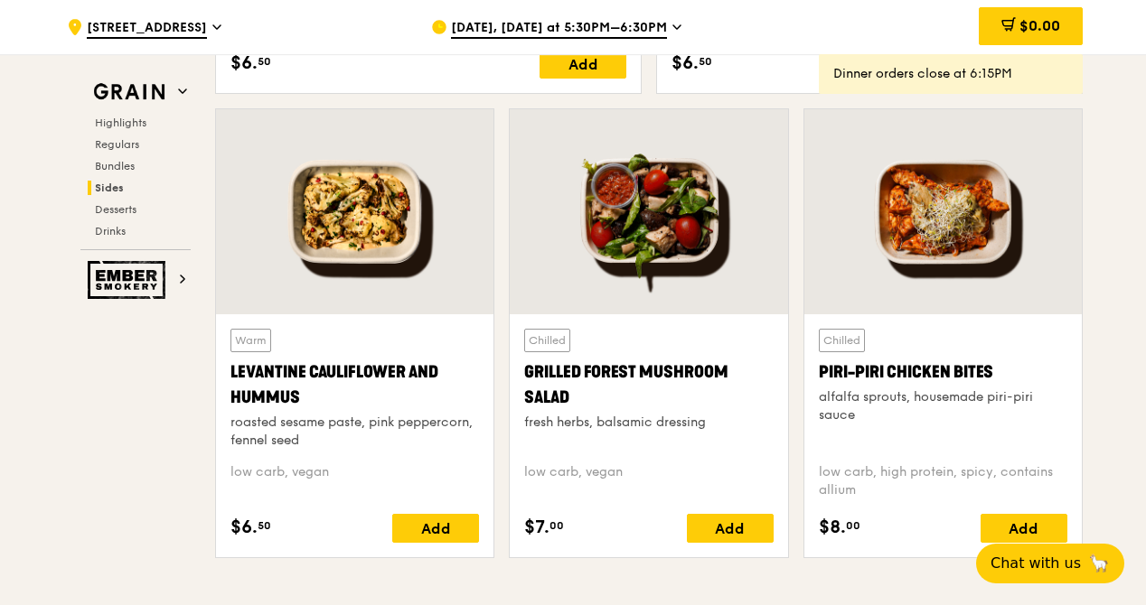
scroll to position [4465, 0]
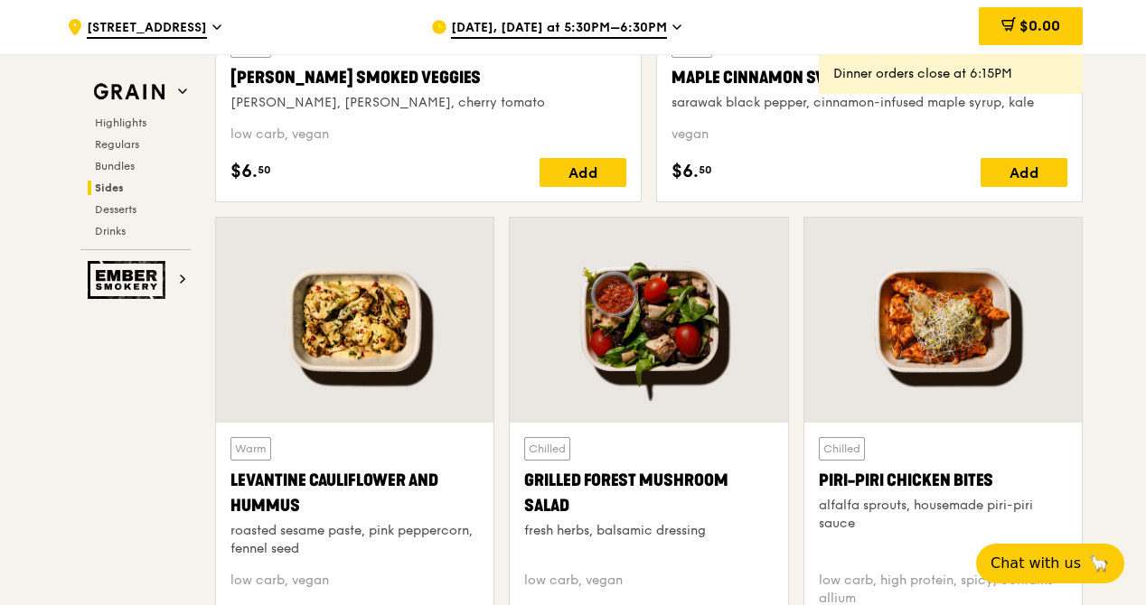
click at [915, 250] on div "Chilled Piri-piri Chicken Bites alfalfa sprouts, housemade piri-piri sauce low …" at bounding box center [943, 449] width 294 height 464
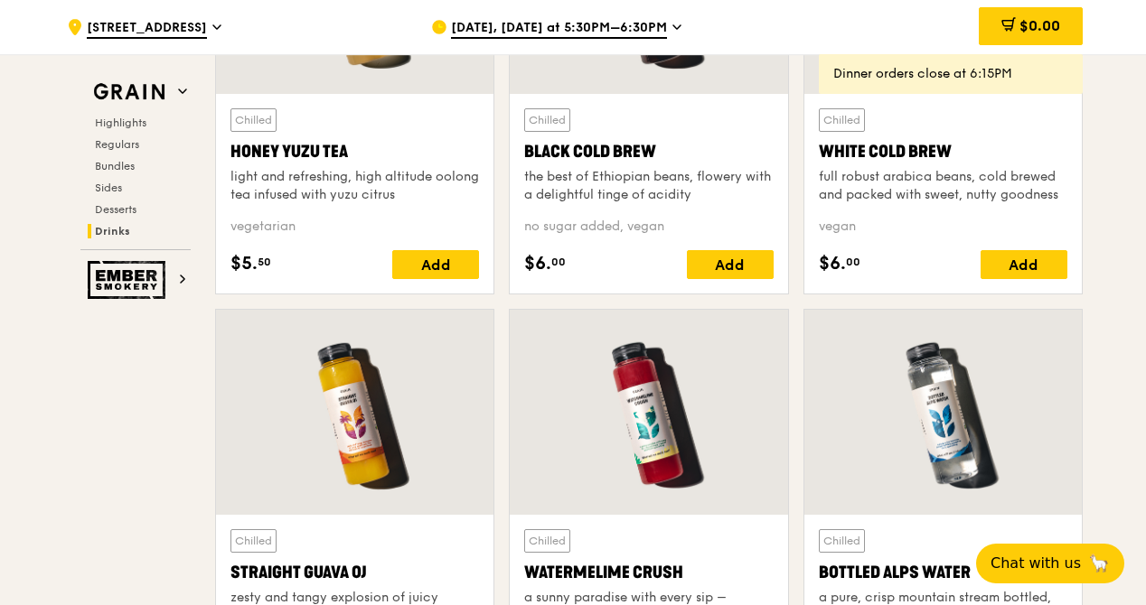
scroll to position [7265, 0]
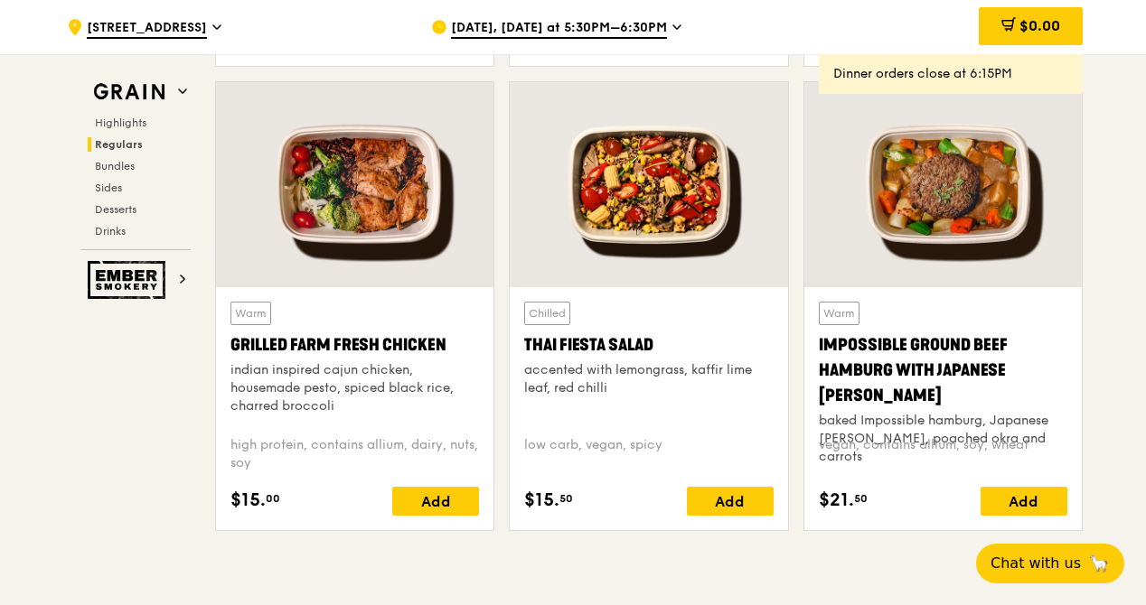
scroll to position [2008, 0]
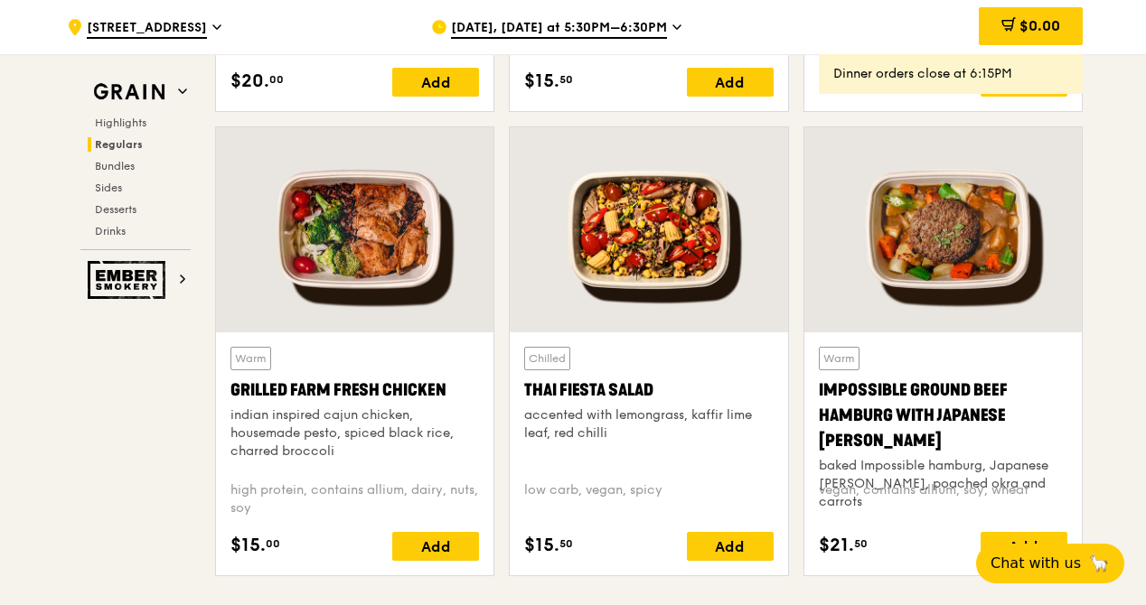
click at [379, 254] on div at bounding box center [354, 229] width 277 height 205
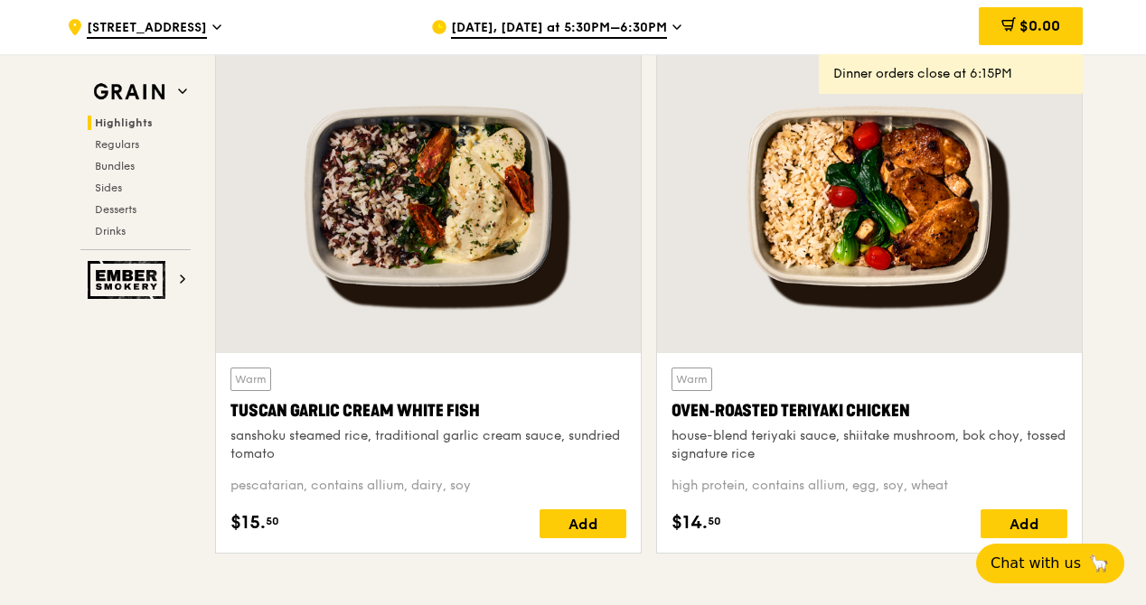
scroll to position [653, 0]
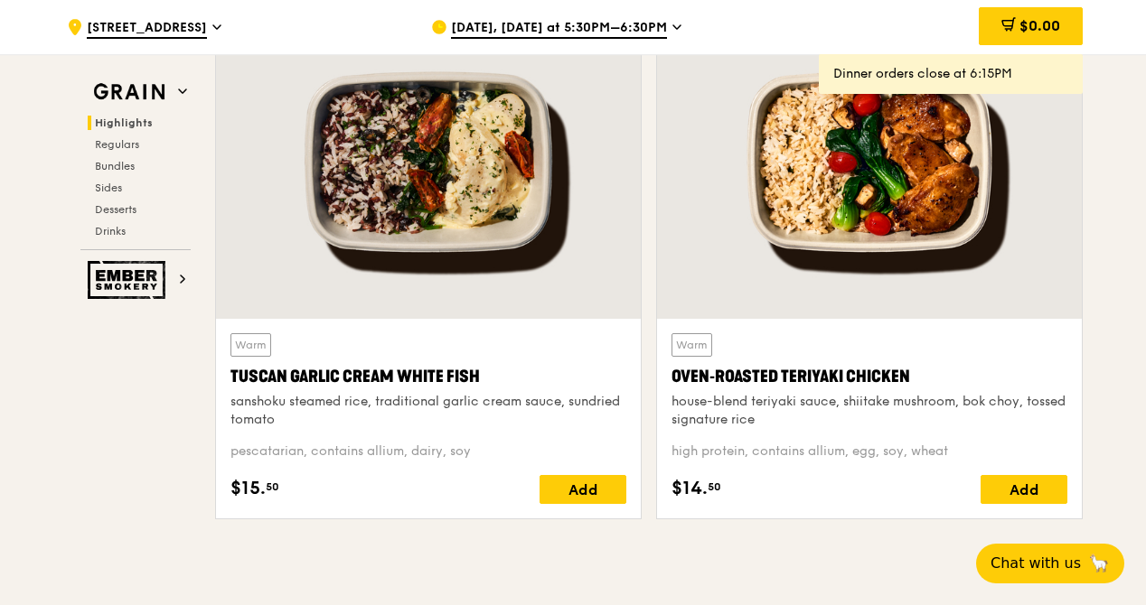
click at [868, 265] on div at bounding box center [869, 161] width 425 height 313
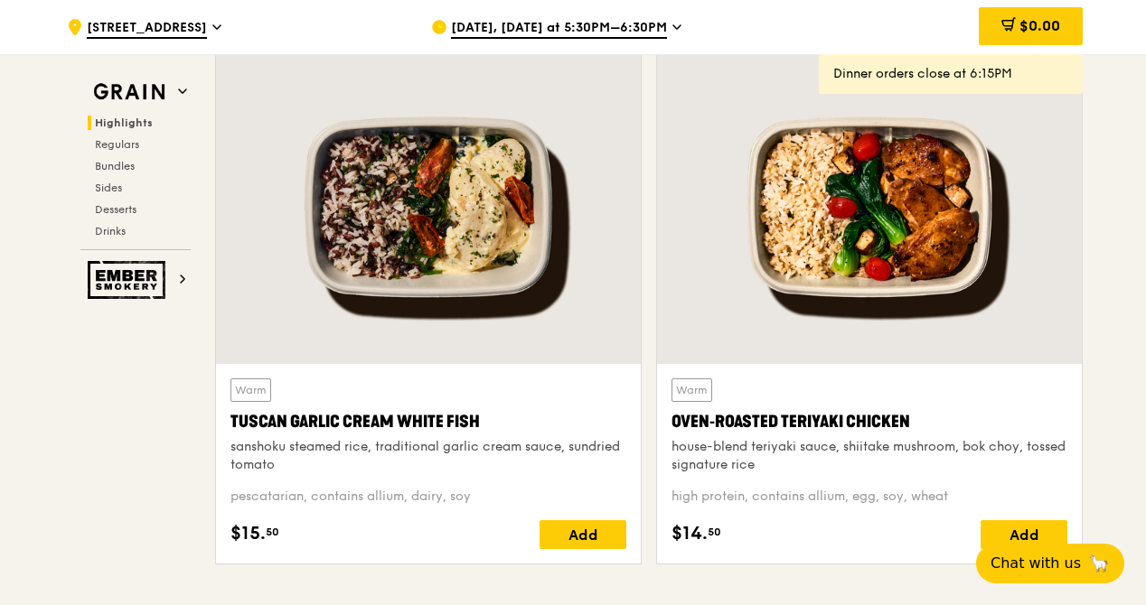
scroll to position [563, 0]
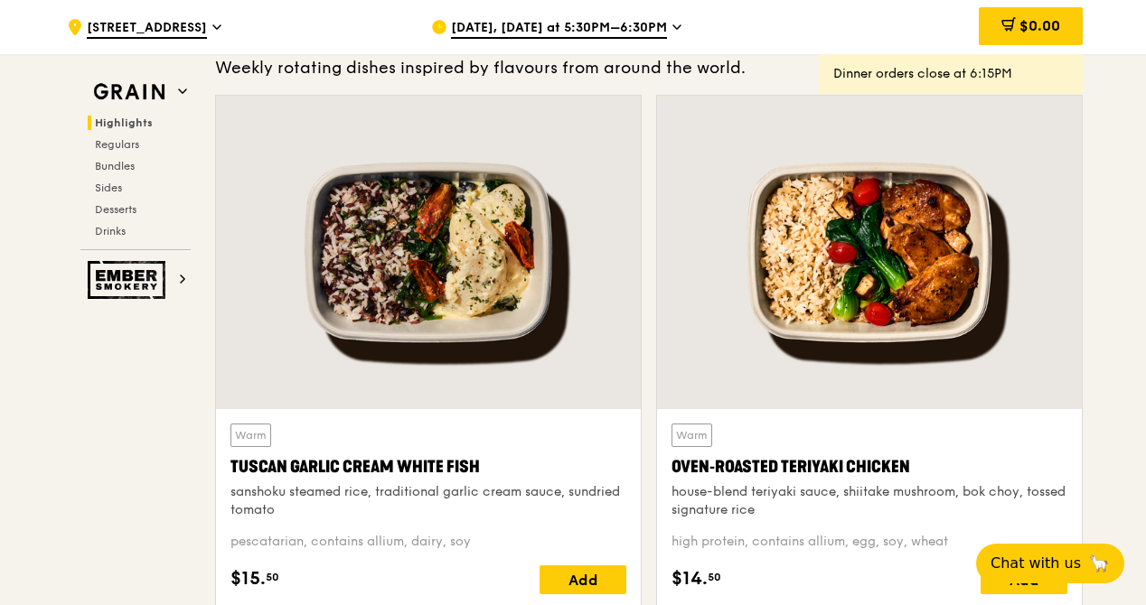
click at [435, 196] on div at bounding box center [428, 252] width 425 height 313
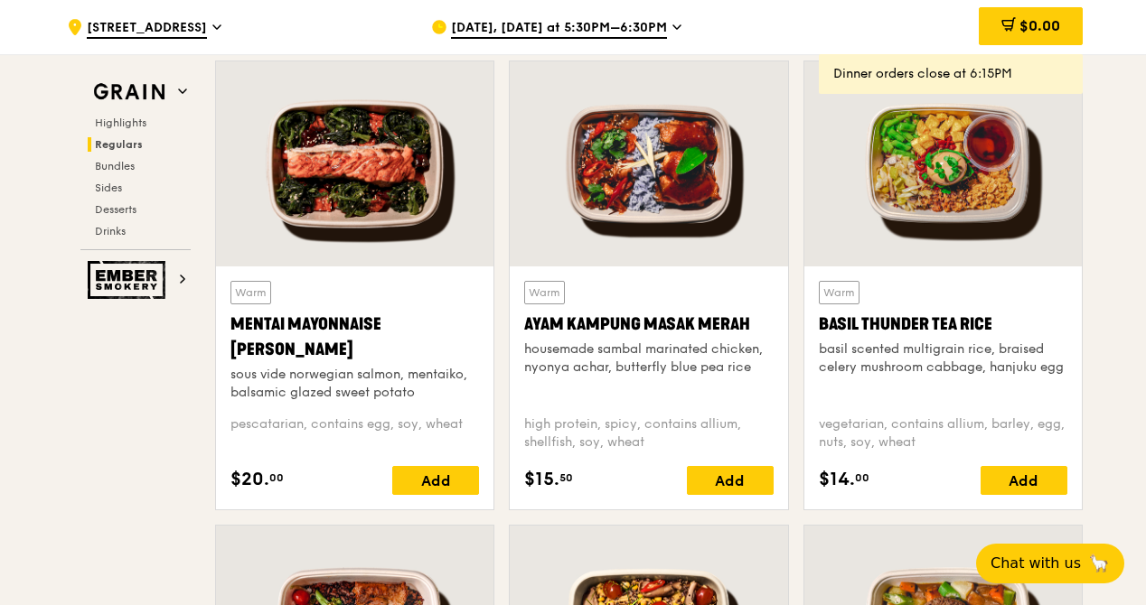
scroll to position [1647, 0]
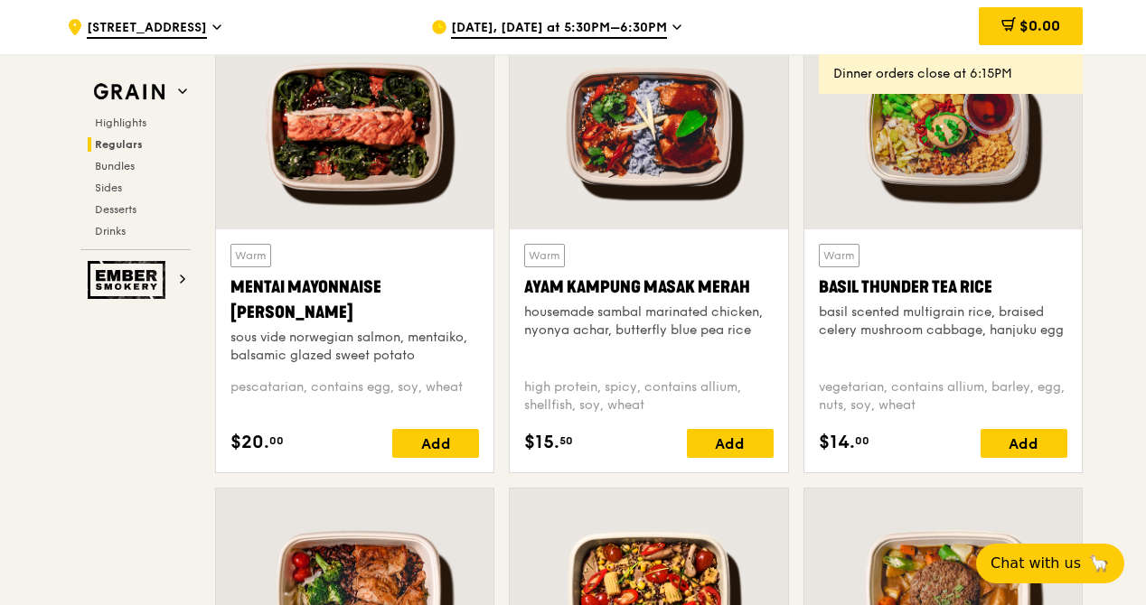
click at [915, 173] on div at bounding box center [942, 126] width 277 height 205
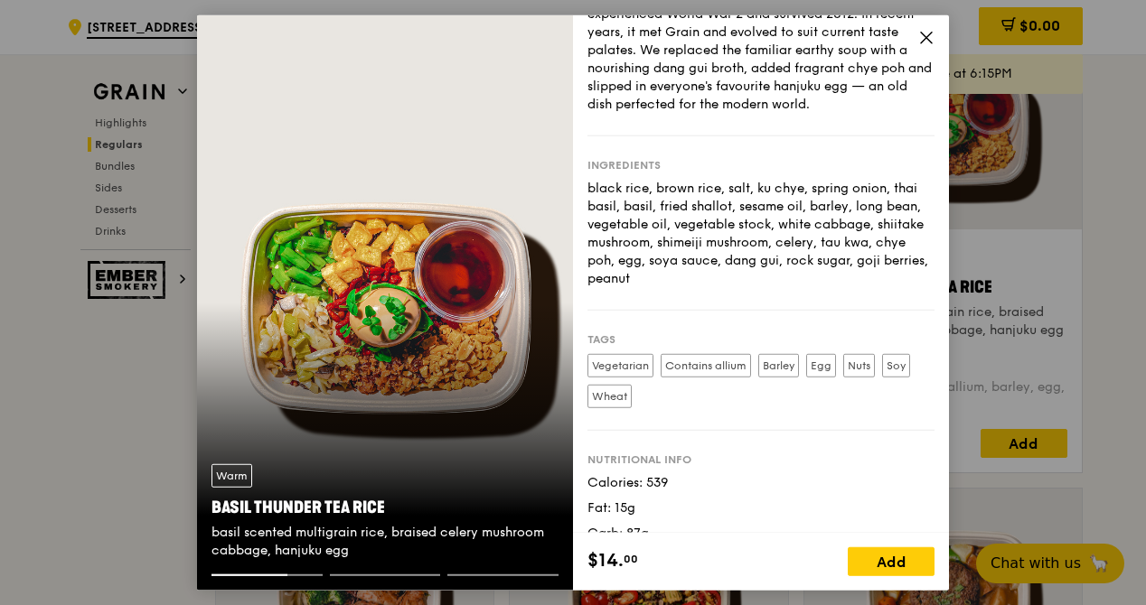
scroll to position [150, 0]
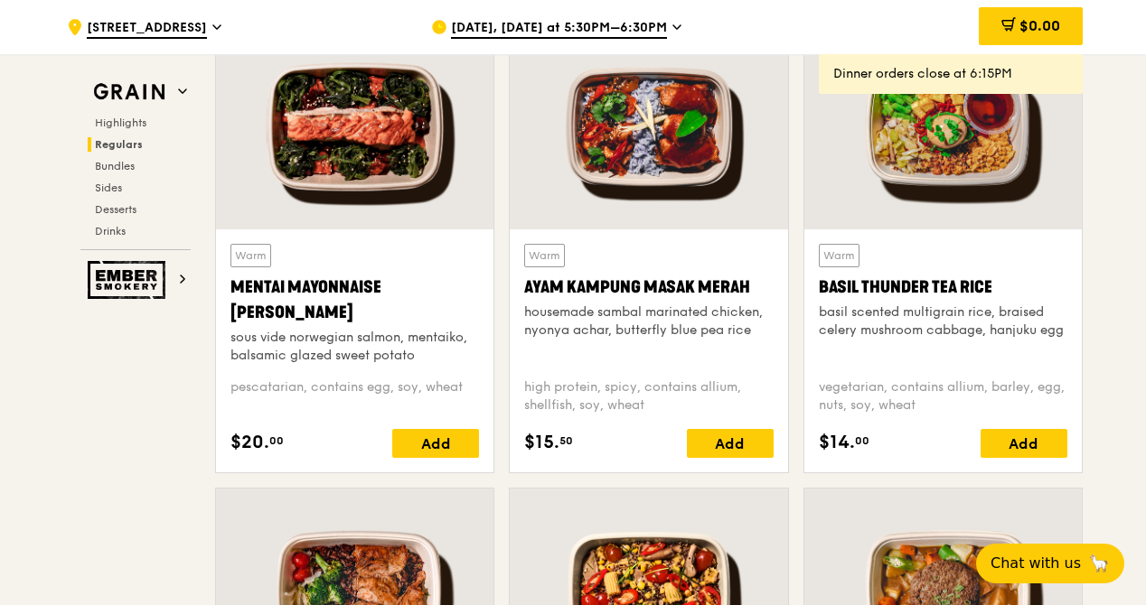
click at [915, 202] on div at bounding box center [942, 126] width 277 height 205
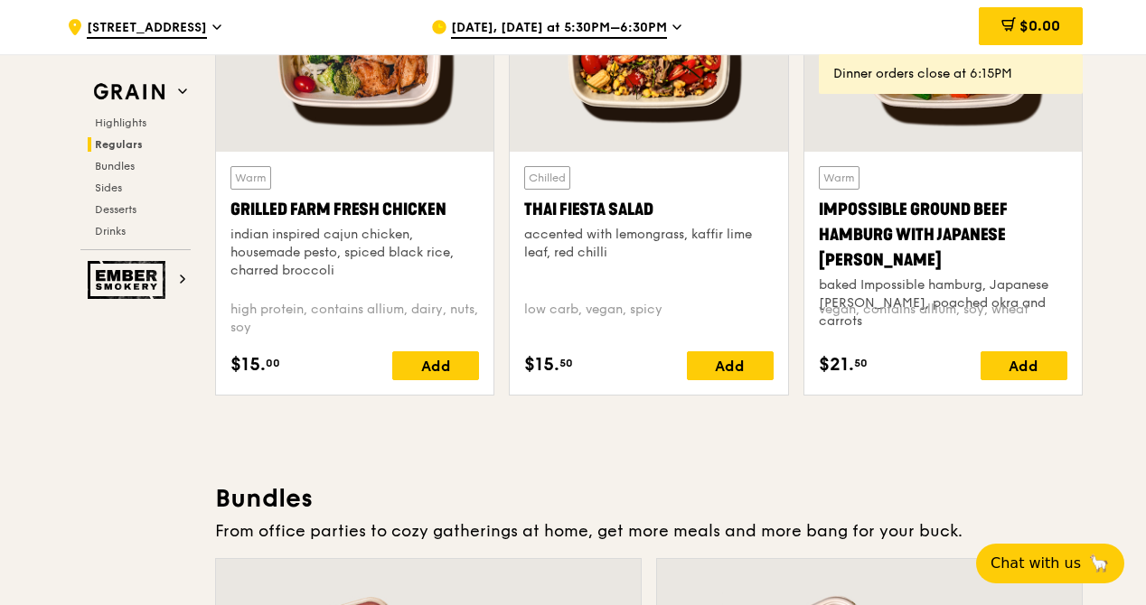
scroll to position [2008, 0]
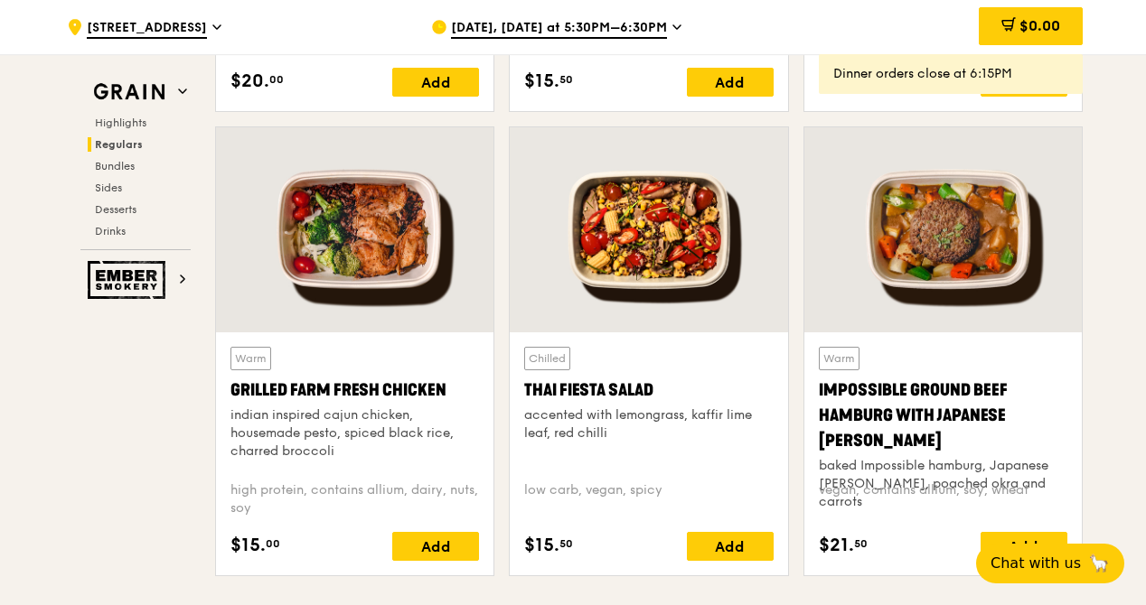
click at [690, 199] on div at bounding box center [648, 229] width 277 height 205
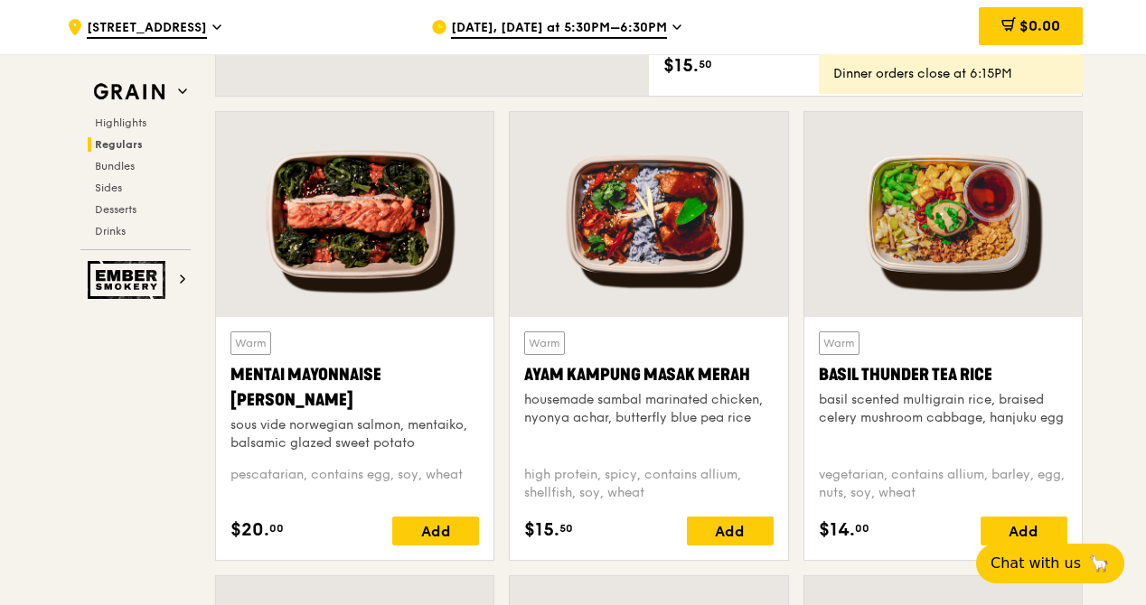
scroll to position [1557, 0]
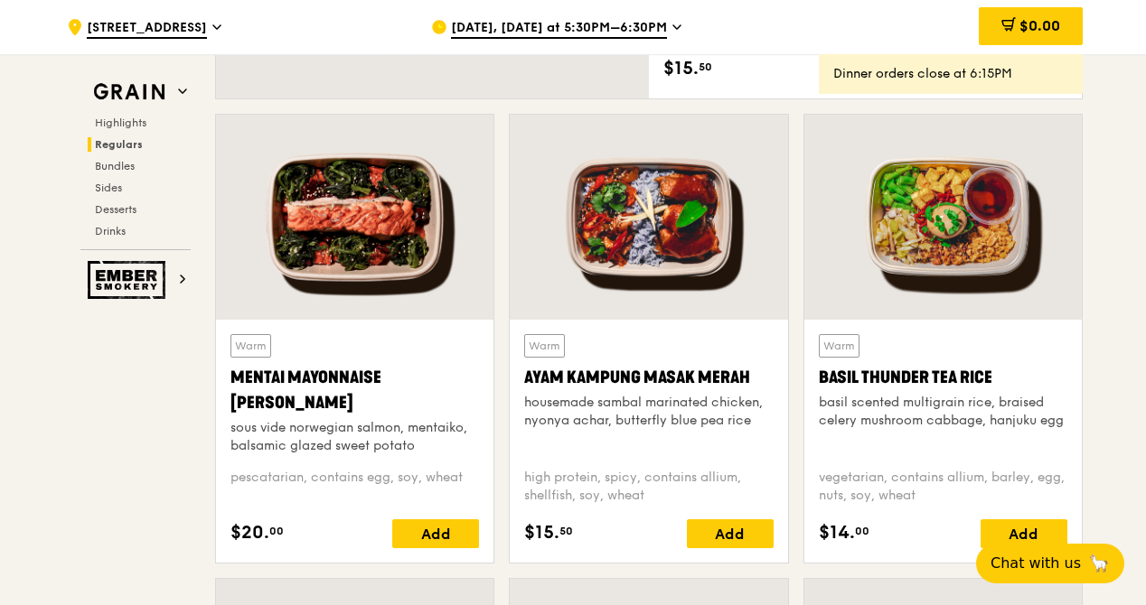
click at [915, 220] on div at bounding box center [942, 217] width 277 height 205
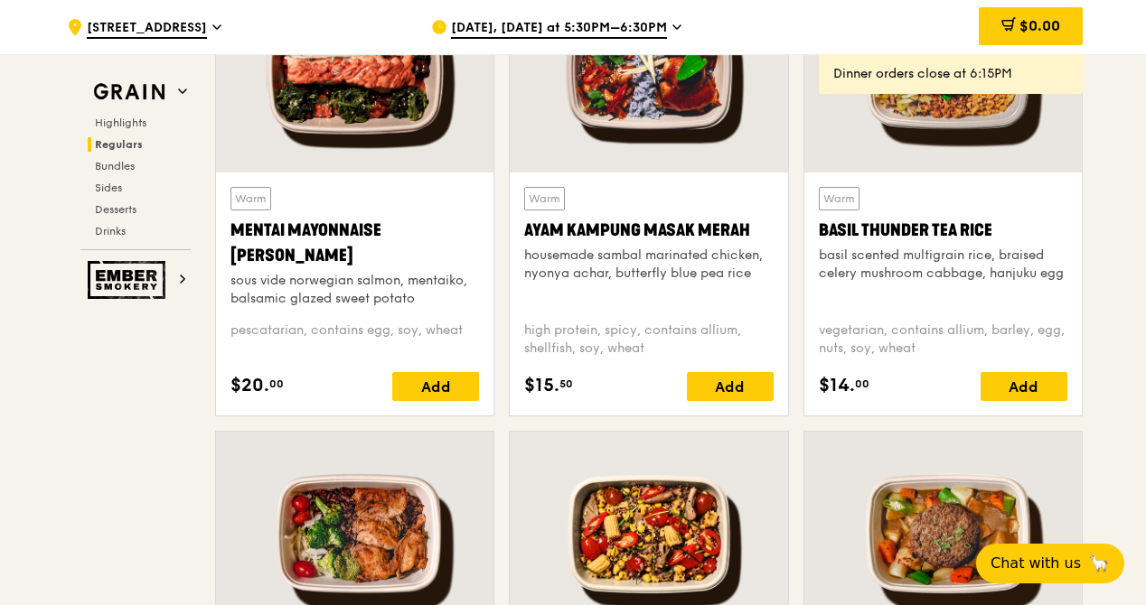
scroll to position [1918, 0]
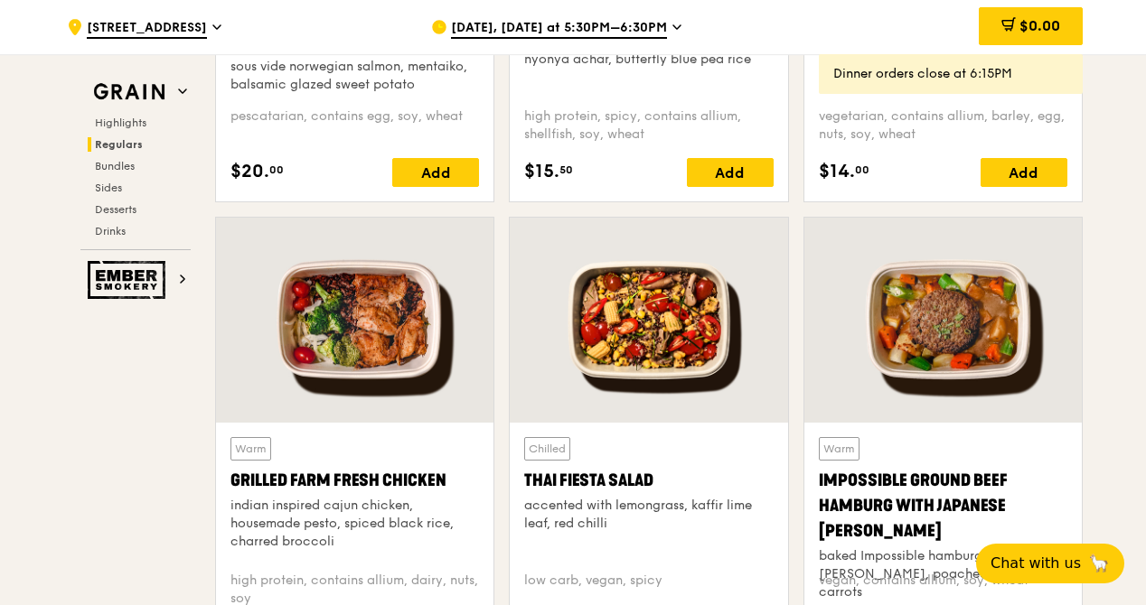
click at [705, 283] on div at bounding box center [648, 320] width 277 height 205
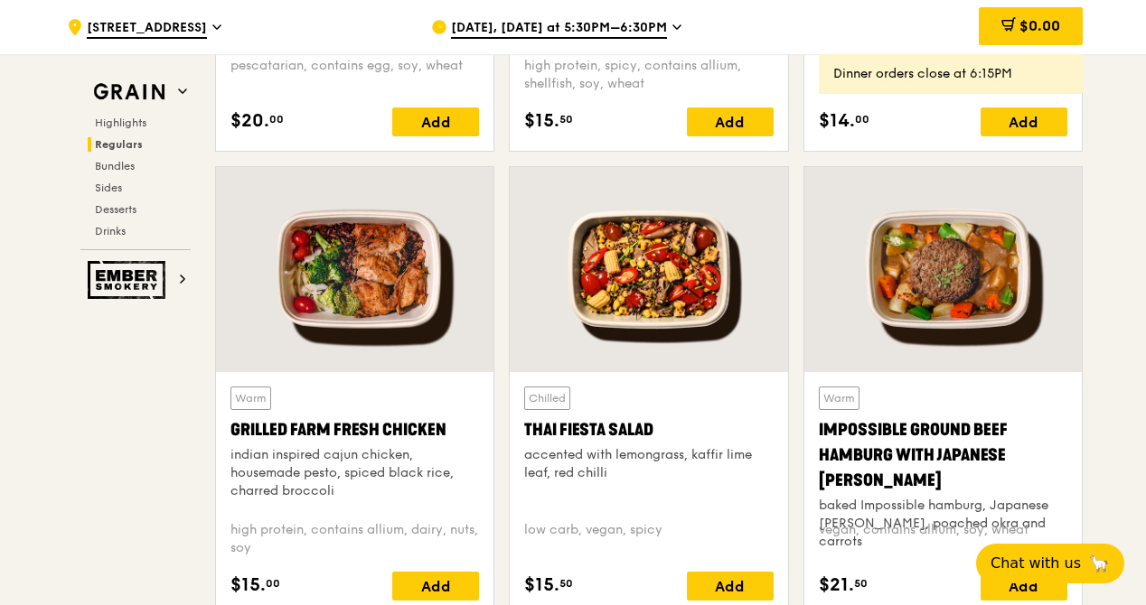
scroll to position [2008, 0]
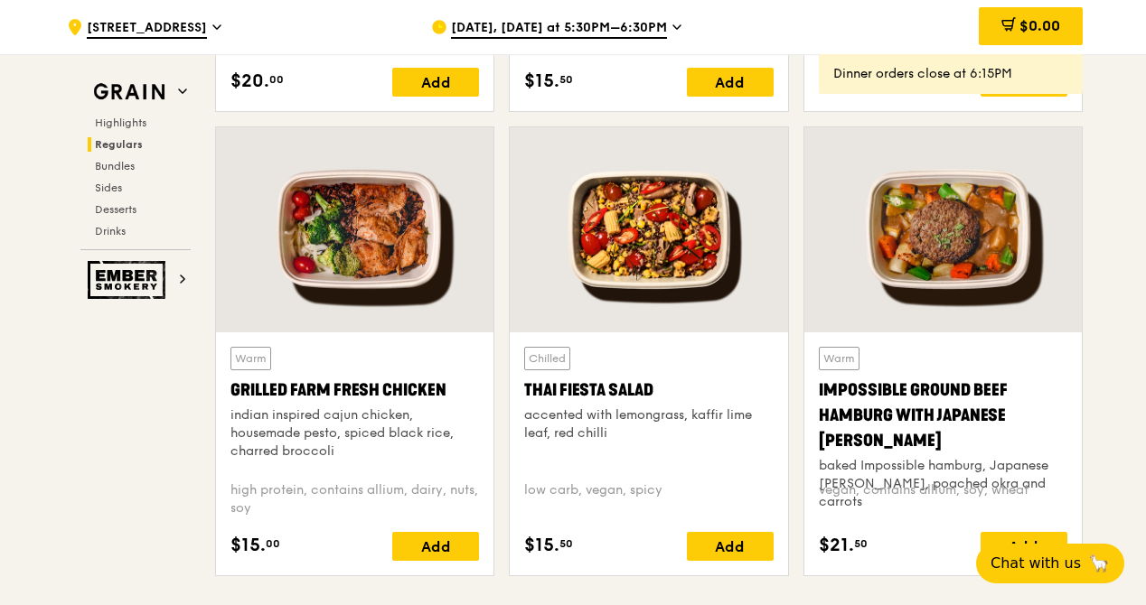
click at [900, 266] on div at bounding box center [942, 229] width 277 height 205
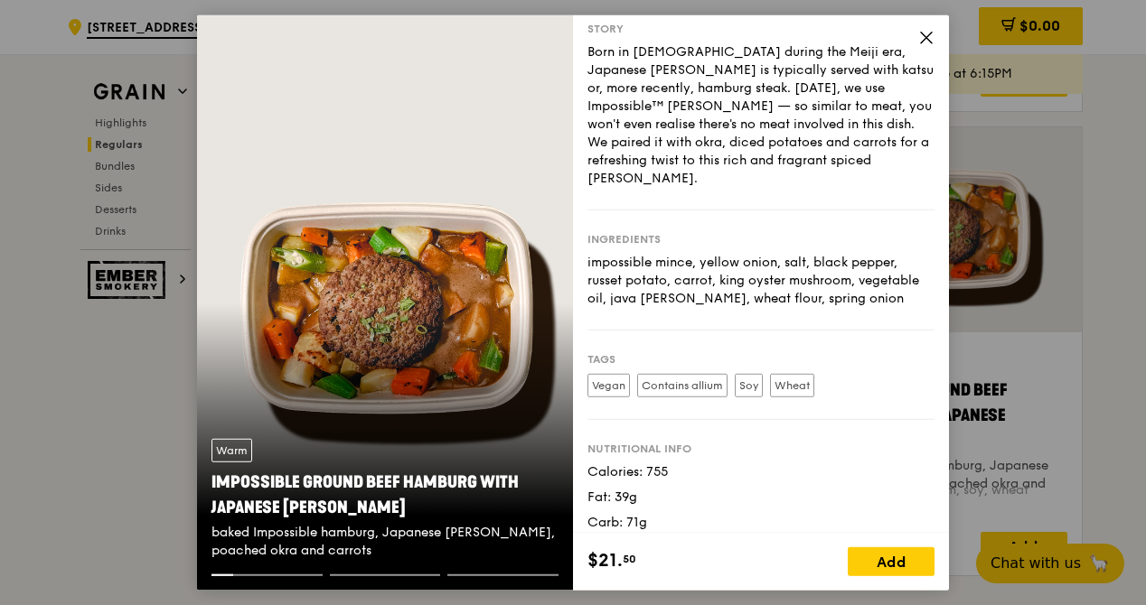
scroll to position [48, 0]
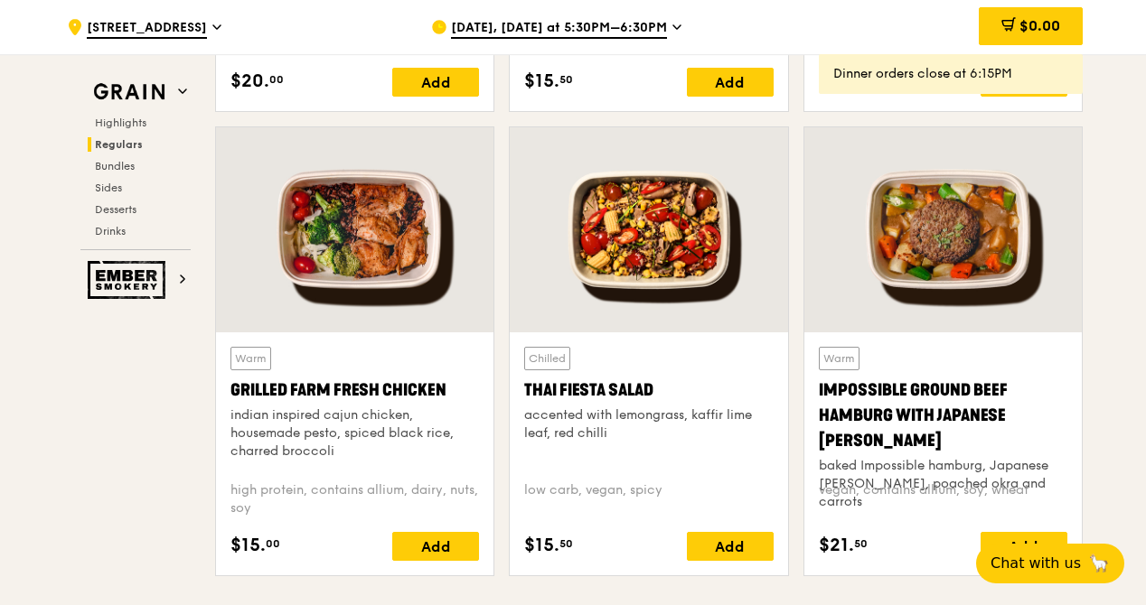
click at [905, 258] on div at bounding box center [942, 229] width 277 height 205
click at [399, 251] on div at bounding box center [354, 229] width 277 height 205
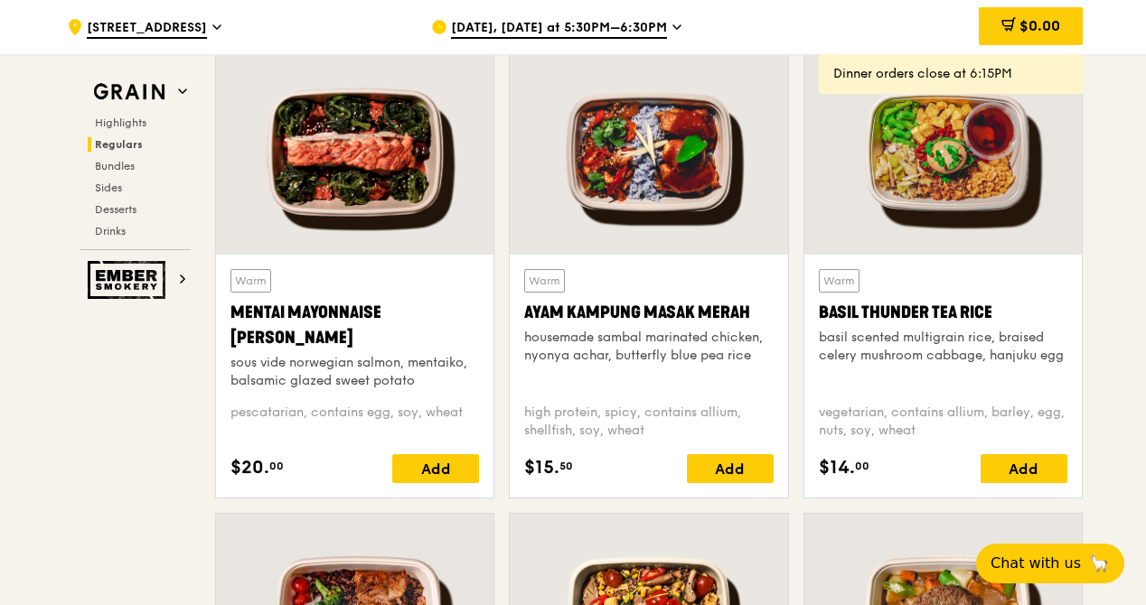
scroll to position [1557, 0]
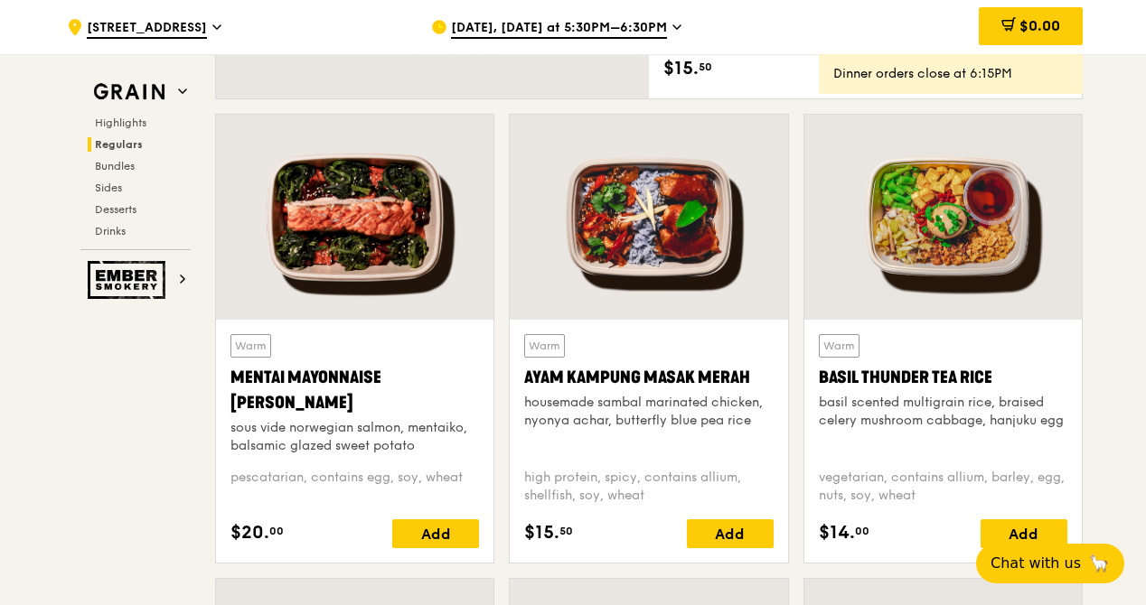
click at [905, 287] on div at bounding box center [942, 217] width 277 height 205
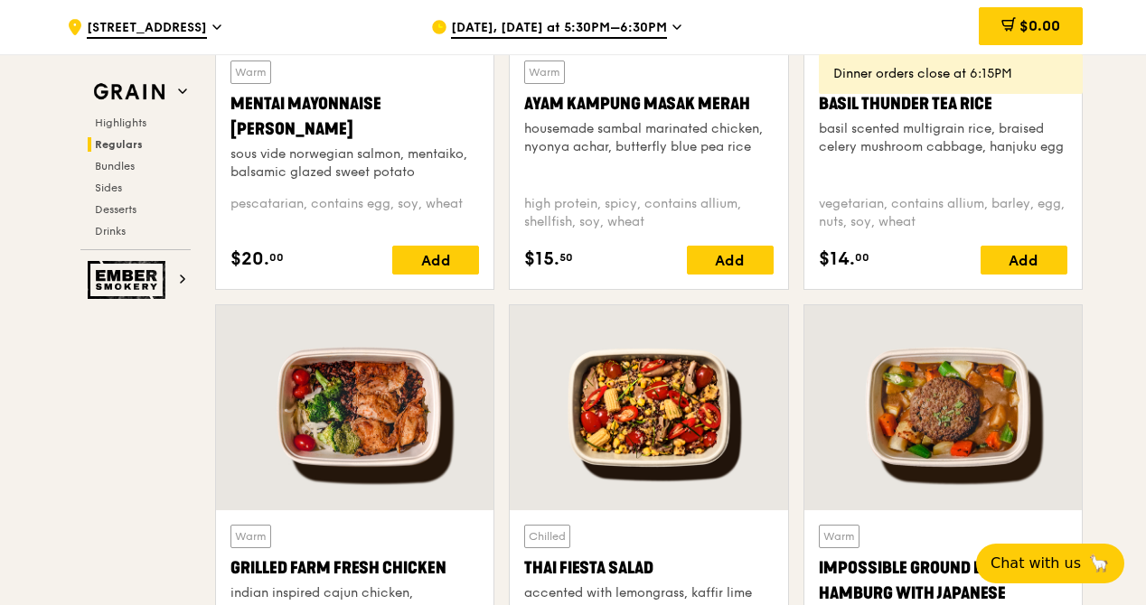
scroll to position [1918, 0]
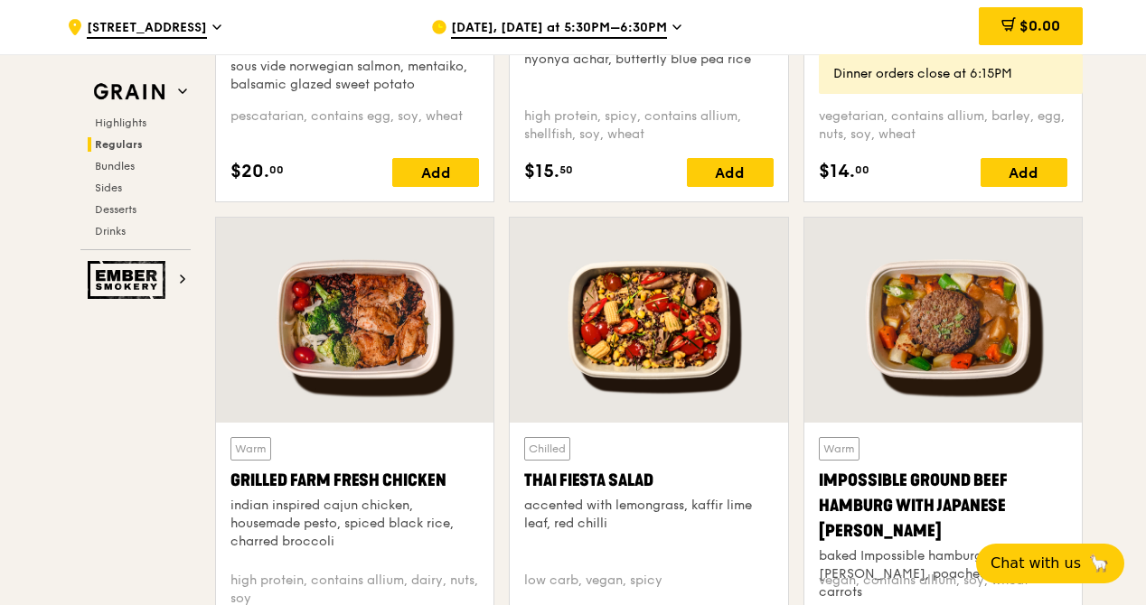
click at [379, 305] on div at bounding box center [354, 320] width 277 height 205
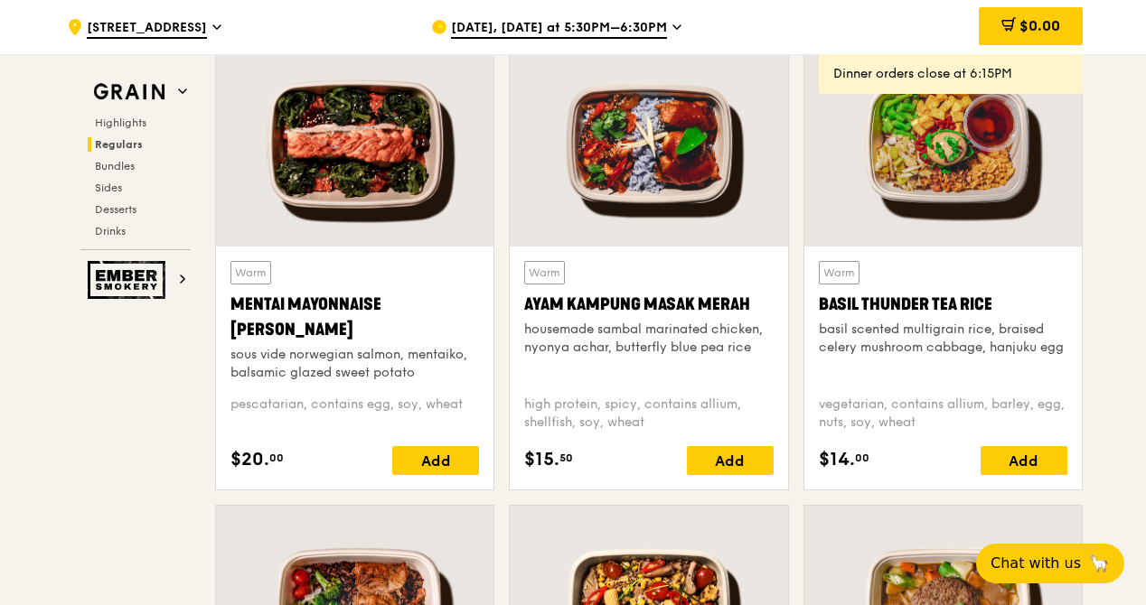
scroll to position [1557, 0]
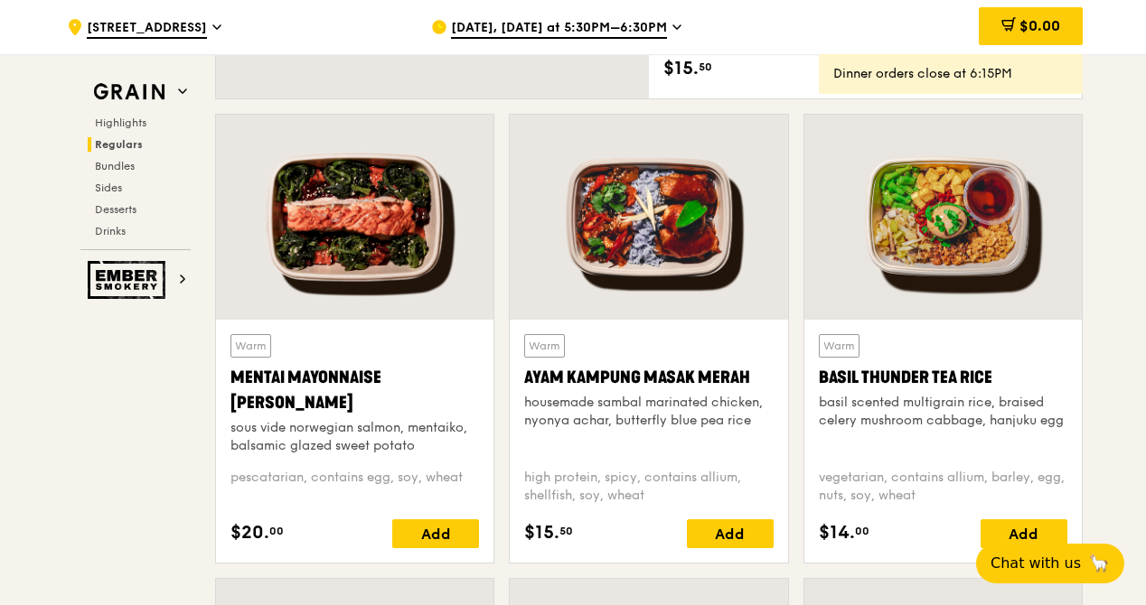
click at [915, 255] on div at bounding box center [942, 217] width 277 height 205
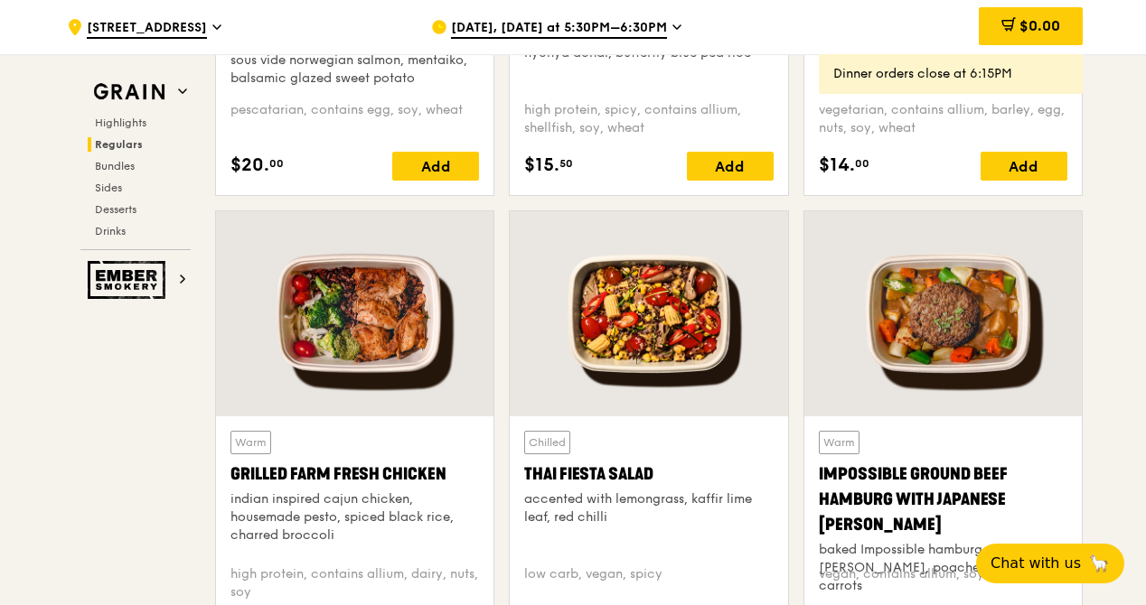
scroll to position [2099, 0]
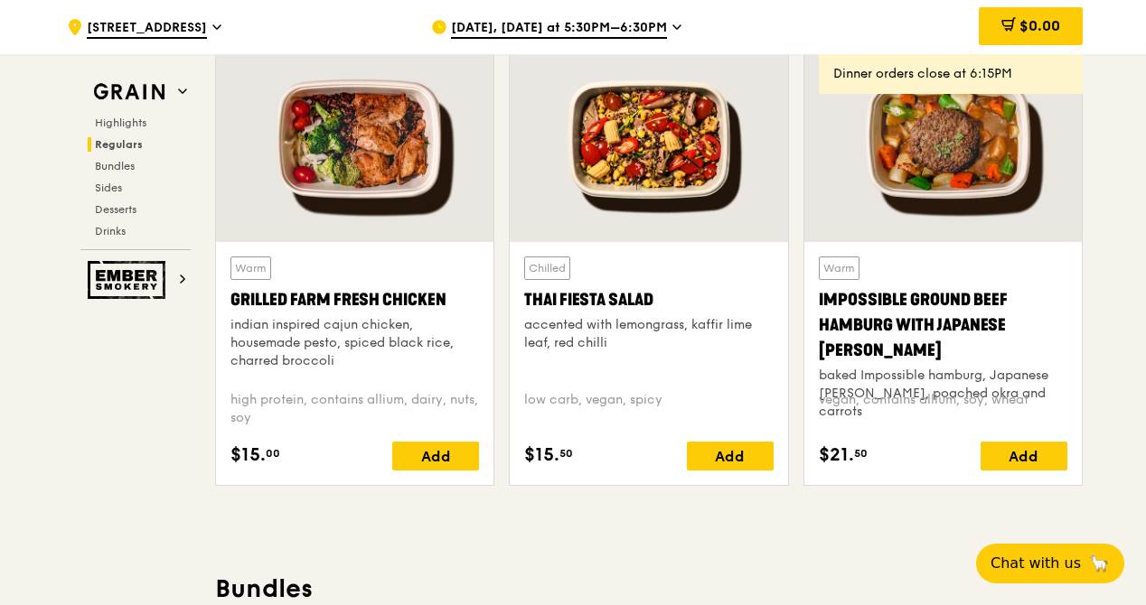
click at [335, 156] on div at bounding box center [354, 139] width 277 height 205
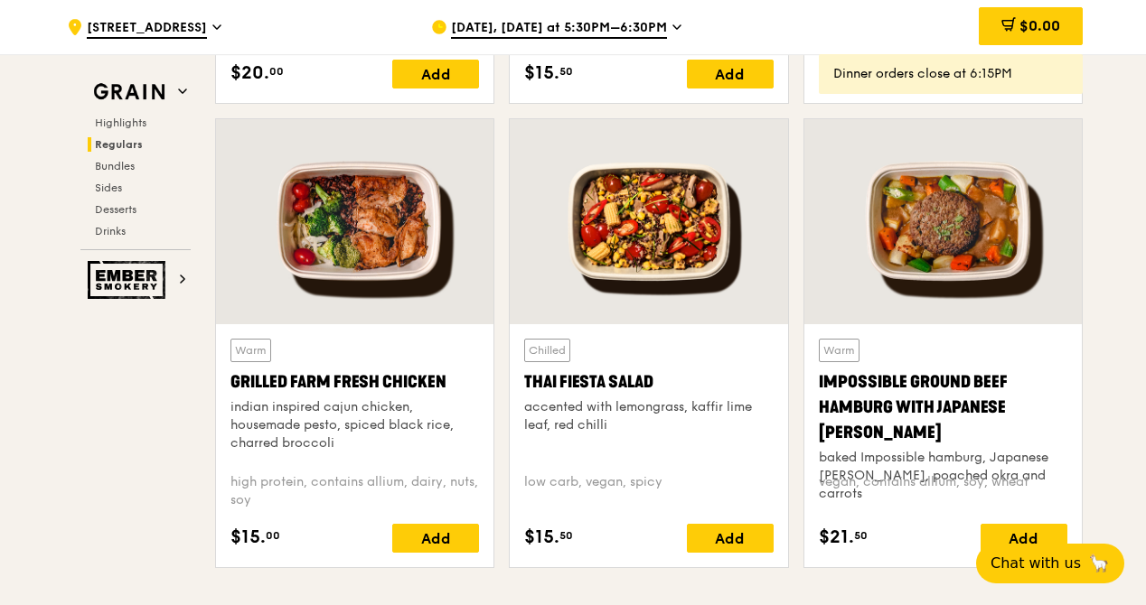
scroll to position [2008, 0]
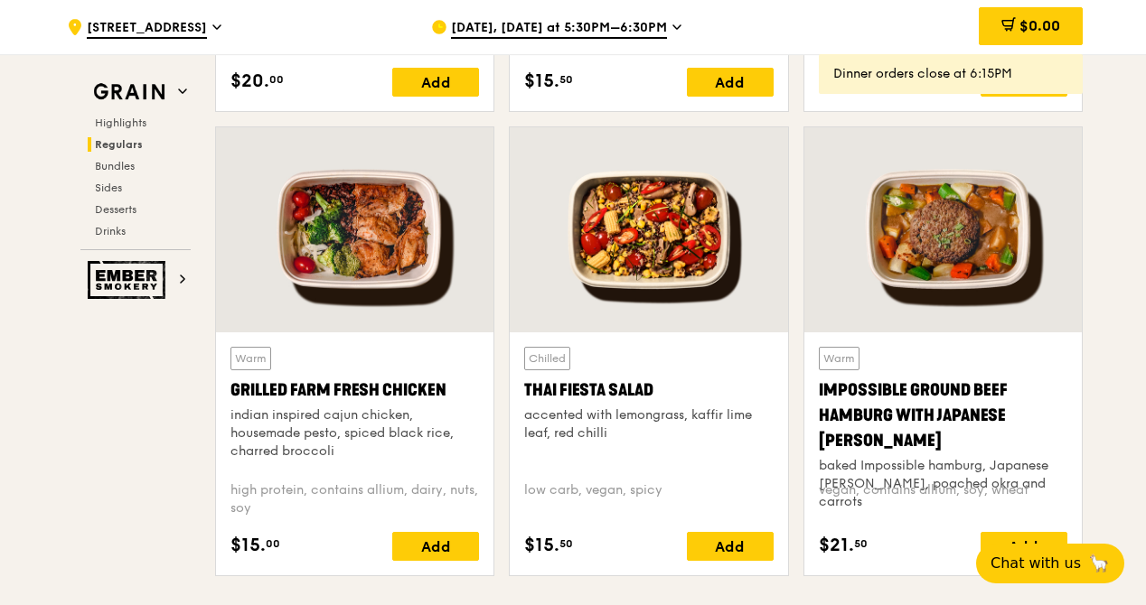
click at [287, 237] on div at bounding box center [354, 229] width 277 height 205
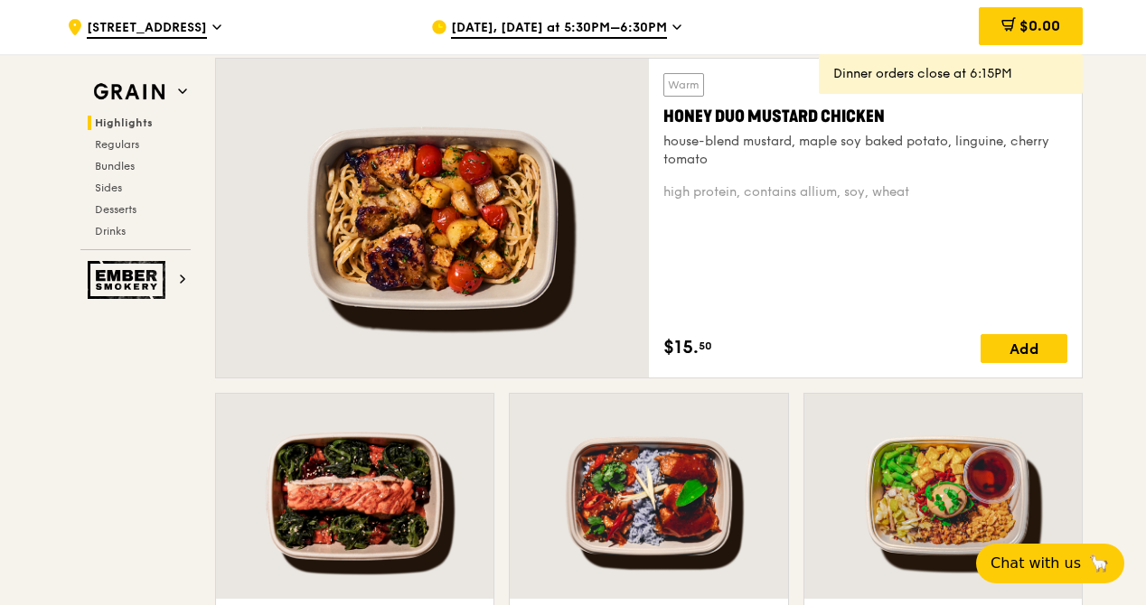
scroll to position [1557, 0]
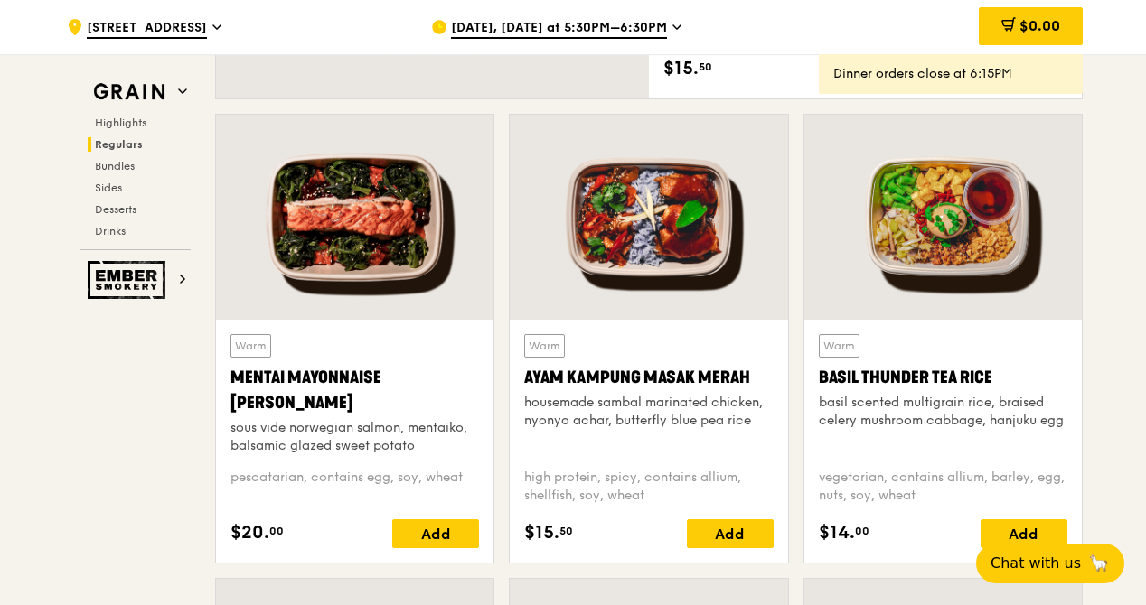
click at [235, 177] on div at bounding box center [354, 217] width 277 height 205
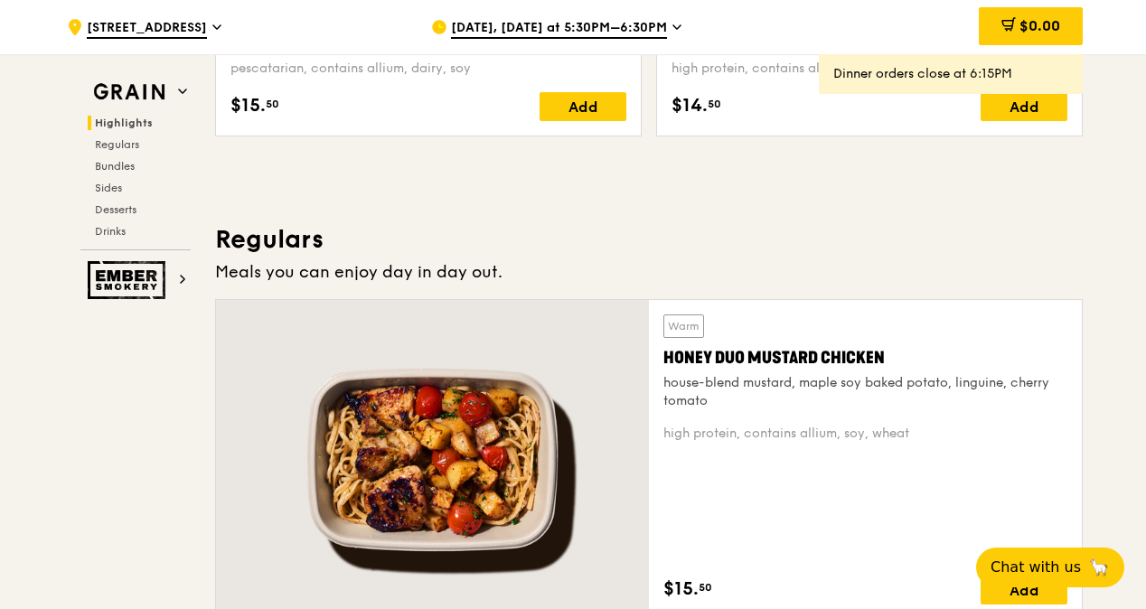
scroll to position [1307, 0]
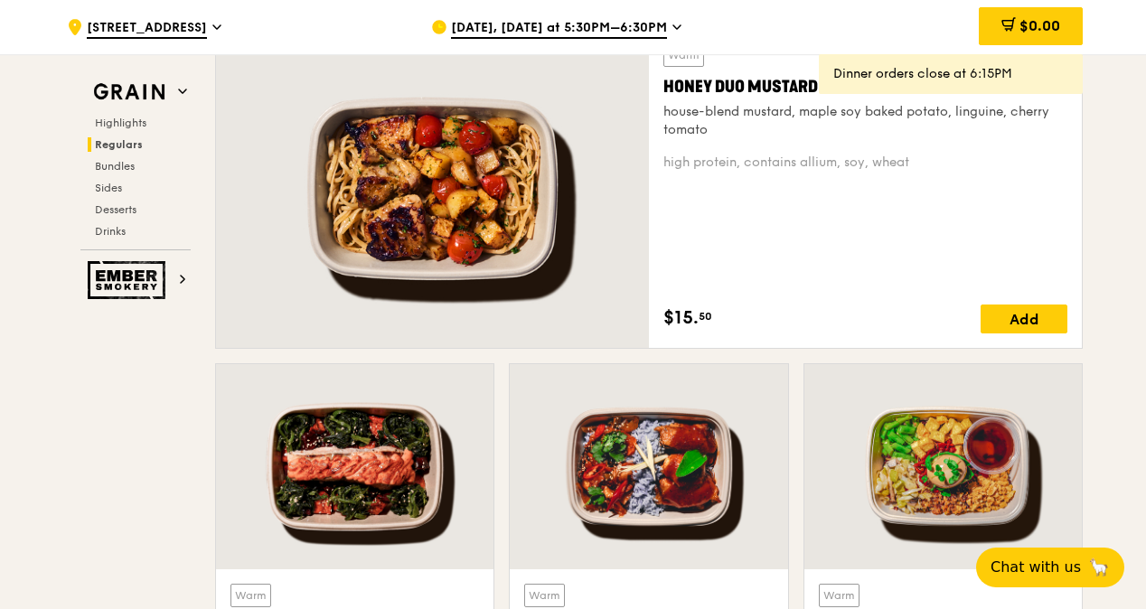
click at [508, 171] on div at bounding box center [432, 188] width 433 height 319
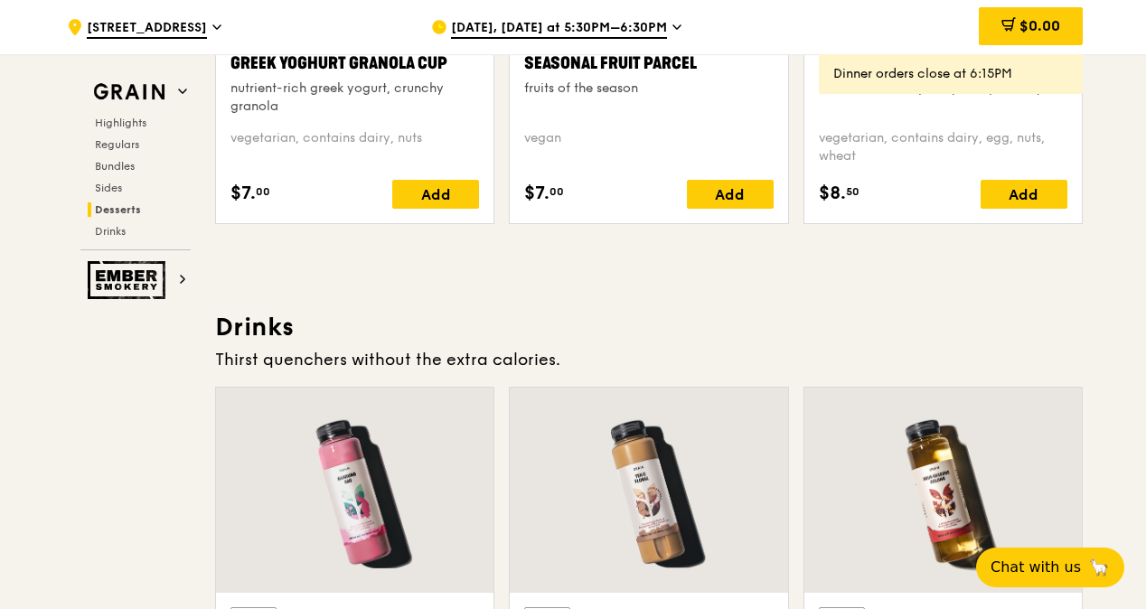
scroll to position [5374, 0]
